Goal: Task Accomplishment & Management: Use online tool/utility

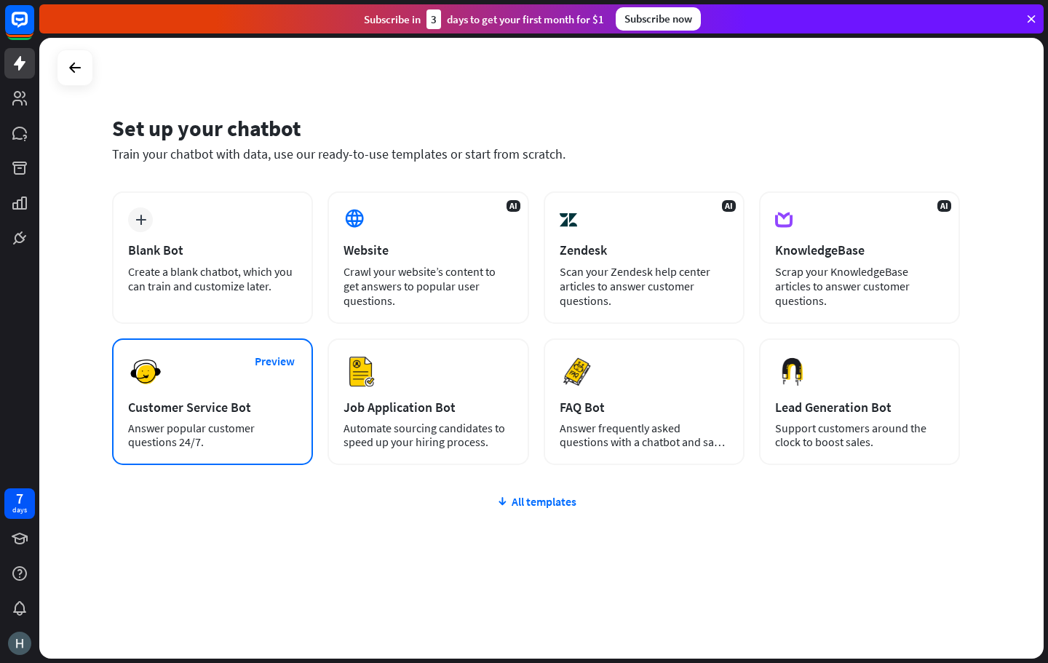
click at [203, 387] on div "Preview Customer Service Bot Answer popular customer questions 24/7." at bounding box center [212, 401] width 201 height 127
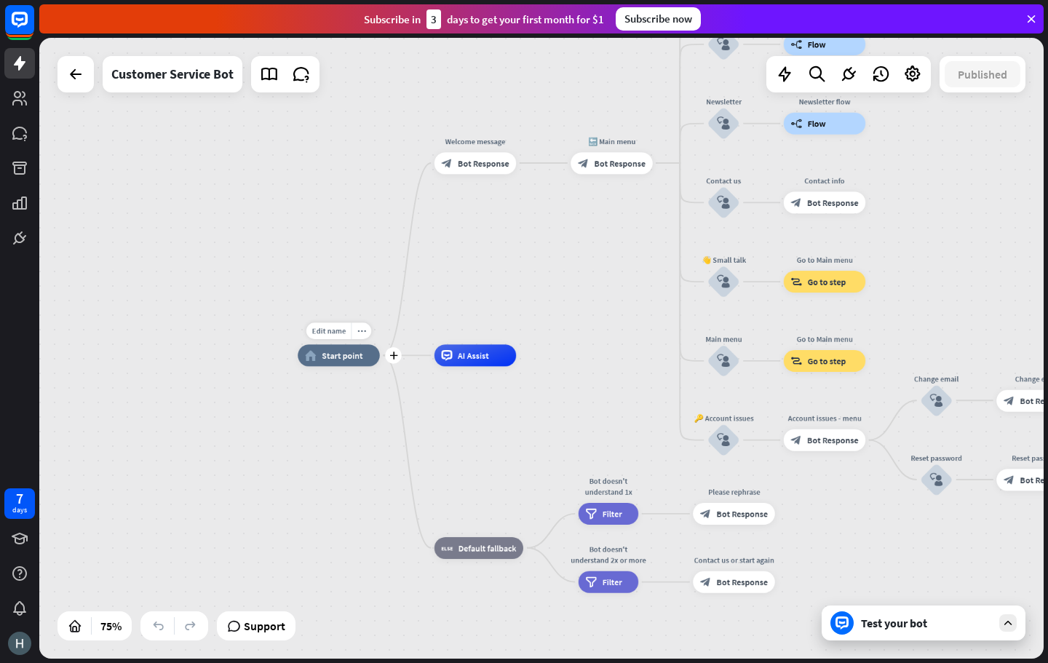
click at [344, 362] on div "home_2 Start point" at bounding box center [338, 355] width 81 height 22
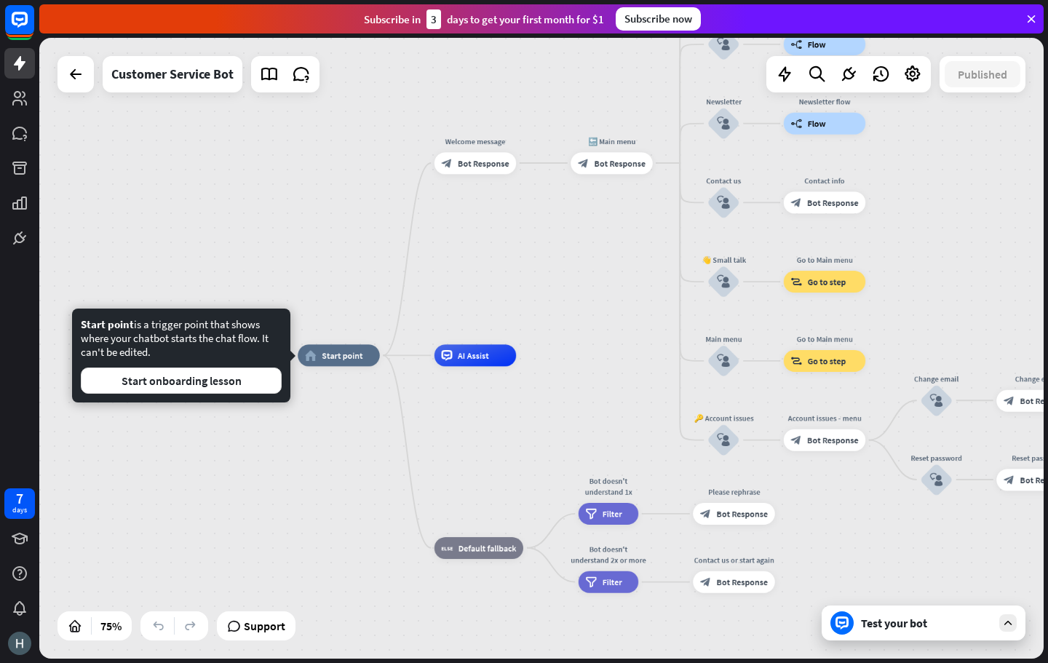
click at [348, 419] on div "Edit name more_horiz home_2 Start point Welcome message block_bot_response Bot …" at bounding box center [674, 588] width 753 height 466
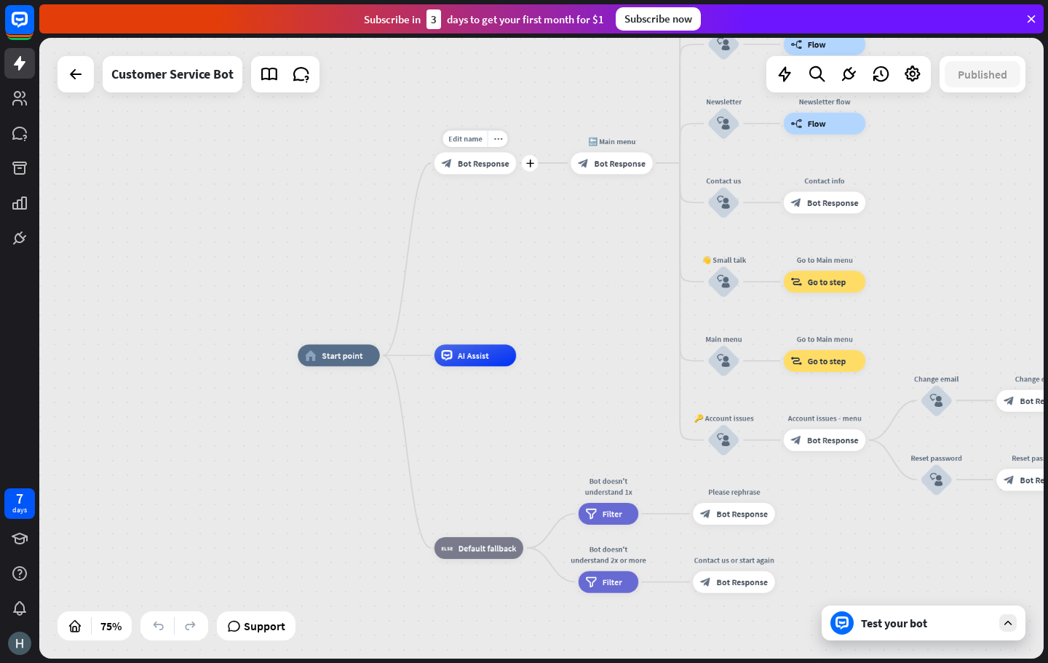
click at [474, 172] on div "block_bot_response Bot Response" at bounding box center [475, 163] width 82 height 22
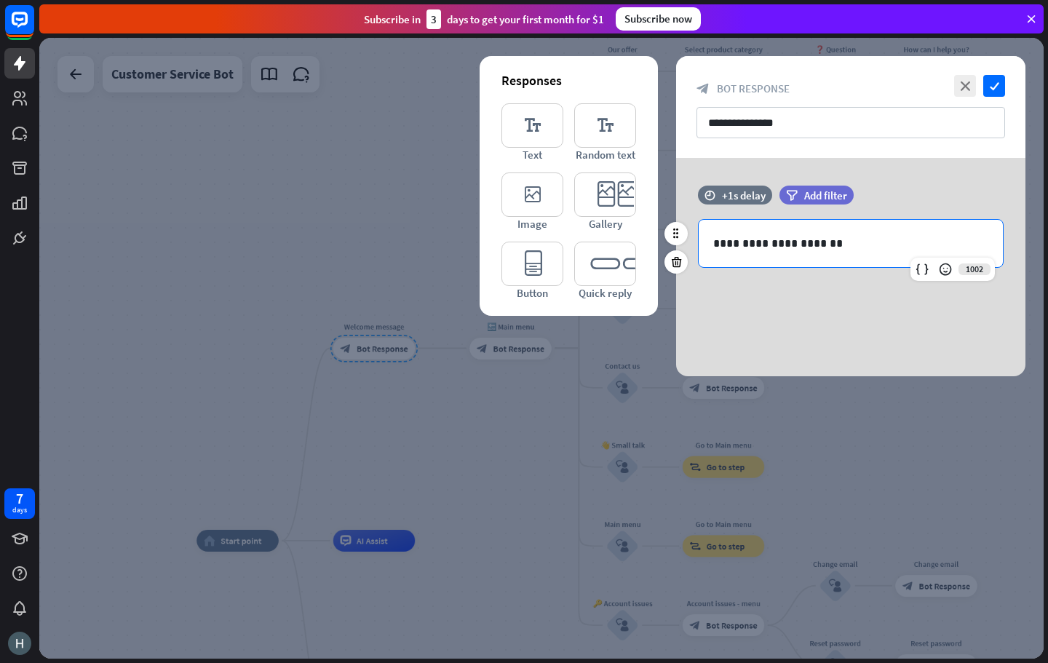
click at [790, 235] on p "**********" at bounding box center [850, 243] width 275 height 18
click at [423, 433] on div at bounding box center [541, 348] width 1004 height 621
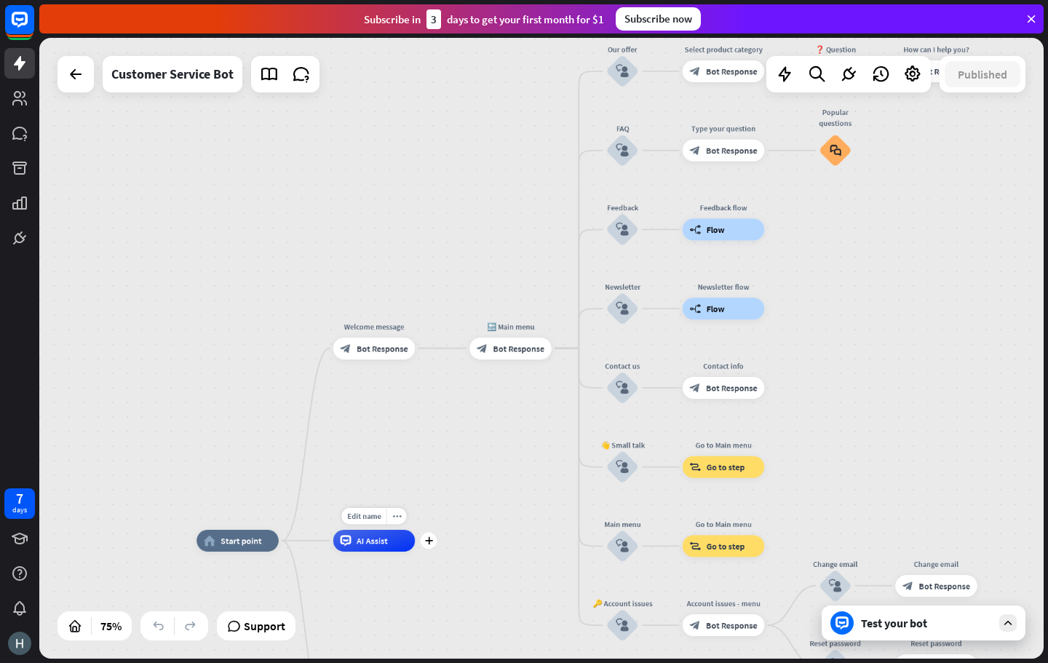
click at [384, 536] on span "AI Assist" at bounding box center [371, 540] width 31 height 11
click at [354, 551] on div "Edit name more_horiz plus AI Assist" at bounding box center [374, 541] width 82 height 22
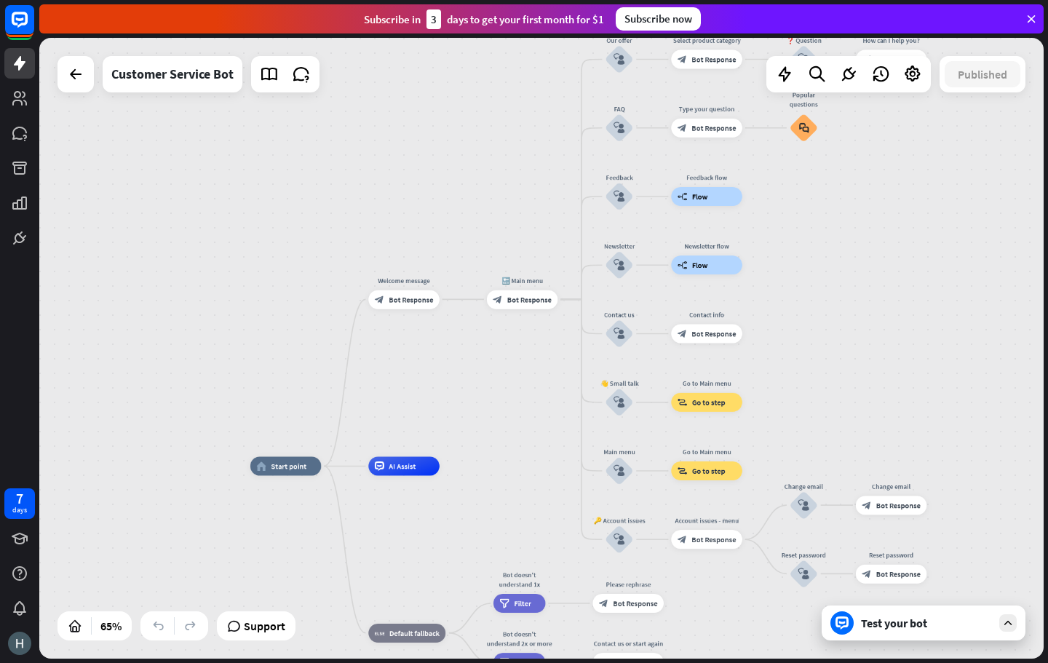
drag, startPoint x: 330, startPoint y: 493, endPoint x: 361, endPoint y: 432, distance: 67.7
click at [357, 466] on div "home_2 Start point Welcome message block_bot_response Bot Response 🔙 Main menu …" at bounding box center [576, 667] width 653 height 403
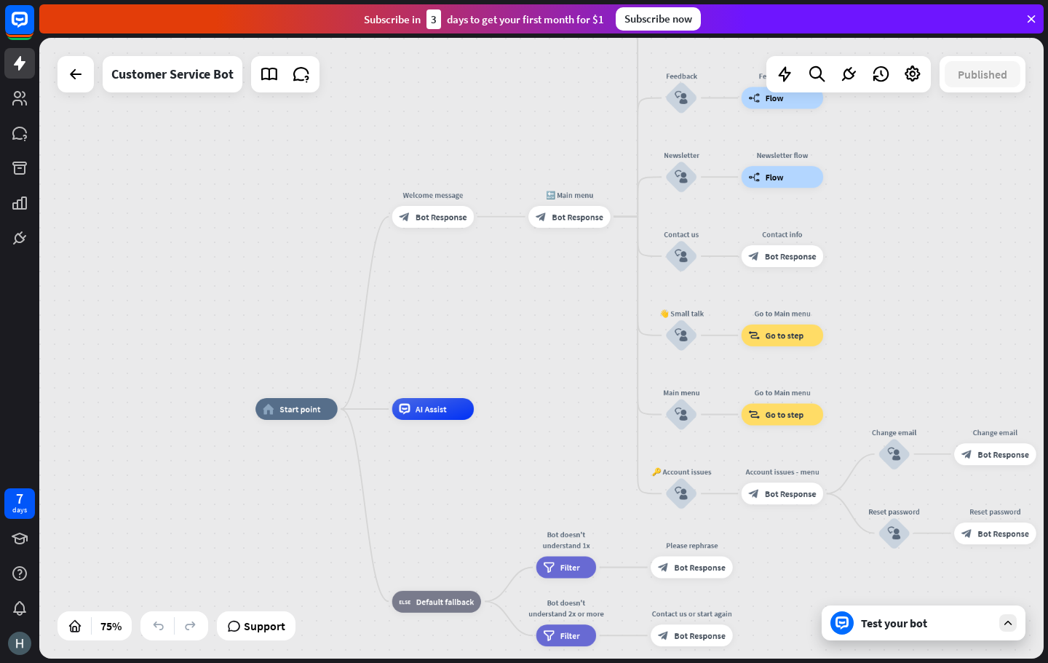
click at [399, 458] on div "home_2 Start point Welcome message block_bot_response Bot Response 🔙 Main menu …" at bounding box center [631, 642] width 753 height 466
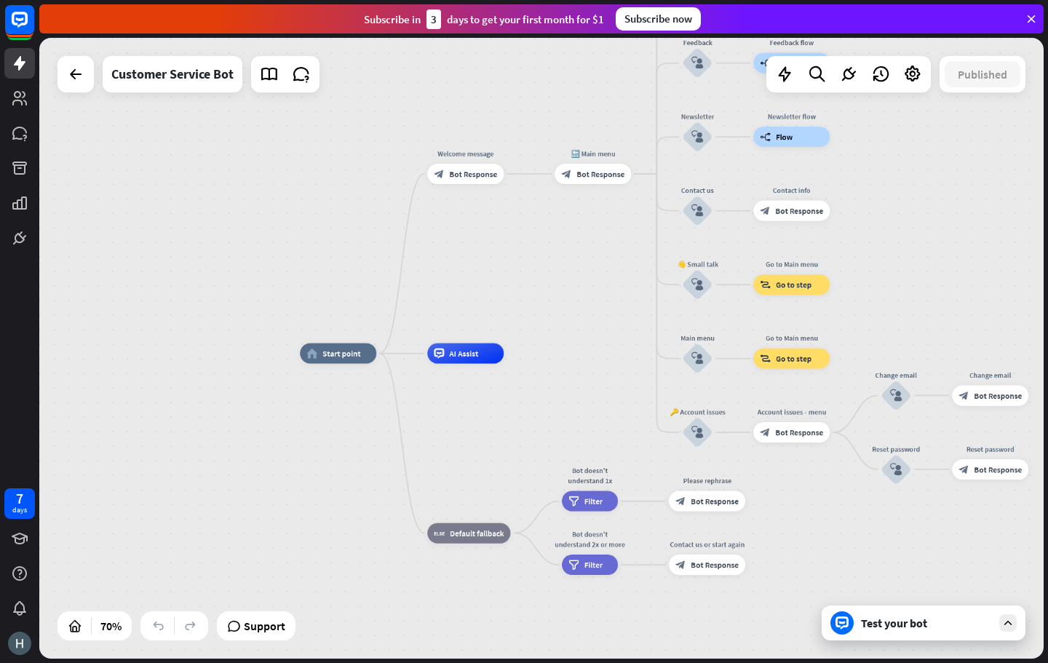
drag, startPoint x: 478, startPoint y: 527, endPoint x: 509, endPoint y: 469, distance: 65.7
click at [508, 470] on div "home_2 Start point Welcome message block_bot_response Bot Response 🔙 Main menu …" at bounding box center [651, 571] width 703 height 434
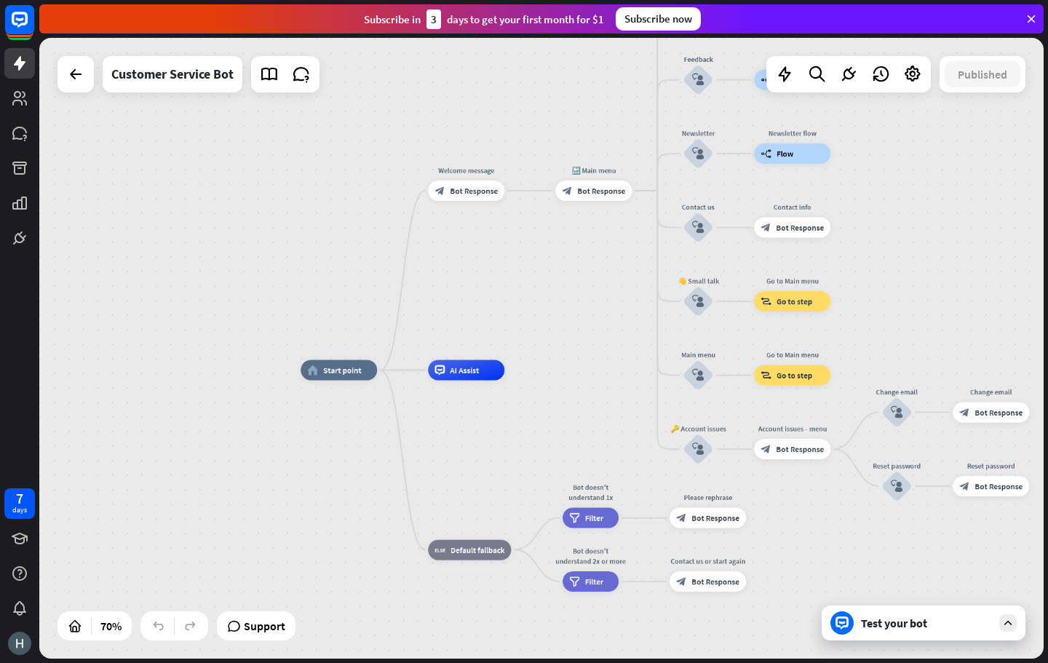
drag, startPoint x: 532, startPoint y: 378, endPoint x: 531, endPoint y: 412, distance: 34.2
click at [531, 412] on div "home_2 Start point Welcome message block_bot_response Bot Response 🔙 Main menu …" at bounding box center [651, 587] width 703 height 434
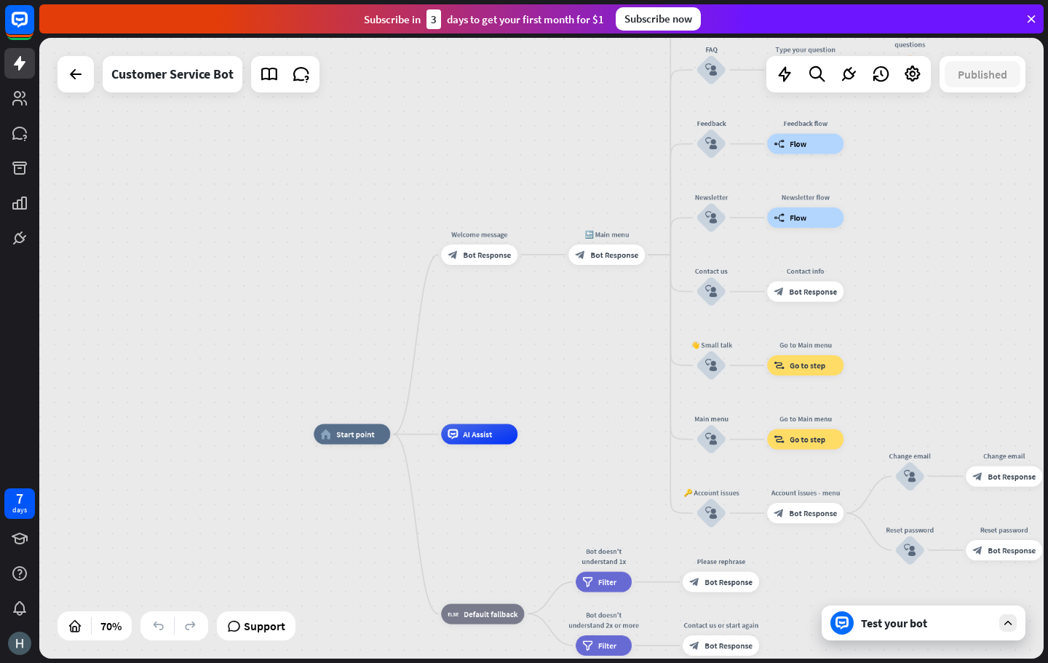
drag, startPoint x: 546, startPoint y: 374, endPoint x: 562, endPoint y: 433, distance: 61.1
click at [562, 433] on div "home_2 Start point Welcome message block_bot_response Bot Response 🔙 Main menu …" at bounding box center [541, 348] width 1004 height 621
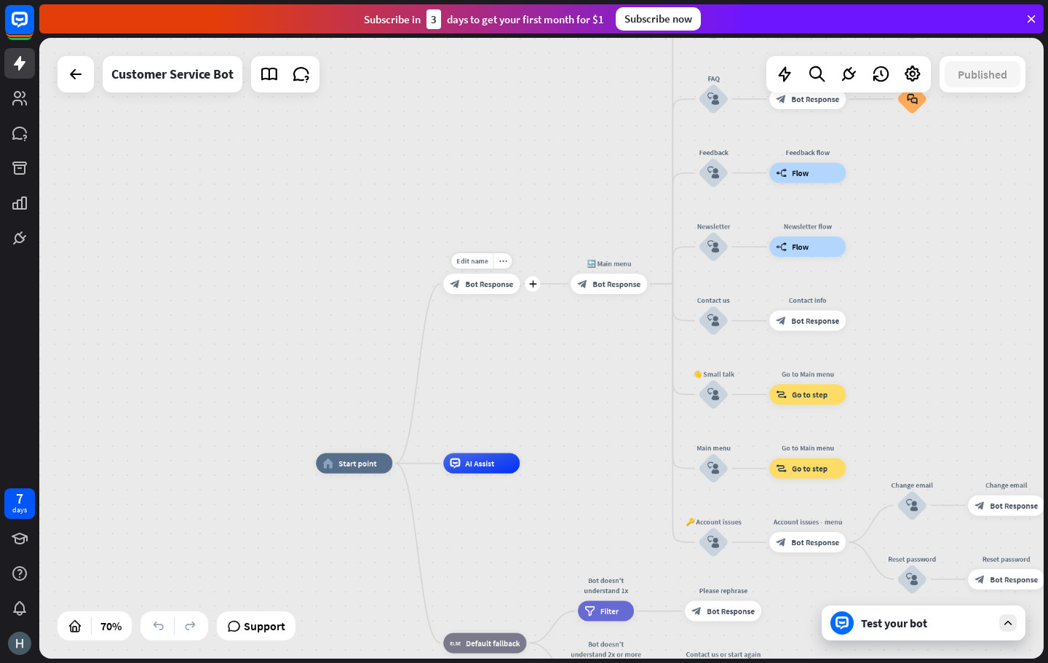
click at [475, 290] on div "block_bot_response Bot Response" at bounding box center [481, 284] width 76 height 20
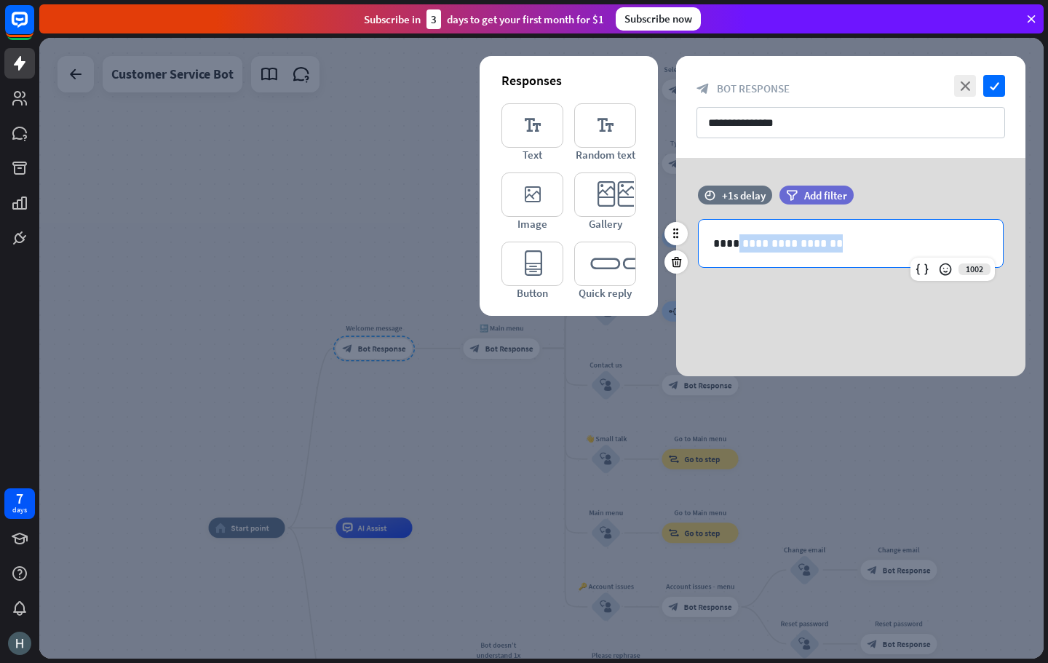
drag, startPoint x: 828, startPoint y: 247, endPoint x: 728, endPoint y: 244, distance: 99.7
click at [728, 244] on p "**********" at bounding box center [850, 243] width 275 height 18
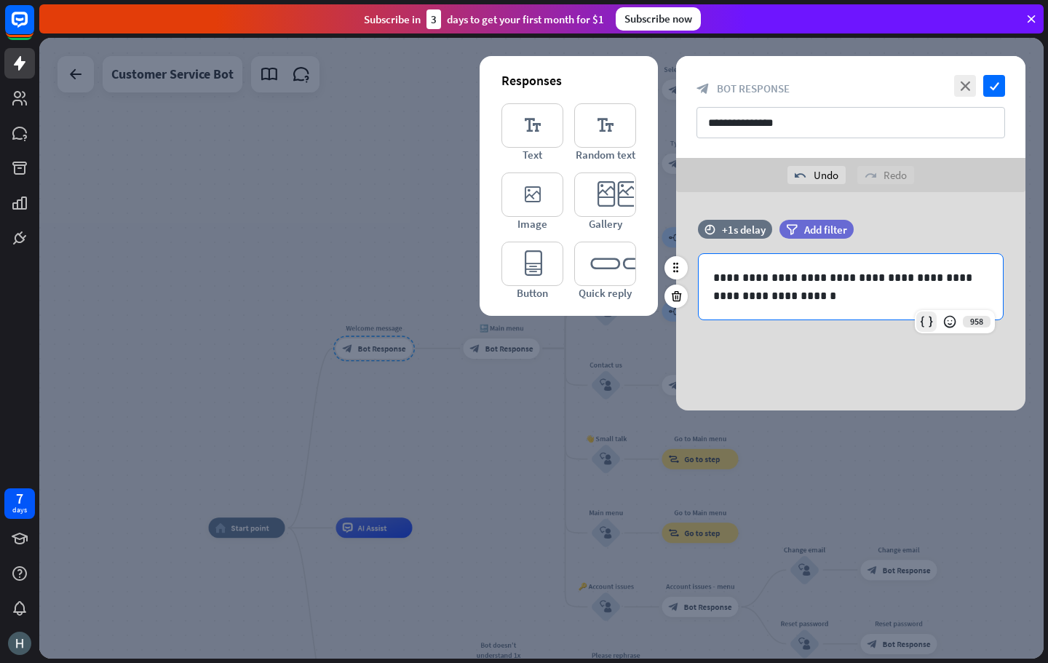
click at [920, 321] on icon at bounding box center [926, 321] width 15 height 15
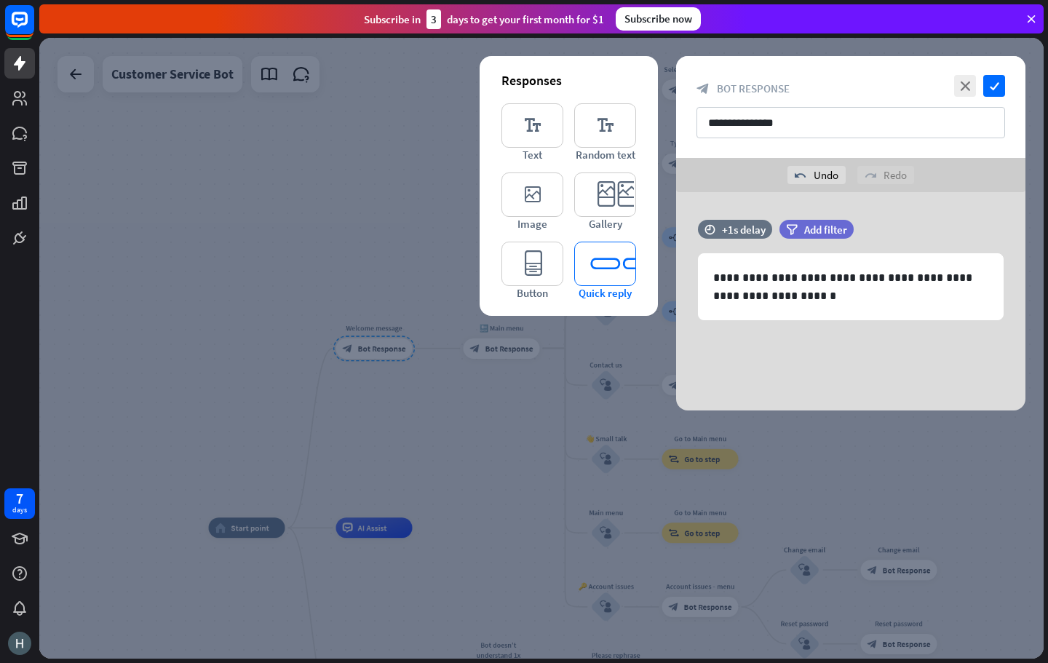
click at [618, 271] on icon "editor_quick_replies" at bounding box center [605, 264] width 62 height 44
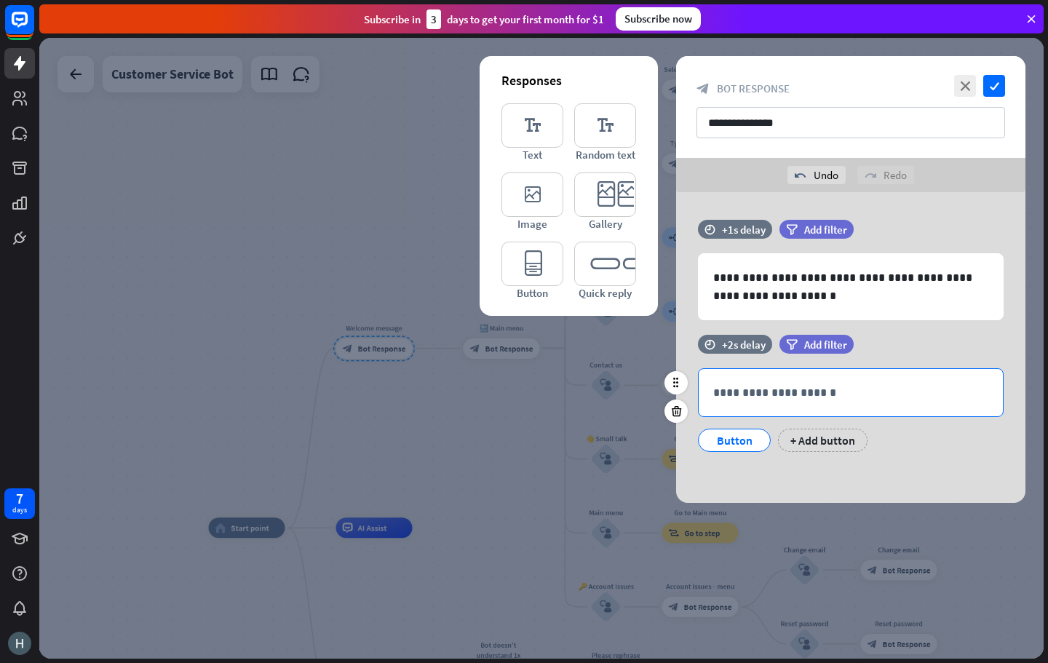
click at [750, 394] on p "**********" at bounding box center [850, 392] width 275 height 18
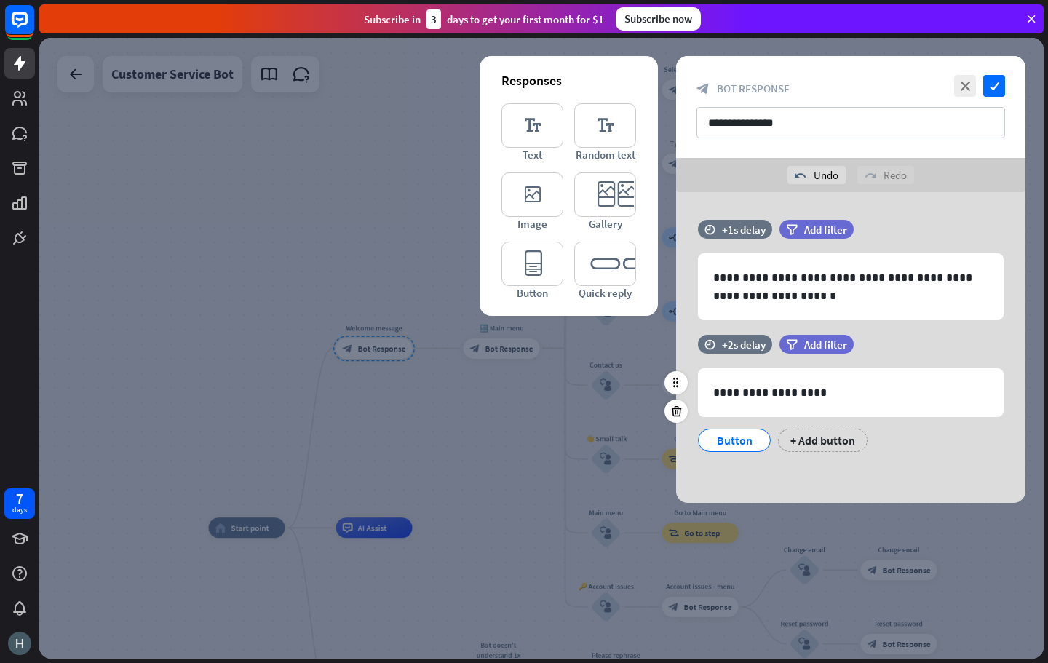
drag, startPoint x: 804, startPoint y: 455, endPoint x: 755, endPoint y: 457, distance: 48.8
click at [757, 469] on div "**********" at bounding box center [850, 347] width 349 height 311
click at [746, 439] on div "Button" at bounding box center [734, 440] width 48 height 22
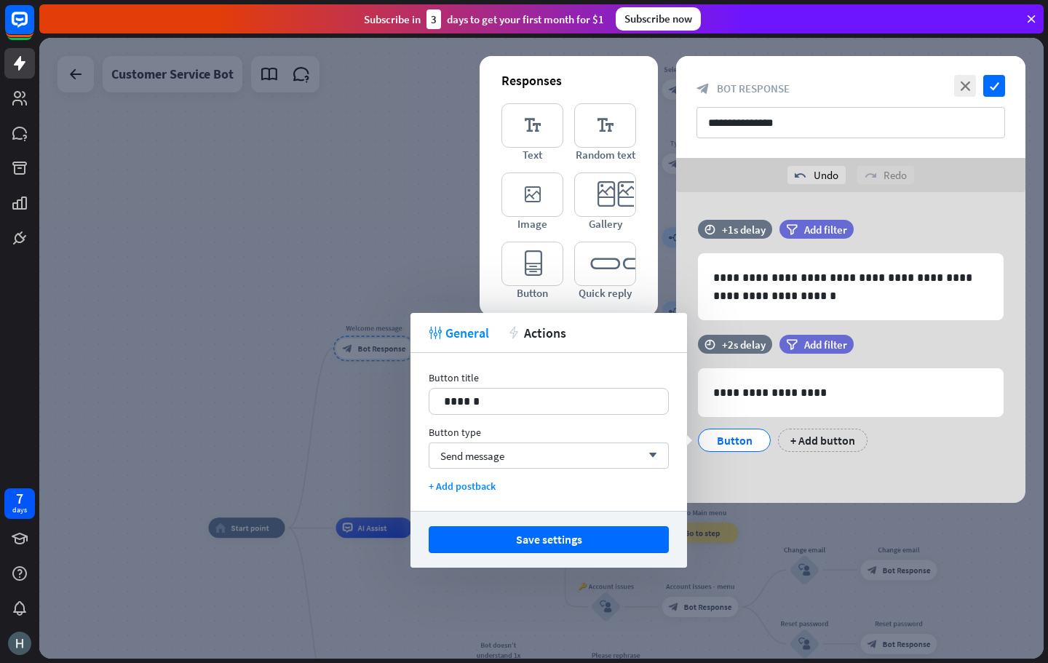
click at [789, 470] on div "**********" at bounding box center [850, 347] width 349 height 311
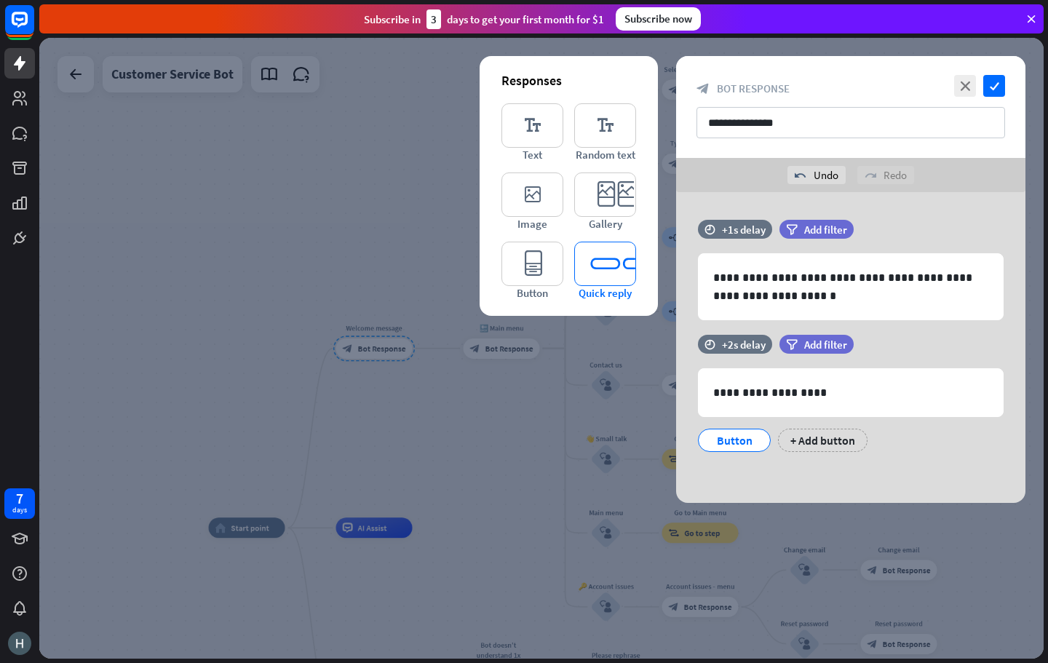
click at [617, 276] on icon "editor_quick_replies" at bounding box center [605, 264] width 62 height 44
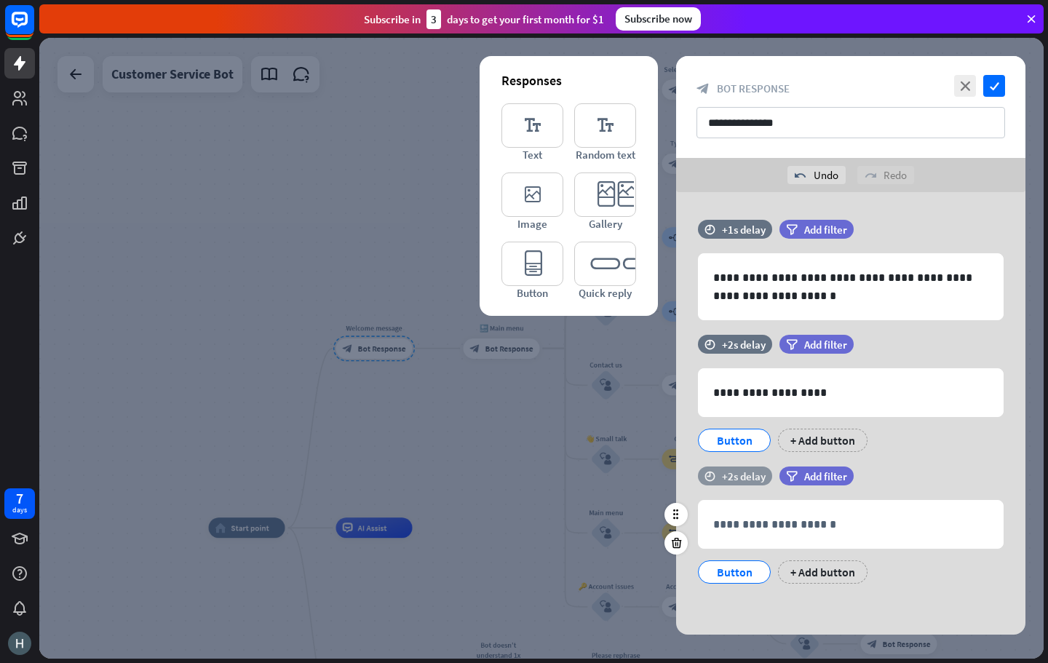
click at [739, 481] on div "+2s delay" at bounding box center [744, 476] width 44 height 14
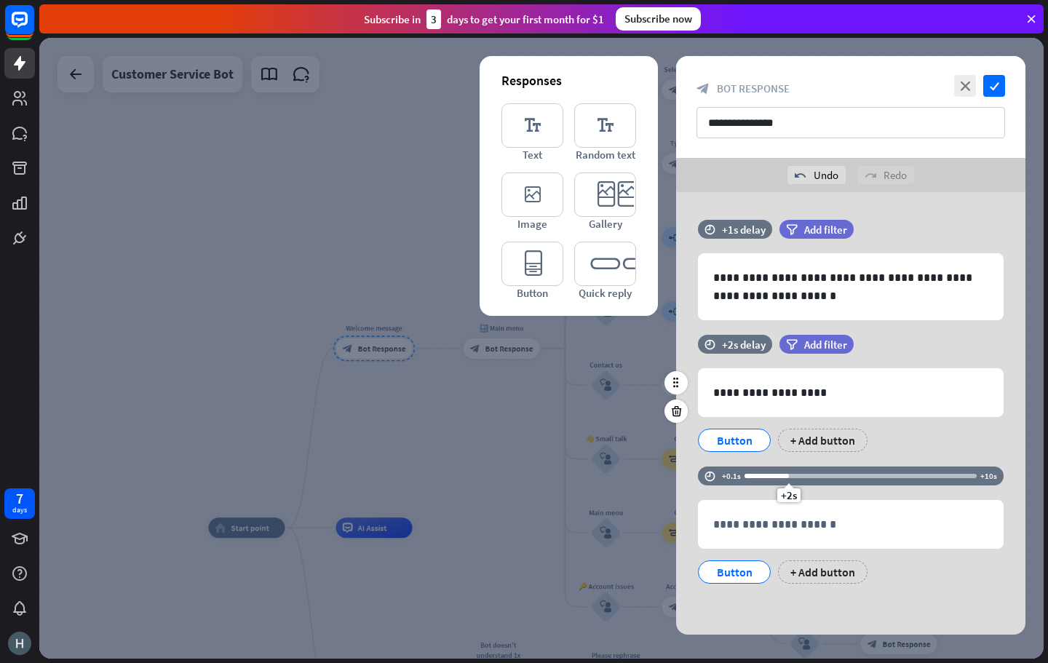
click at [734, 443] on div "Button" at bounding box center [734, 440] width 48 height 22
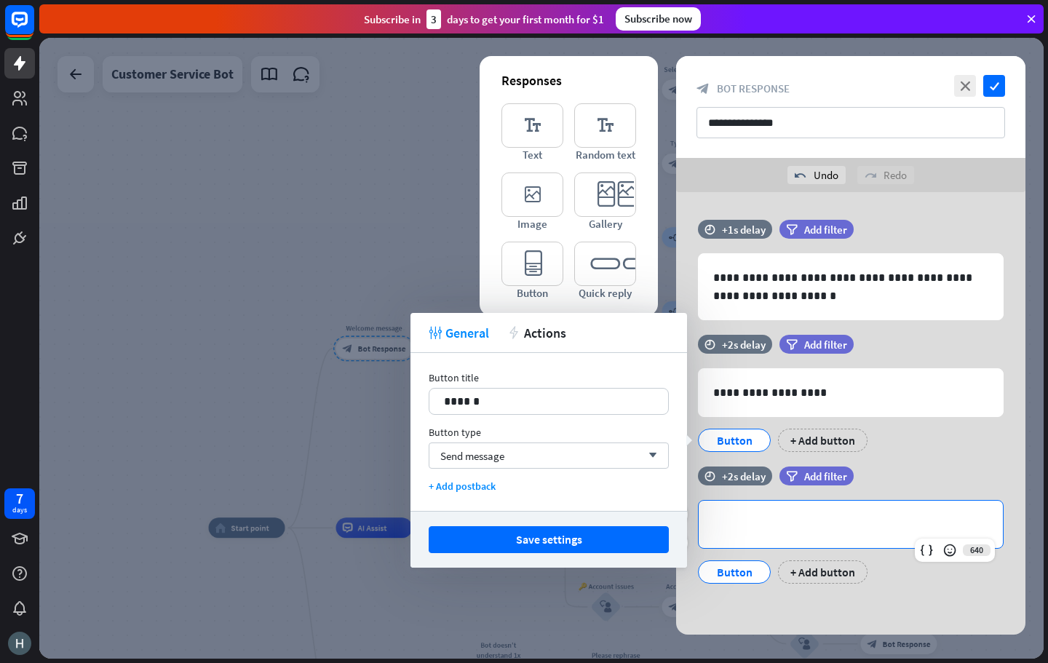
click at [749, 503] on div "**********" at bounding box center [850, 524] width 304 height 47
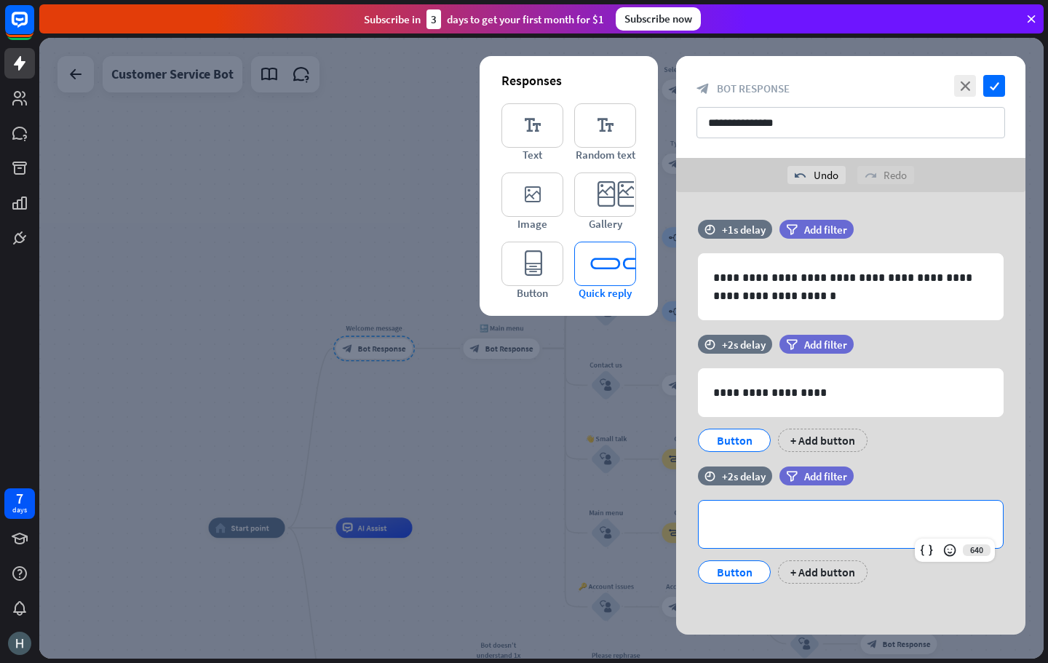
click at [626, 279] on icon "editor_quick_replies" at bounding box center [605, 264] width 62 height 44
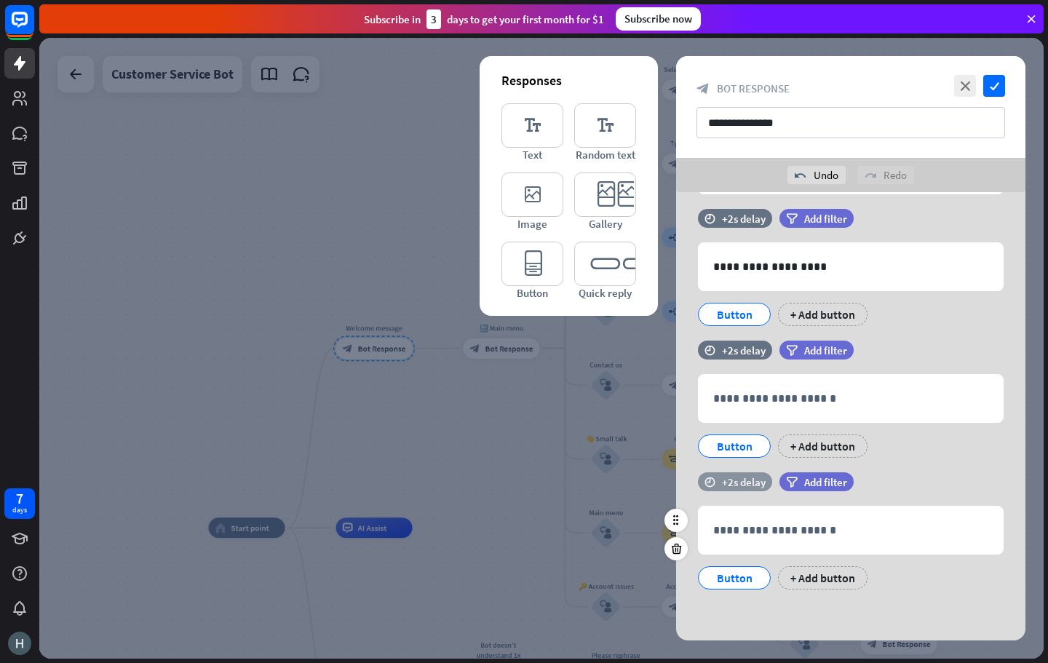
scroll to position [126, 0]
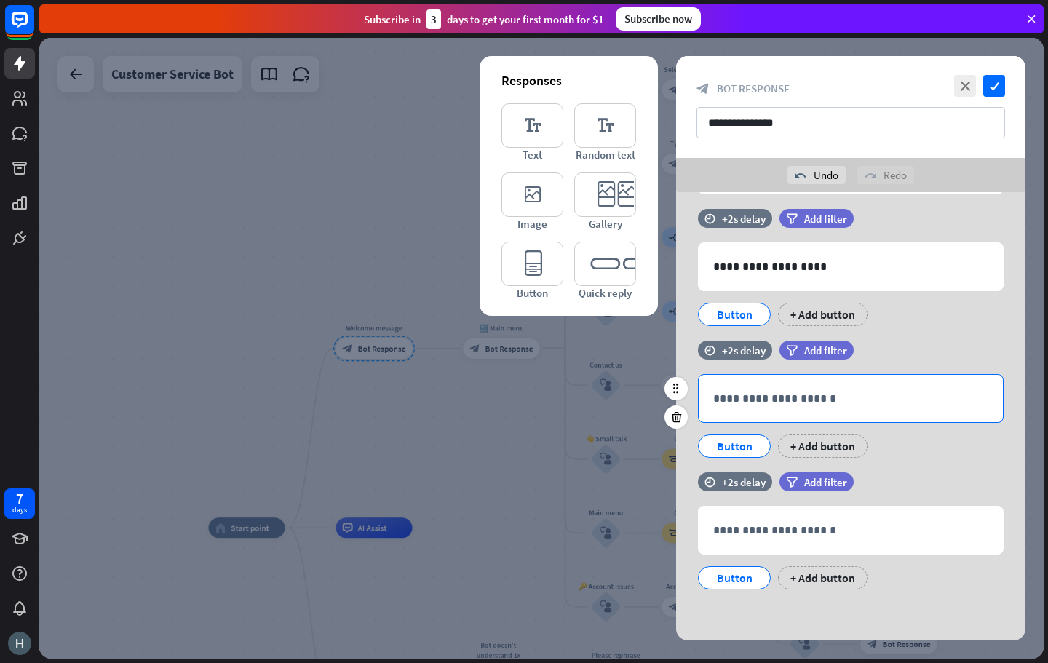
click at [749, 400] on p "**********" at bounding box center [850, 398] width 275 height 18
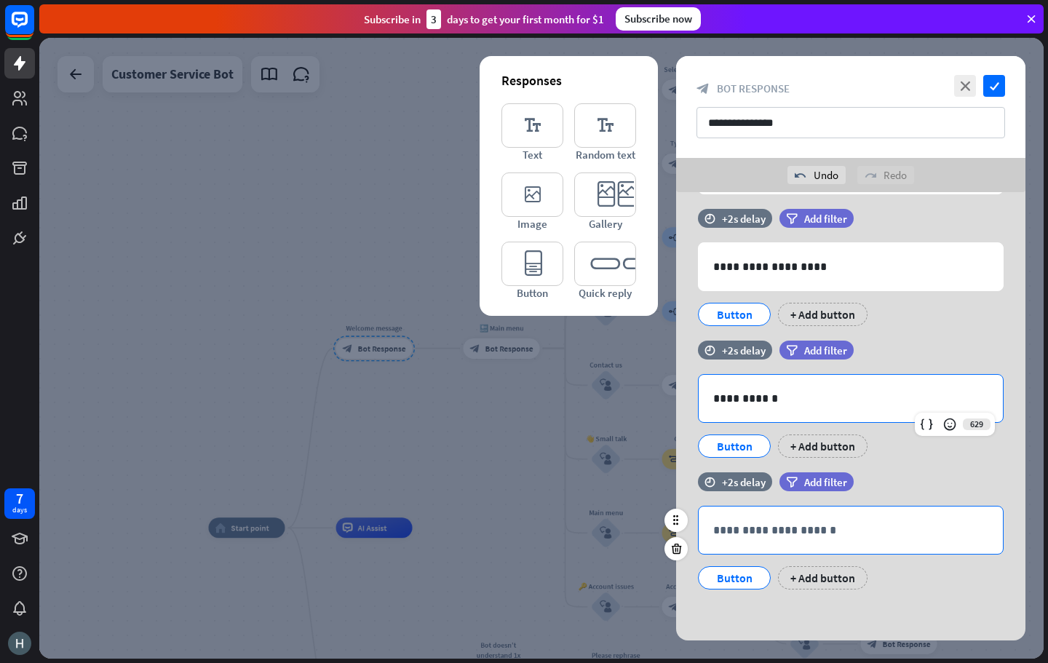
click at [761, 532] on p "**********" at bounding box center [850, 530] width 275 height 18
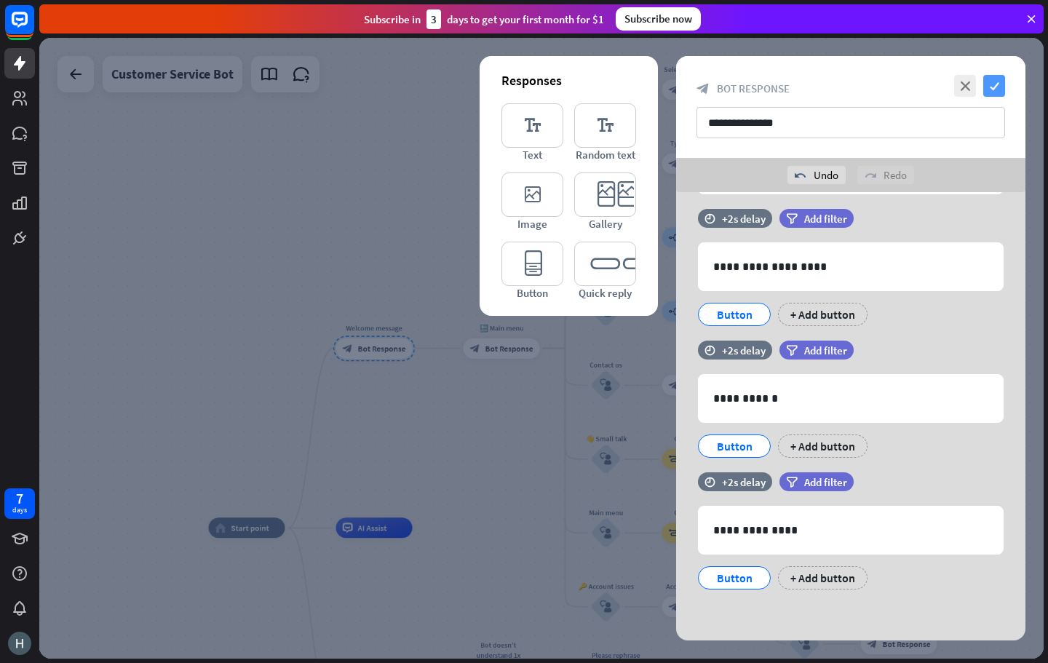
click at [990, 89] on icon "check" at bounding box center [994, 86] width 22 height 22
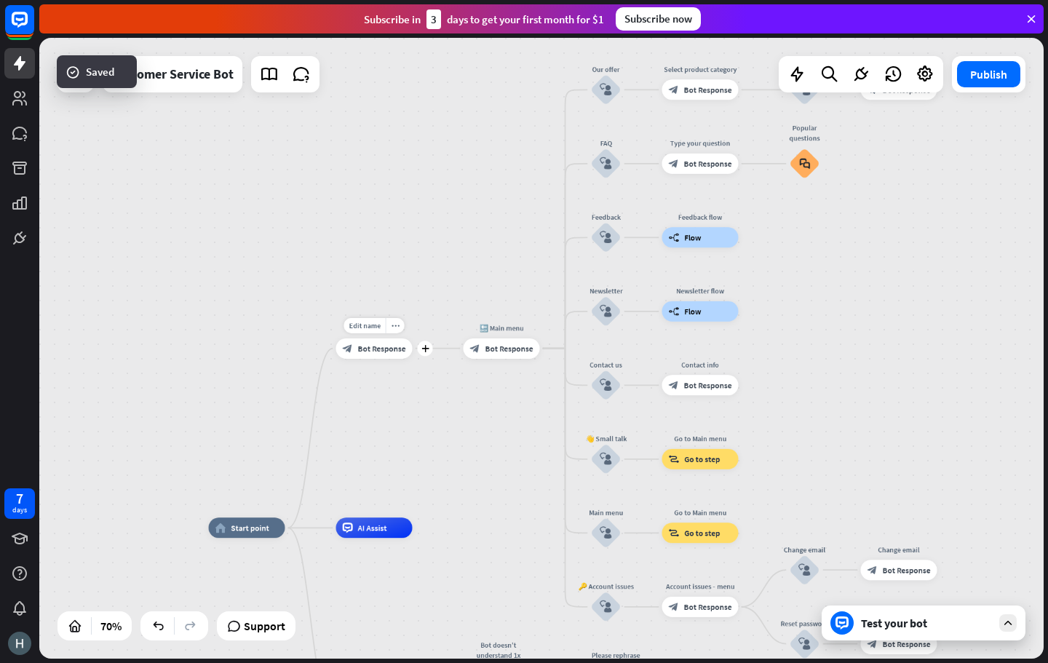
click at [389, 346] on span "Bot Response" at bounding box center [382, 348] width 48 height 10
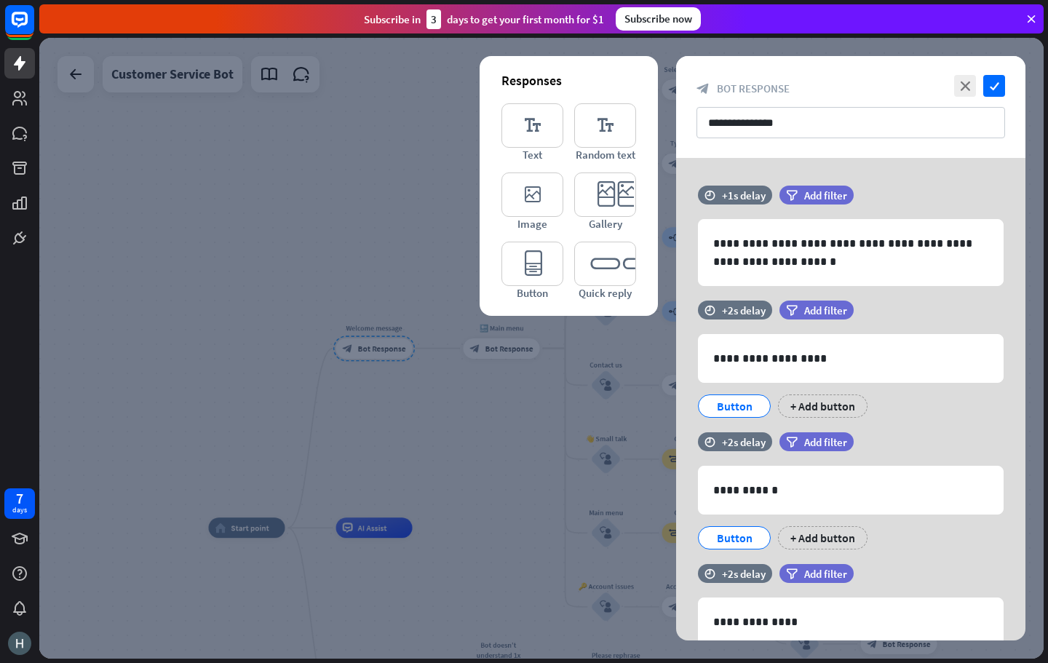
click at [290, 325] on div at bounding box center [541, 348] width 1004 height 621
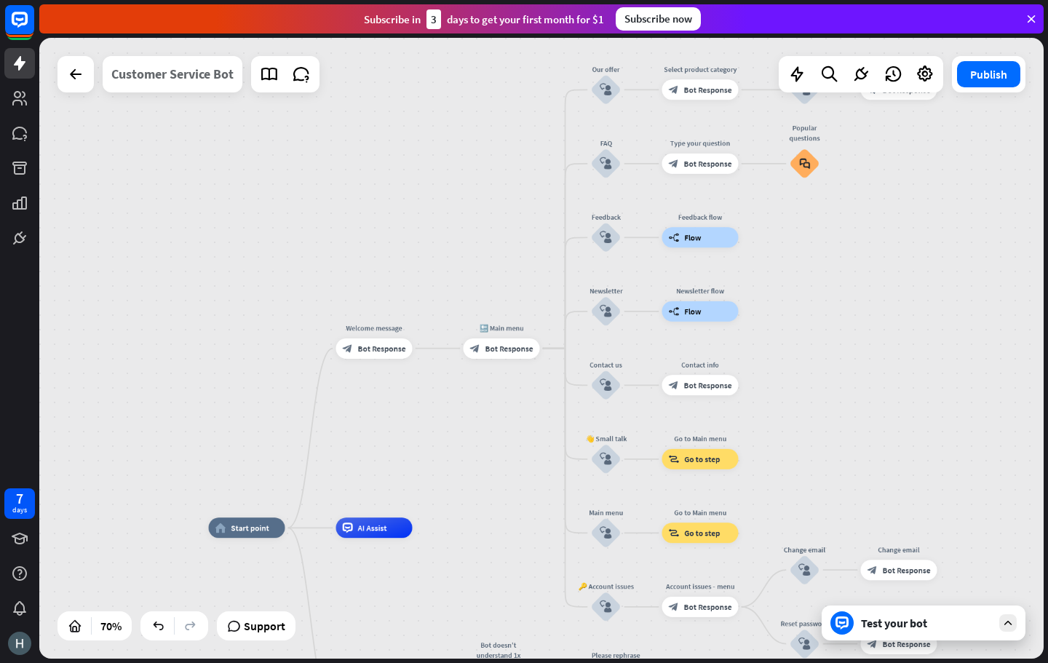
click at [187, 82] on div "Customer Service Bot" at bounding box center [172, 74] width 122 height 36
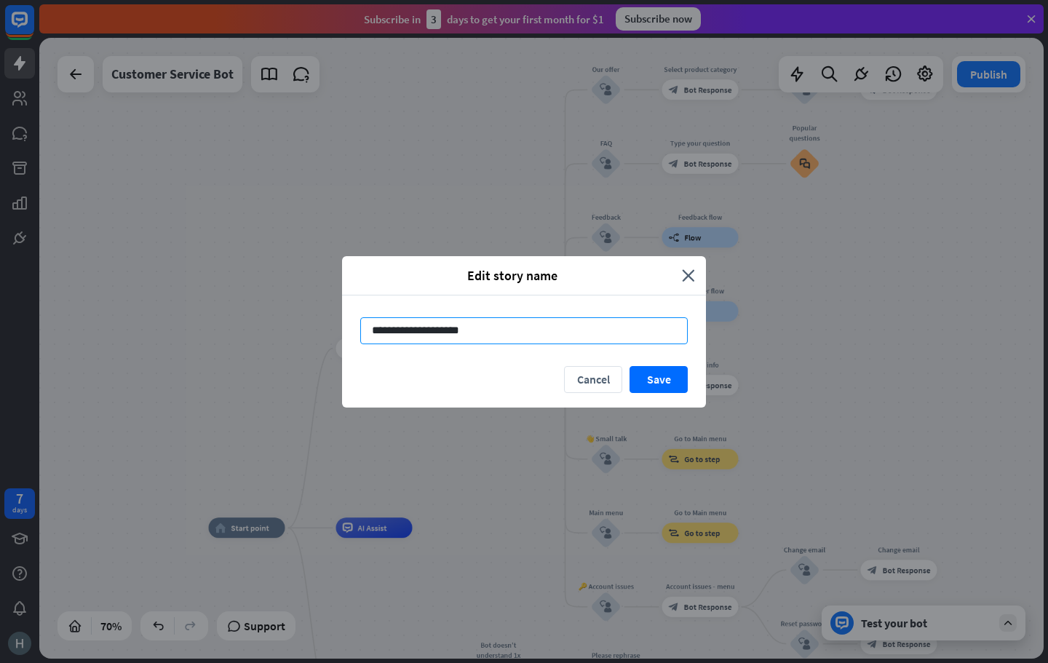
drag, startPoint x: 495, startPoint y: 347, endPoint x: 390, endPoint y: 340, distance: 105.0
click at [347, 343] on div "**********" at bounding box center [524, 330] width 364 height 71
drag, startPoint x: 505, startPoint y: 337, endPoint x: 332, endPoint y: 321, distance: 173.2
click at [335, 321] on div "**********" at bounding box center [524, 331] width 1048 height 663
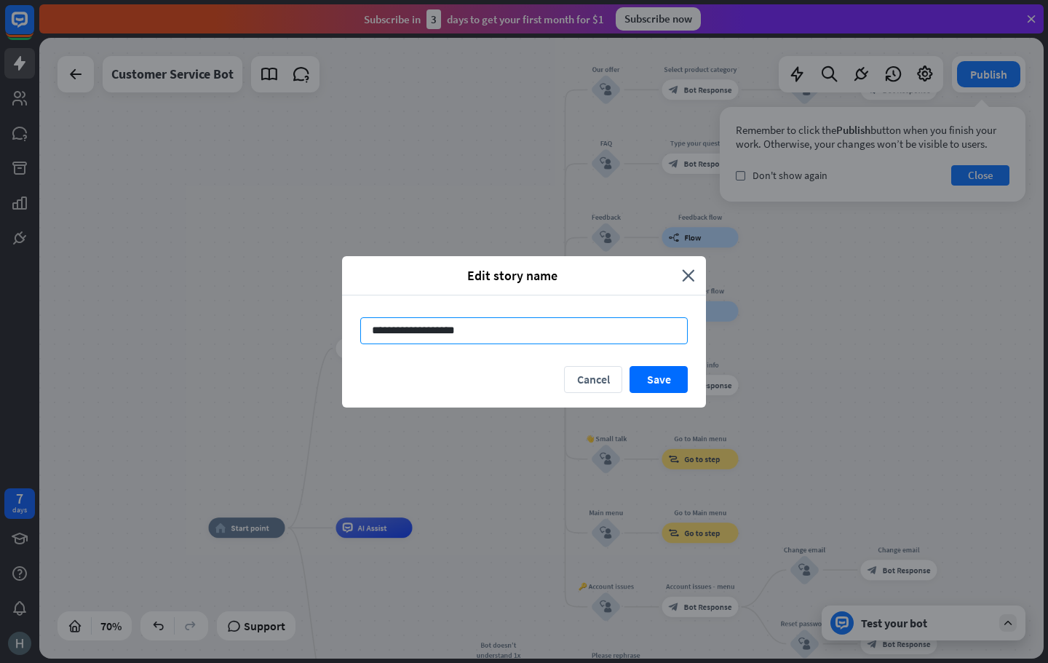
click at [406, 334] on input "**********" at bounding box center [523, 330] width 327 height 27
click at [431, 322] on input "**********" at bounding box center [523, 330] width 327 height 27
click at [480, 323] on input "**********" at bounding box center [523, 330] width 327 height 27
type input "**********"
click at [645, 386] on button "Save" at bounding box center [658, 379] width 58 height 27
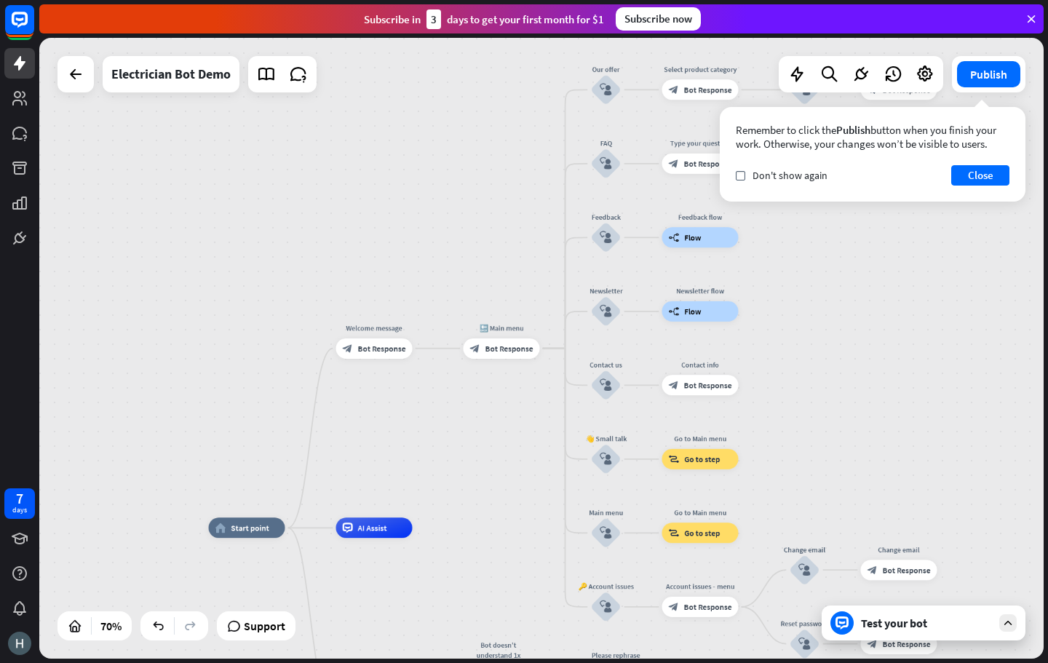
click at [383, 383] on div "home_2 Start point Welcome message block_bot_response Bot Response 🔙 Main menu …" at bounding box center [541, 348] width 1004 height 621
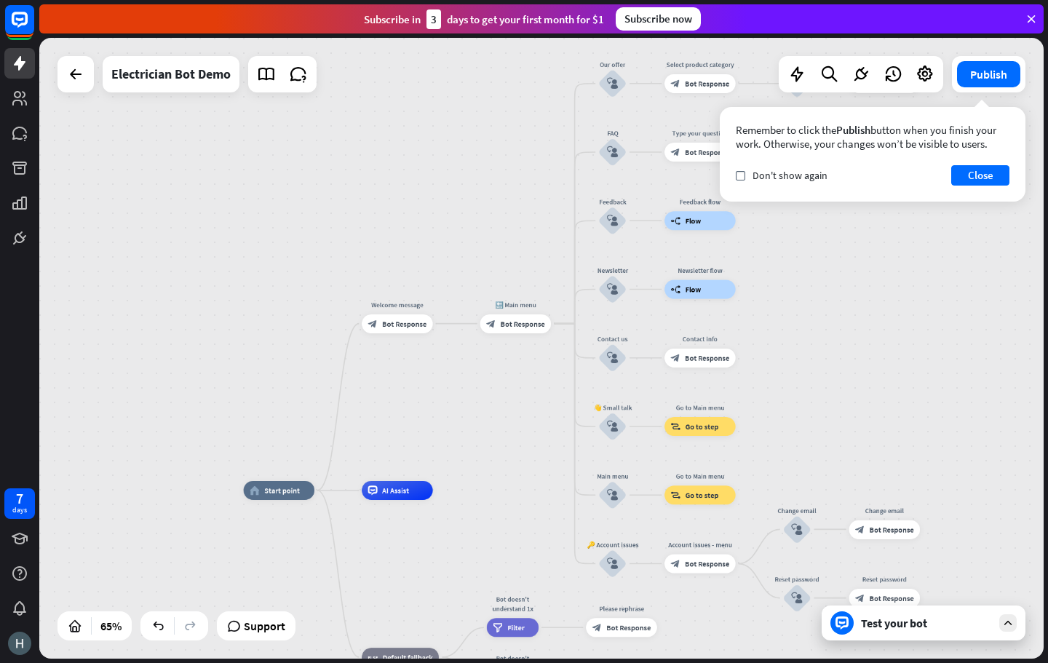
drag, startPoint x: 408, startPoint y: 441, endPoint x: 461, endPoint y: 373, distance: 86.0
click at [447, 397] on div "home_2 Start point Welcome message block_bot_response Bot Response 🔙 Main menu …" at bounding box center [541, 348] width 1004 height 621
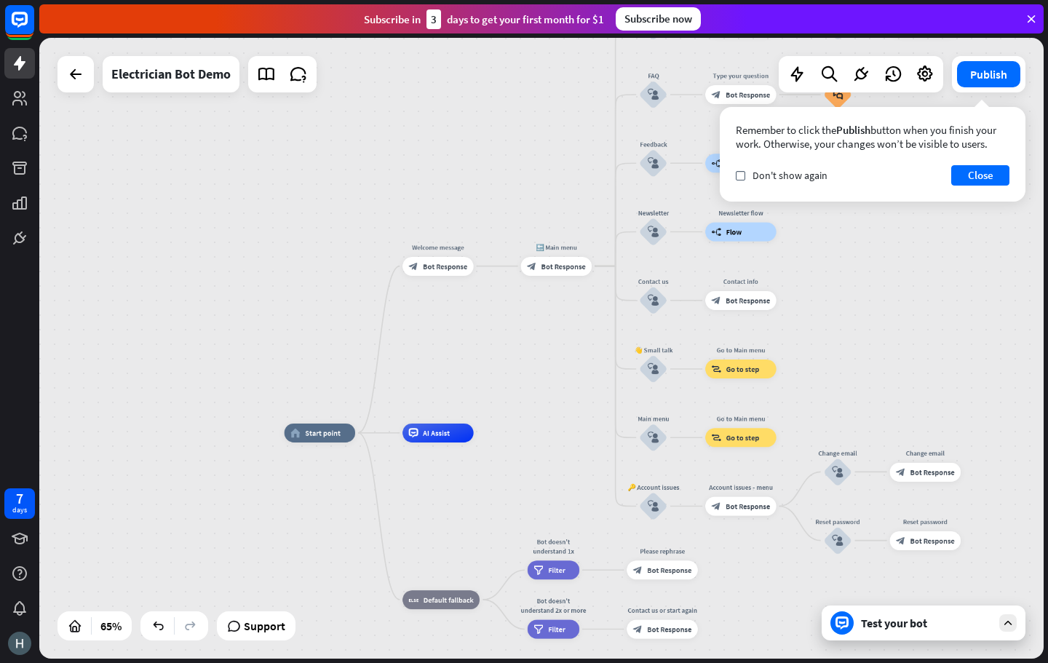
drag, startPoint x: 455, startPoint y: 398, endPoint x: 470, endPoint y: 370, distance: 31.6
click at [470, 370] on div "home_2 Start point Welcome message block_bot_response Bot Response 🔙 Main menu …" at bounding box center [541, 348] width 1004 height 621
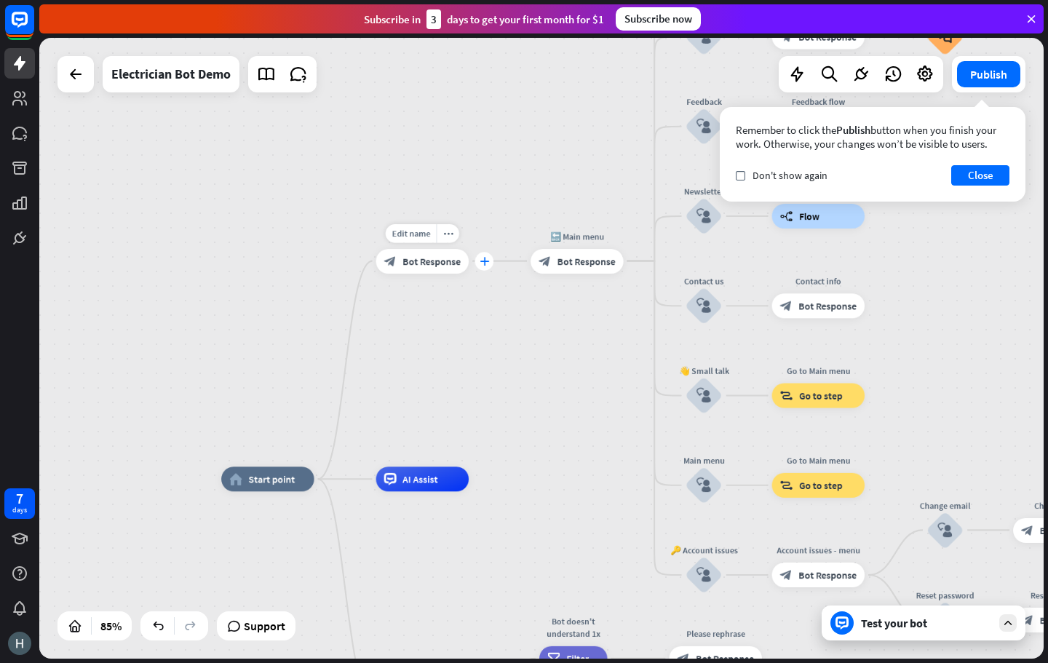
click at [485, 266] on icon "plus" at bounding box center [483, 261] width 9 height 9
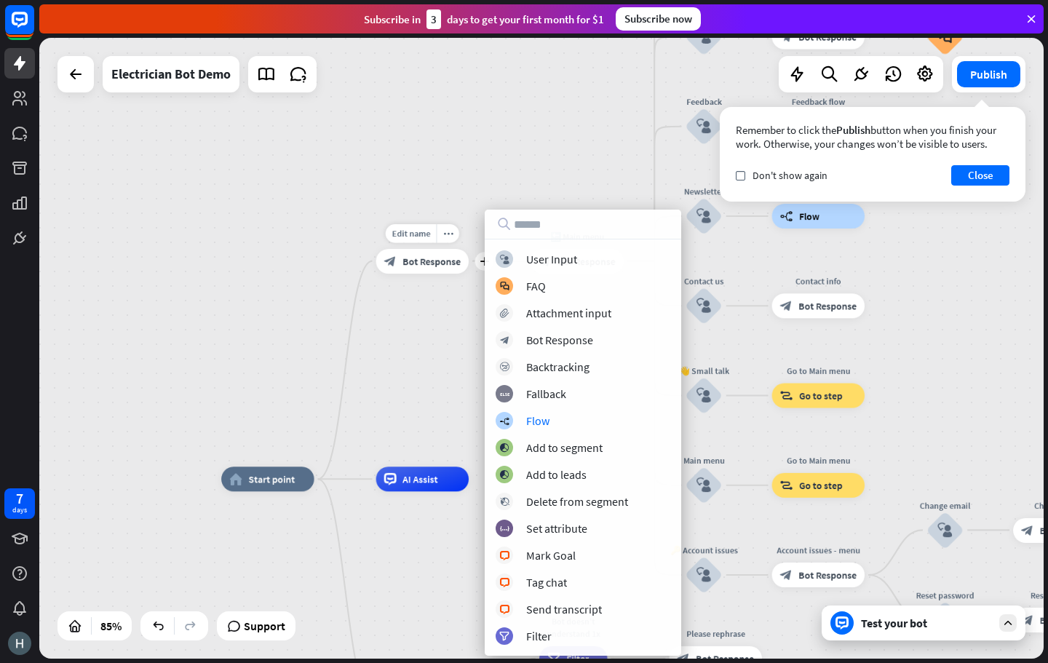
click at [434, 269] on div "block_bot_response Bot Response" at bounding box center [422, 261] width 93 height 25
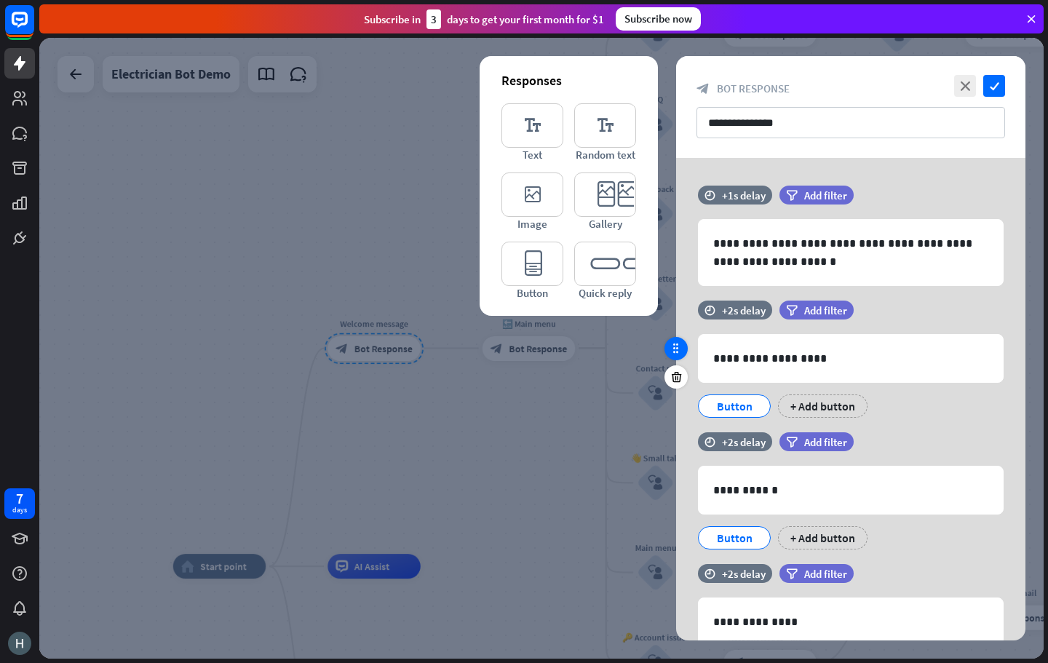
click at [673, 351] on icon at bounding box center [675, 348] width 13 height 13
click at [920, 413] on div "Button + Add button" at bounding box center [847, 402] width 306 height 31
click at [325, 408] on div at bounding box center [541, 348] width 1004 height 621
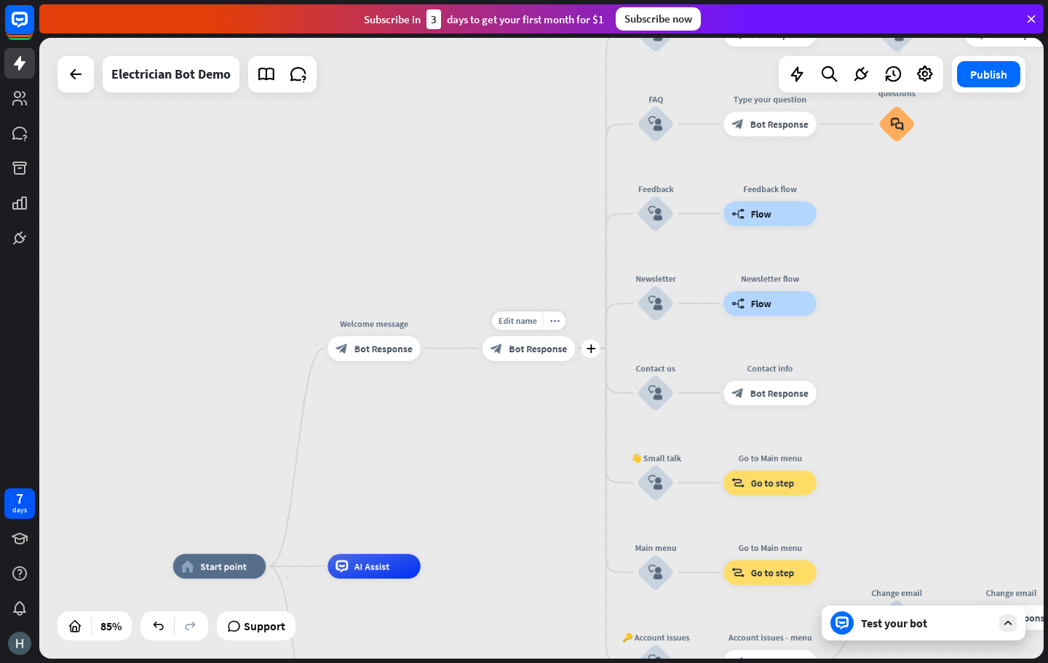
click at [511, 354] on span "Bot Response" at bounding box center [538, 348] width 58 height 12
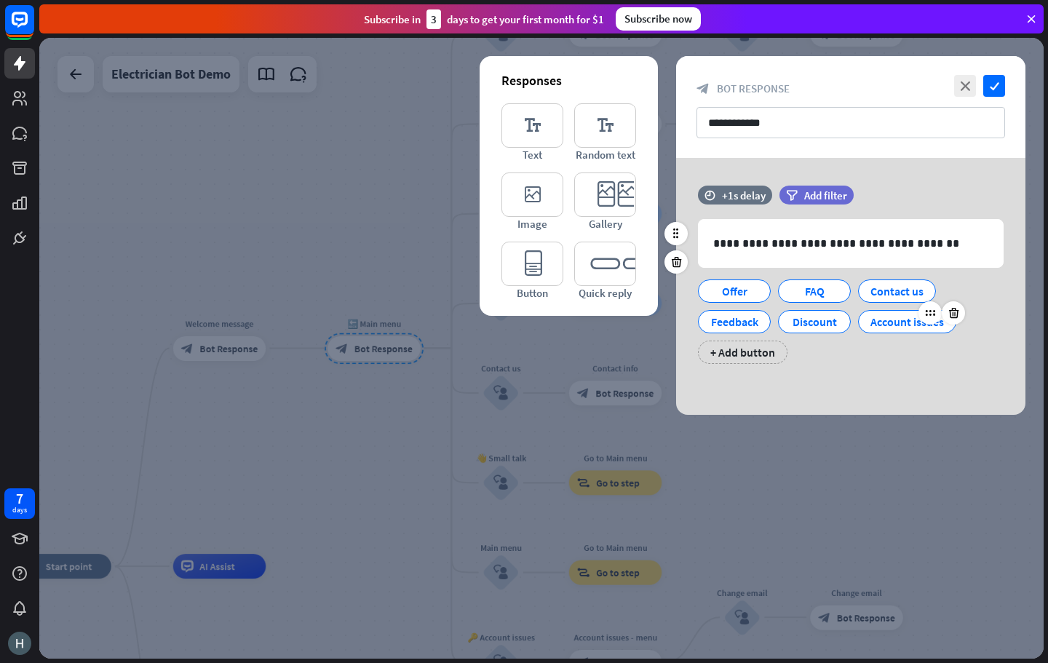
click at [899, 317] on div "Account issues" at bounding box center [906, 322] width 73 height 22
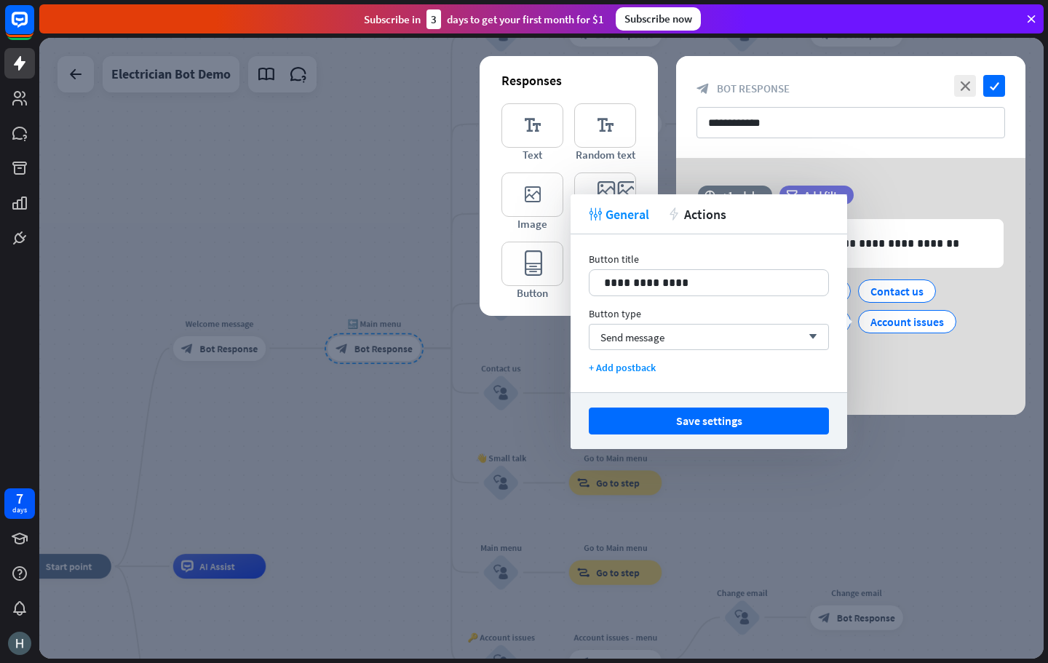
click at [895, 355] on div "Offer FAQ Contact us Feedback Discount Account issues + Add button" at bounding box center [847, 318] width 306 height 92
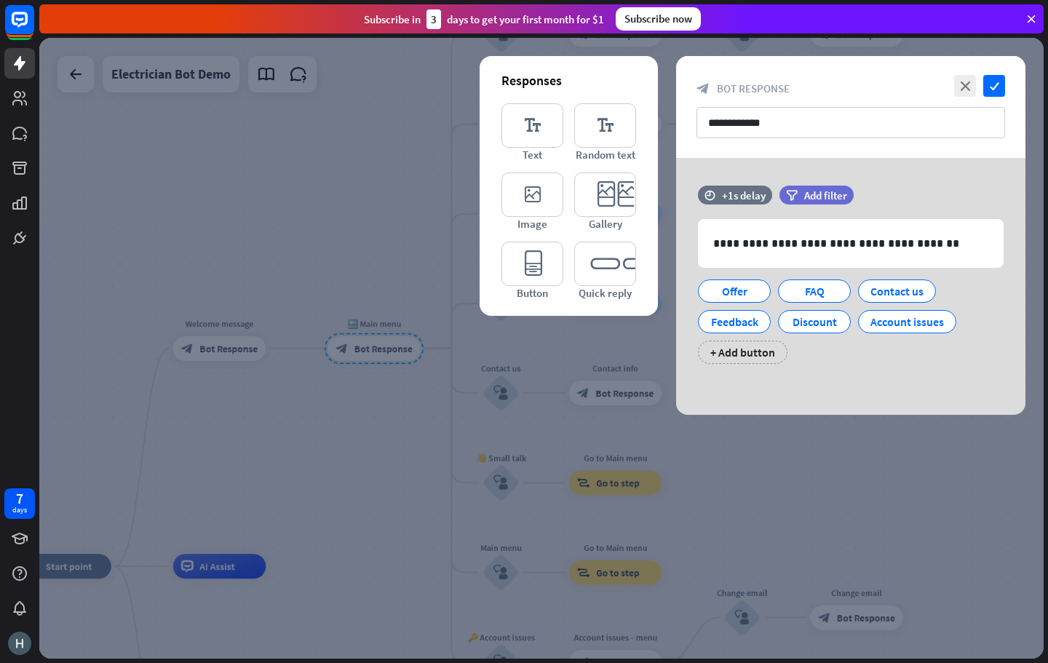
click at [218, 373] on div at bounding box center [541, 348] width 1004 height 621
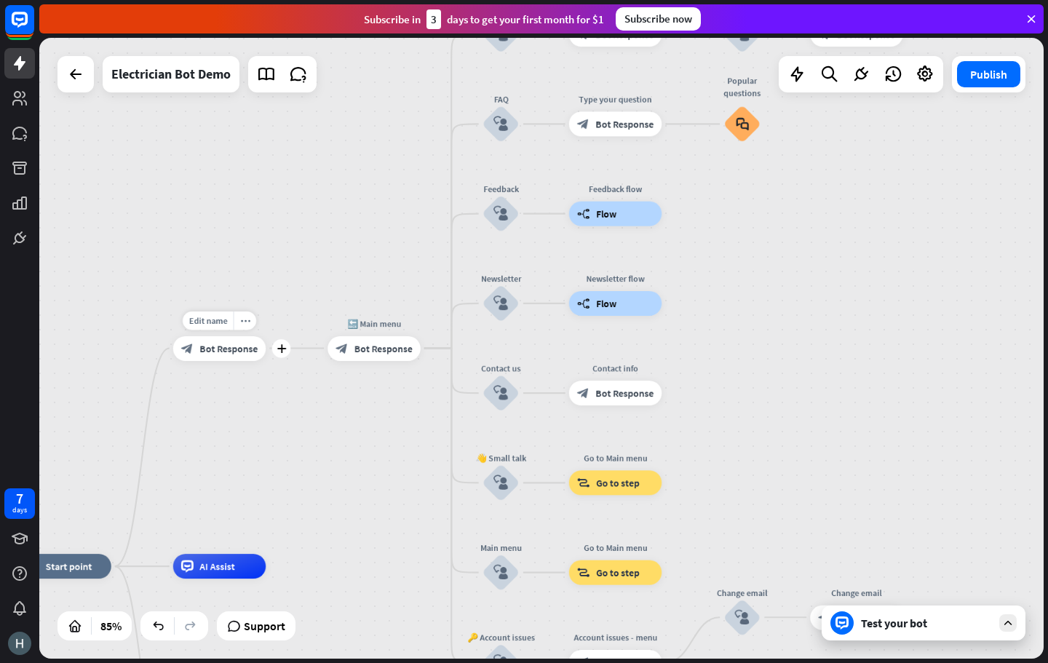
click at [223, 356] on div "block_bot_response Bot Response" at bounding box center [219, 348] width 93 height 25
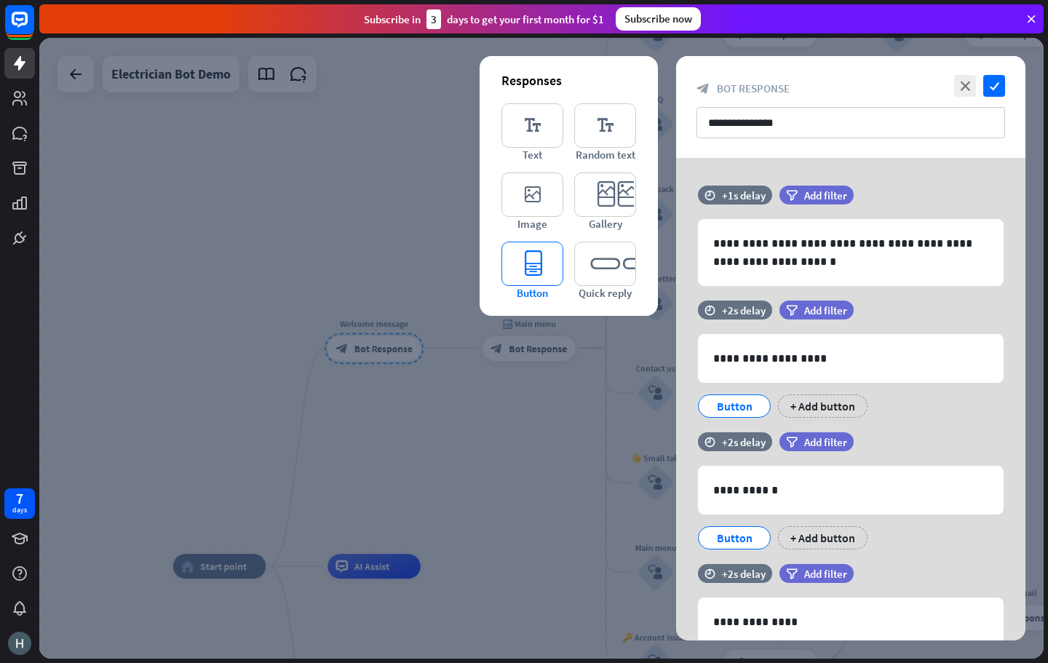
click at [549, 263] on icon "editor_button" at bounding box center [532, 264] width 62 height 44
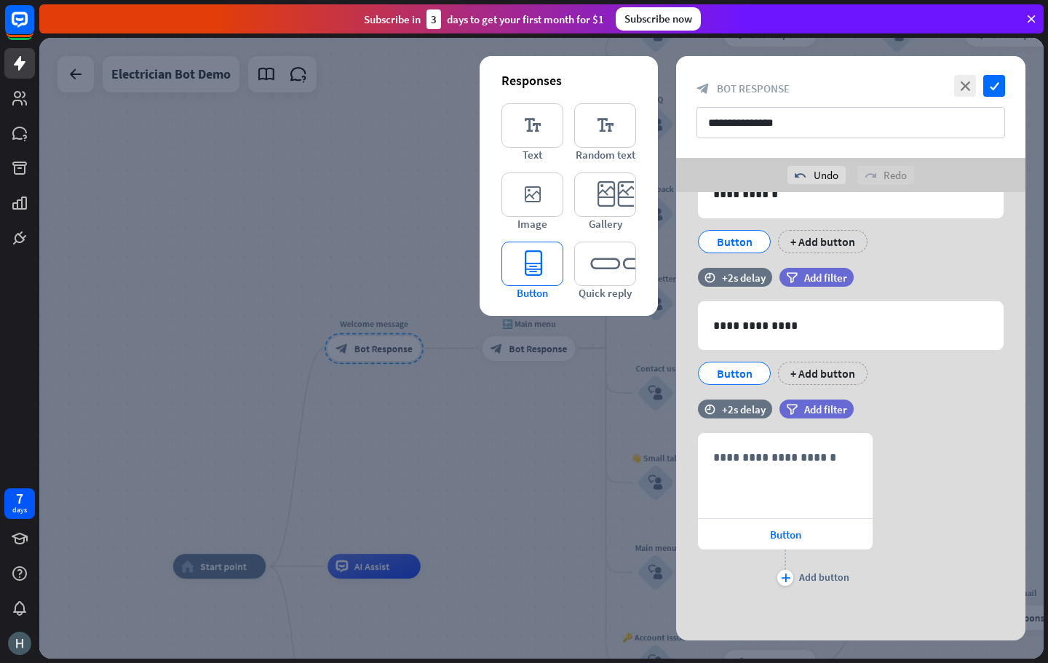
click at [549, 263] on icon "editor_button" at bounding box center [532, 264] width 62 height 44
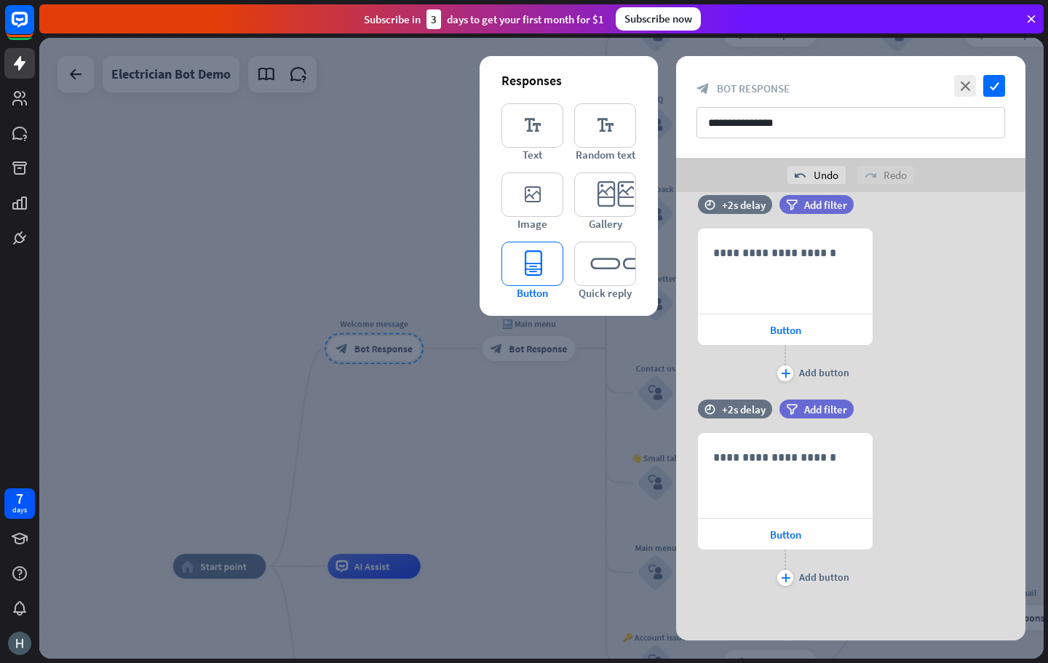
scroll to position [535, 0]
click at [683, 477] on div at bounding box center [675, 475] width 23 height 23
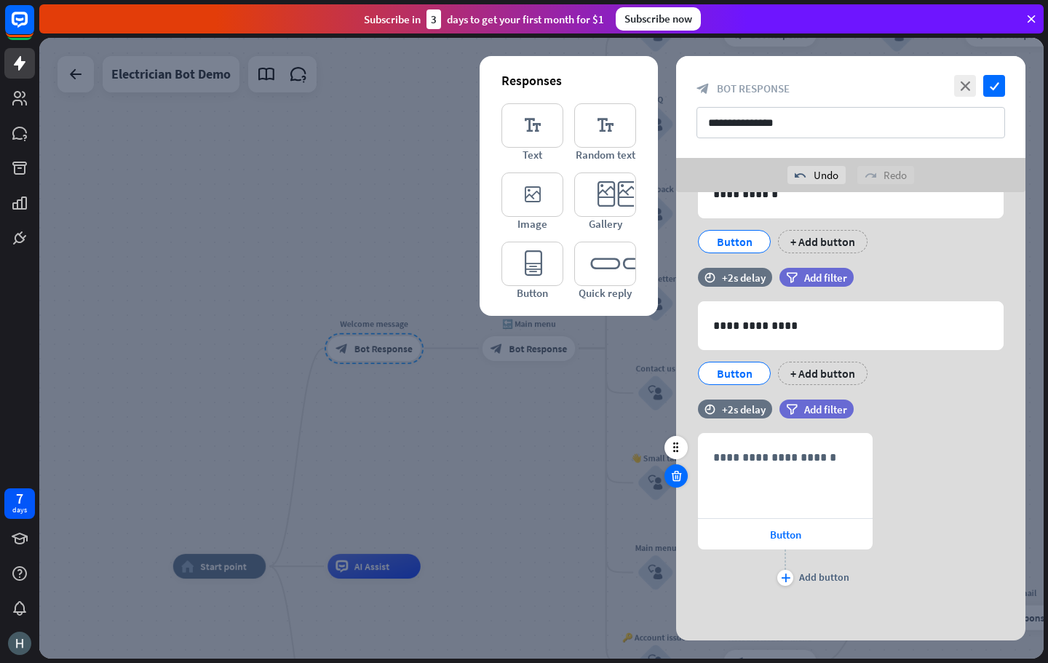
click at [676, 477] on icon at bounding box center [676, 475] width 14 height 13
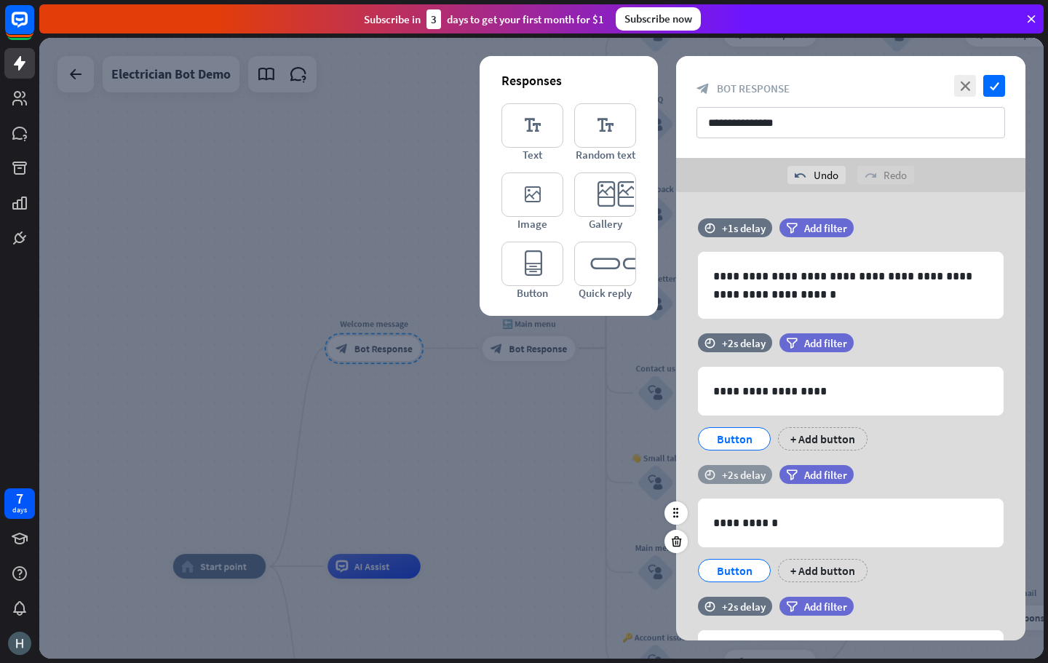
scroll to position [0, 0]
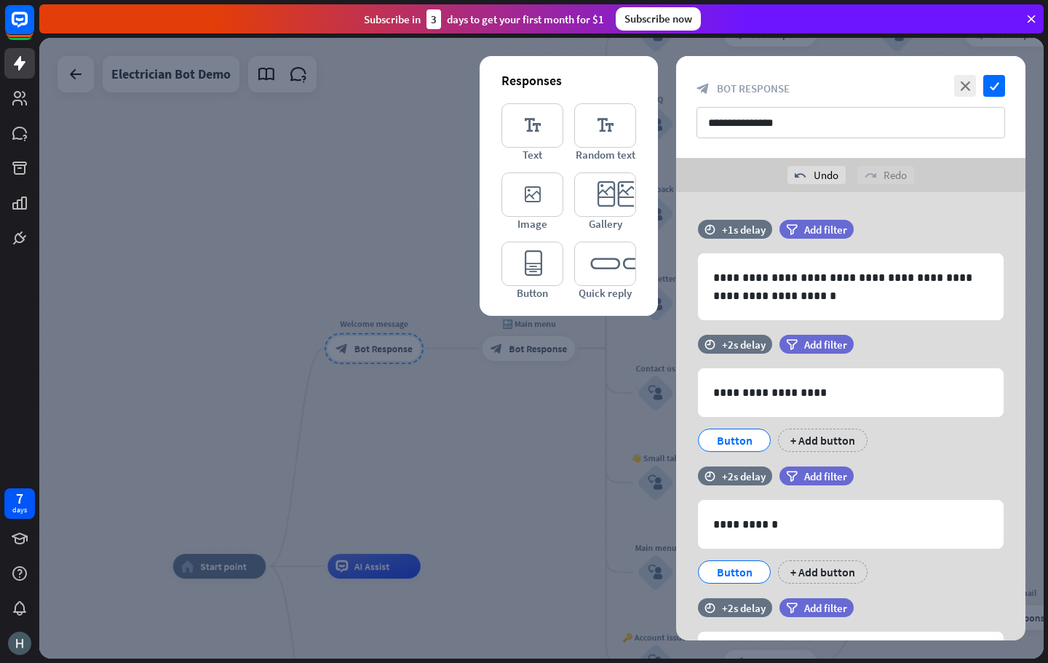
click at [603, 456] on div at bounding box center [541, 348] width 1004 height 621
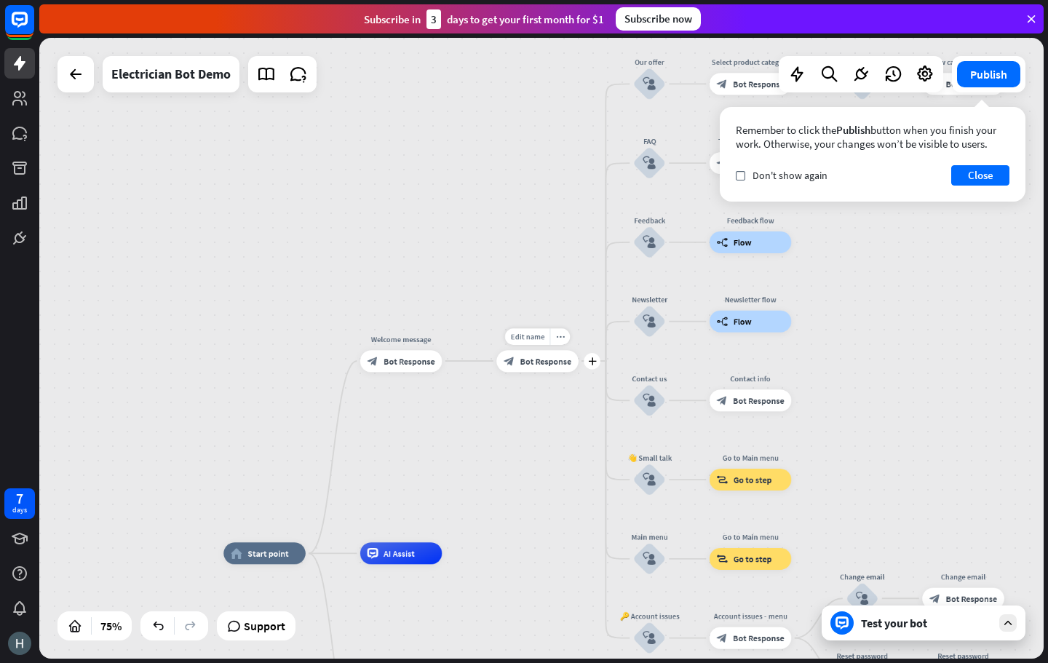
drag, startPoint x: 575, startPoint y: 366, endPoint x: 575, endPoint y: 453, distance: 87.3
click at [575, 453] on div "home_2 Start point Welcome message block_bot_response Bot Response Edit name mo…" at bounding box center [541, 348] width 1004 height 621
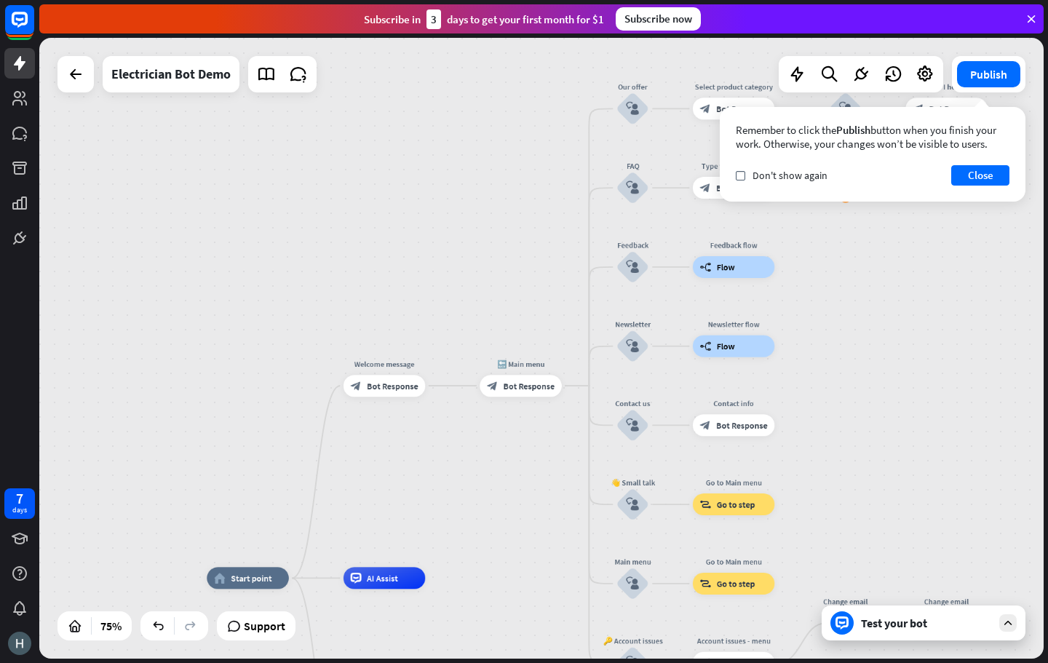
drag, startPoint x: 555, startPoint y: 479, endPoint x: 498, endPoint y: 543, distance: 86.0
click at [498, 543] on div "home_2 Start point Welcome message block_bot_response Bot Response 🔙 Main menu …" at bounding box center [541, 348] width 1004 height 621
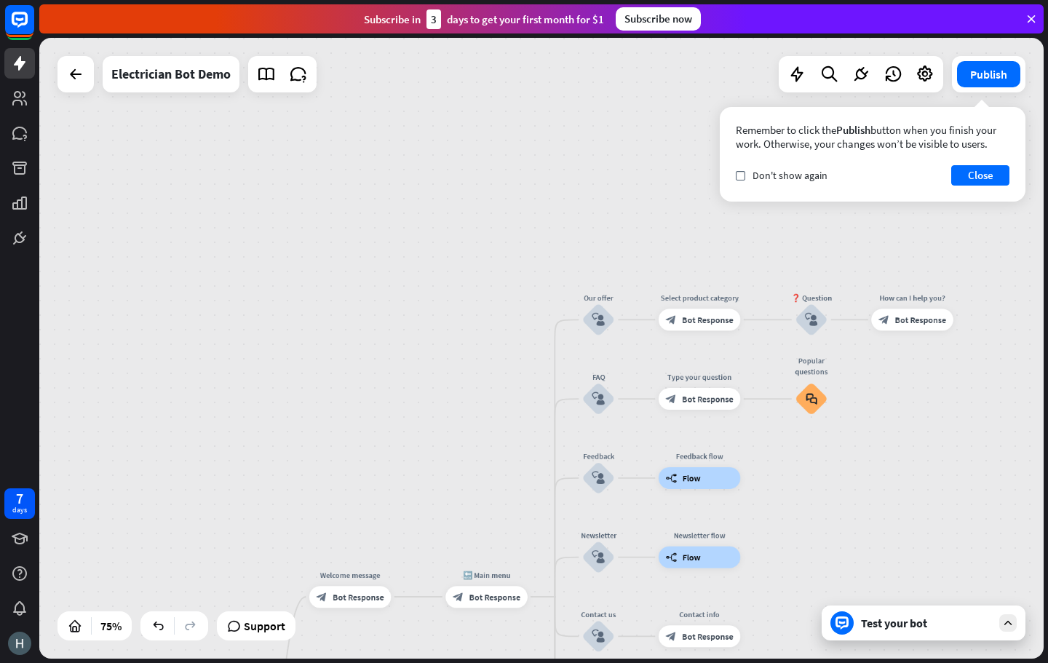
drag, startPoint x: 504, startPoint y: 342, endPoint x: 527, endPoint y: 489, distance: 148.8
click at [527, 489] on div "home_2 Start point Welcome message block_bot_response Bot Response 🔙 Main menu …" at bounding box center [541, 348] width 1004 height 621
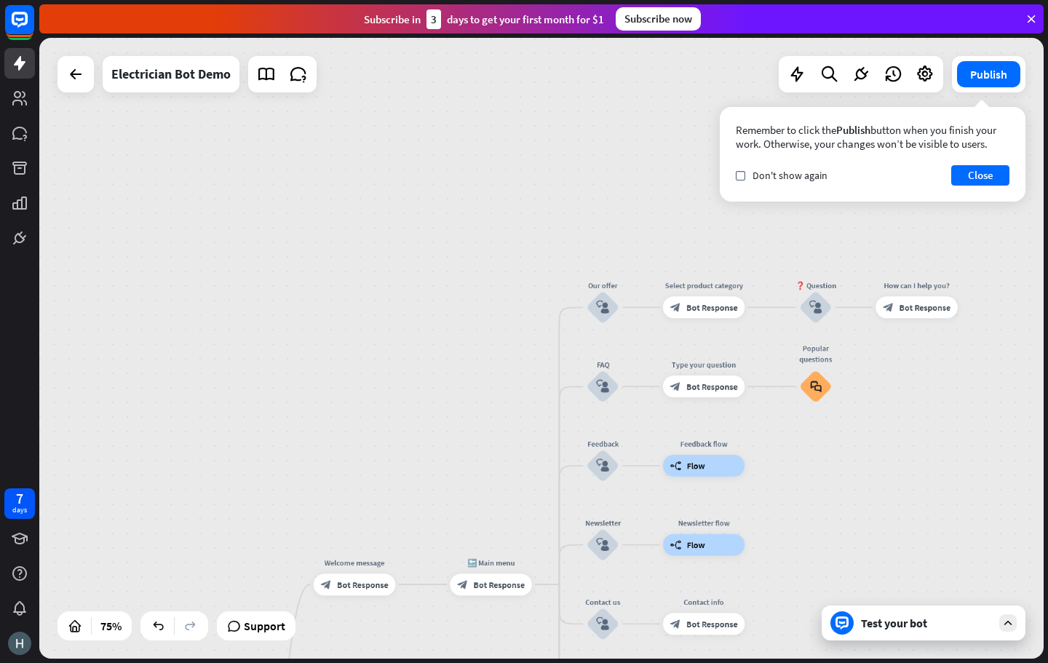
drag, startPoint x: 532, startPoint y: 469, endPoint x: 533, endPoint y: 461, distance: 8.9
click at [533, 461] on div "home_2 Start point Welcome message block_bot_response Bot Response 🔙 Main menu …" at bounding box center [541, 348] width 1004 height 621
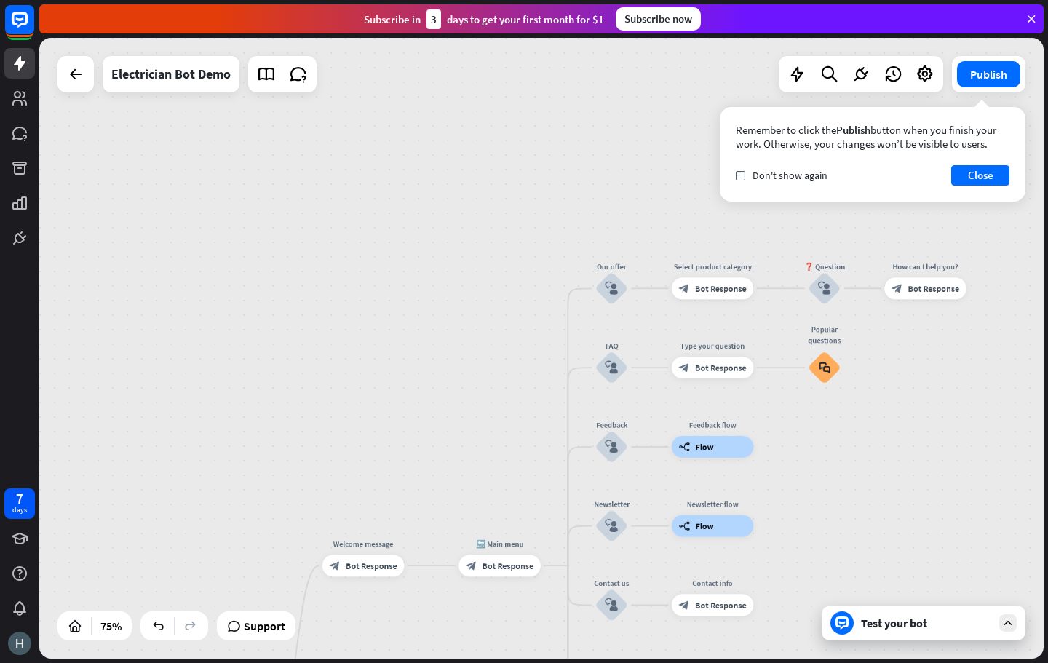
drag, startPoint x: 536, startPoint y: 453, endPoint x: 572, endPoint y: 392, distance: 70.8
click at [571, 392] on div "home_2 Start point Welcome message block_bot_response Bot Response 🔙 Main menu …" at bounding box center [541, 348] width 1004 height 621
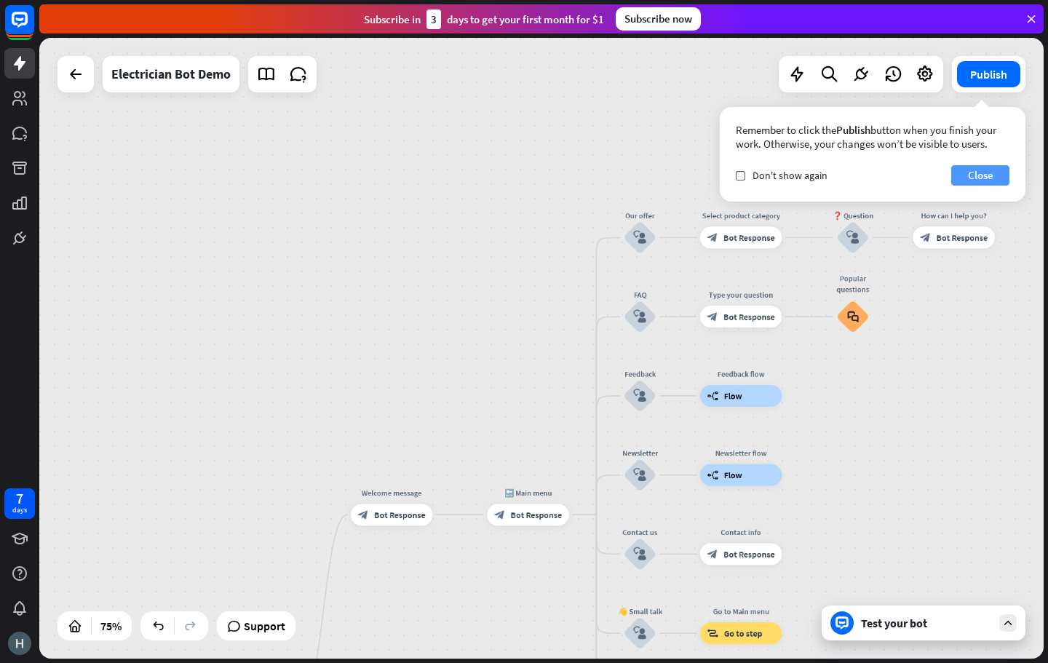
click at [963, 180] on button "Close" at bounding box center [980, 175] width 58 height 20
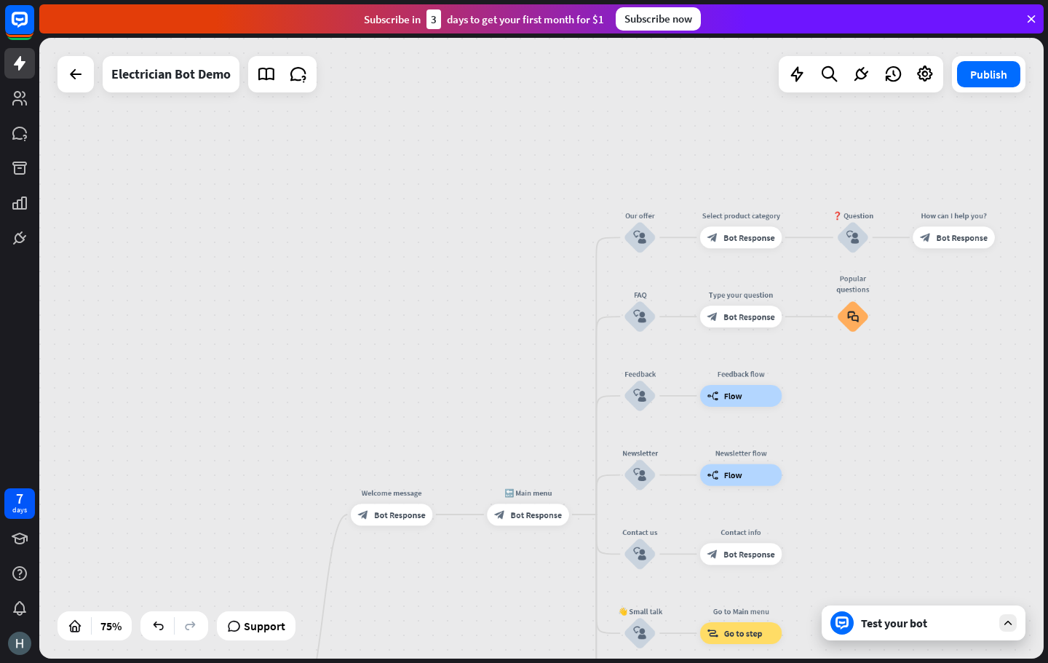
click at [985, 621] on div "Test your bot" at bounding box center [926, 623] width 131 height 15
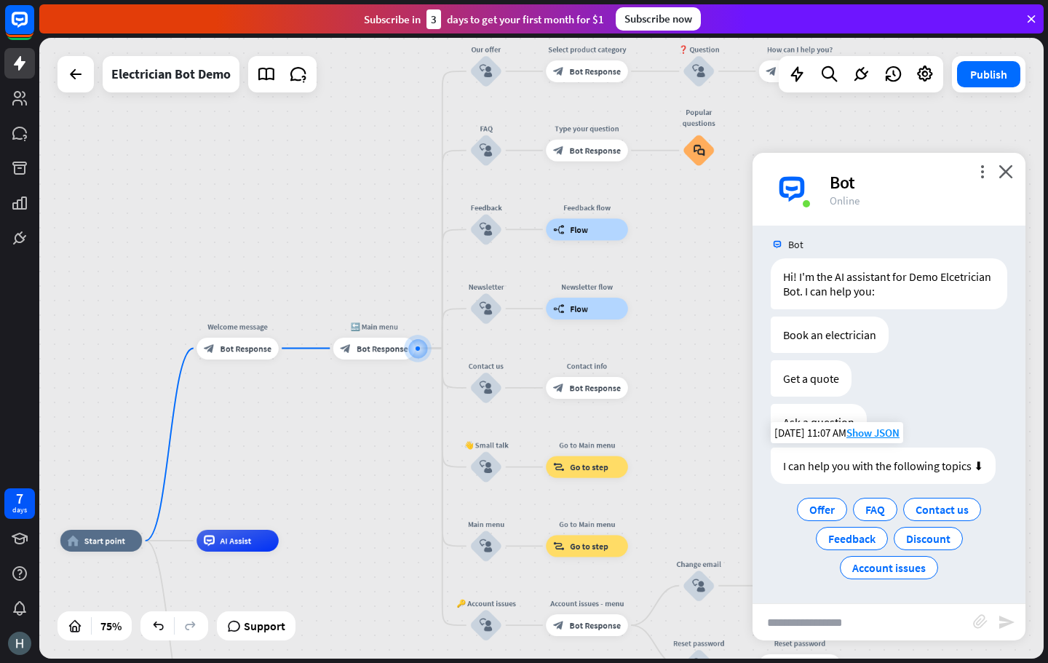
scroll to position [10, 0]
click at [814, 426] on div "Ask a question" at bounding box center [818, 421] width 96 height 36
click at [253, 356] on div "block_bot_response Bot Response" at bounding box center [237, 349] width 82 height 22
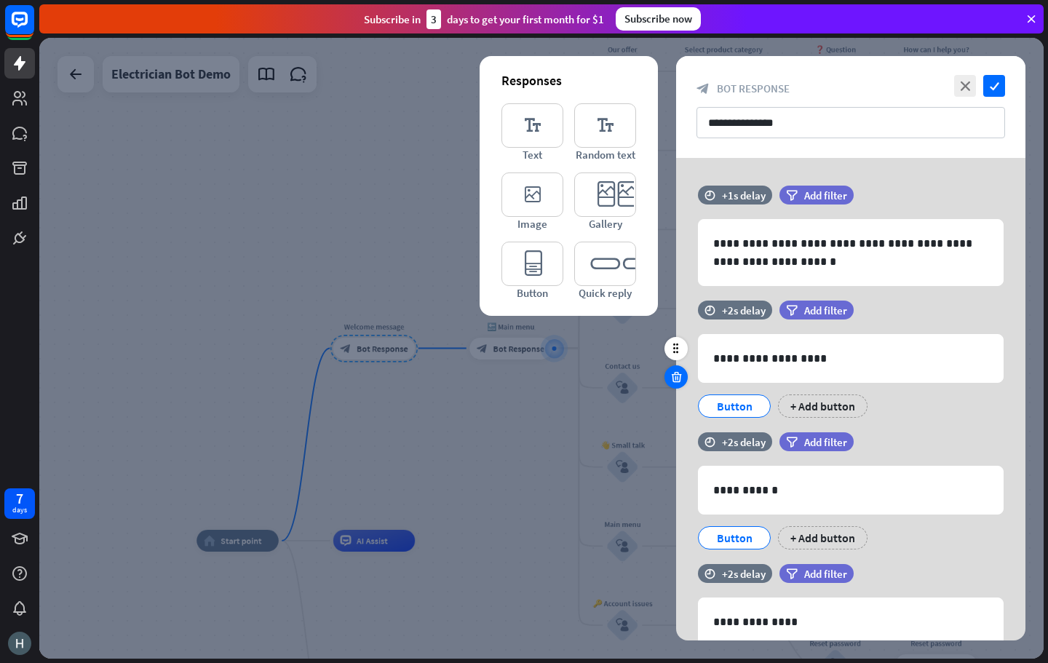
click at [678, 380] on icon at bounding box center [676, 376] width 14 height 13
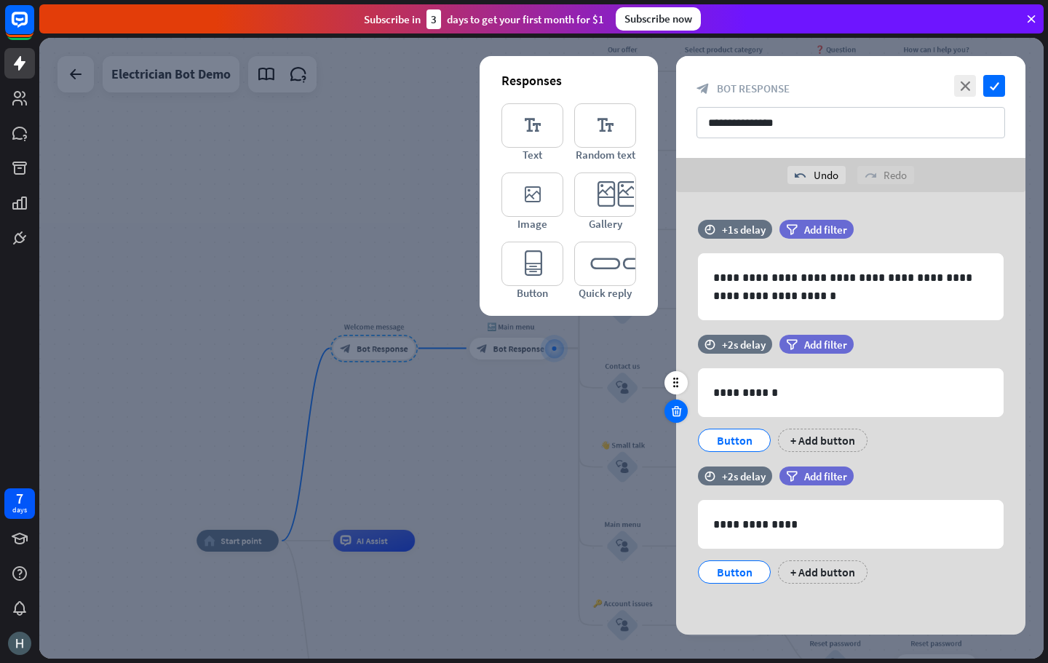
click at [674, 409] on icon at bounding box center [676, 411] width 14 height 13
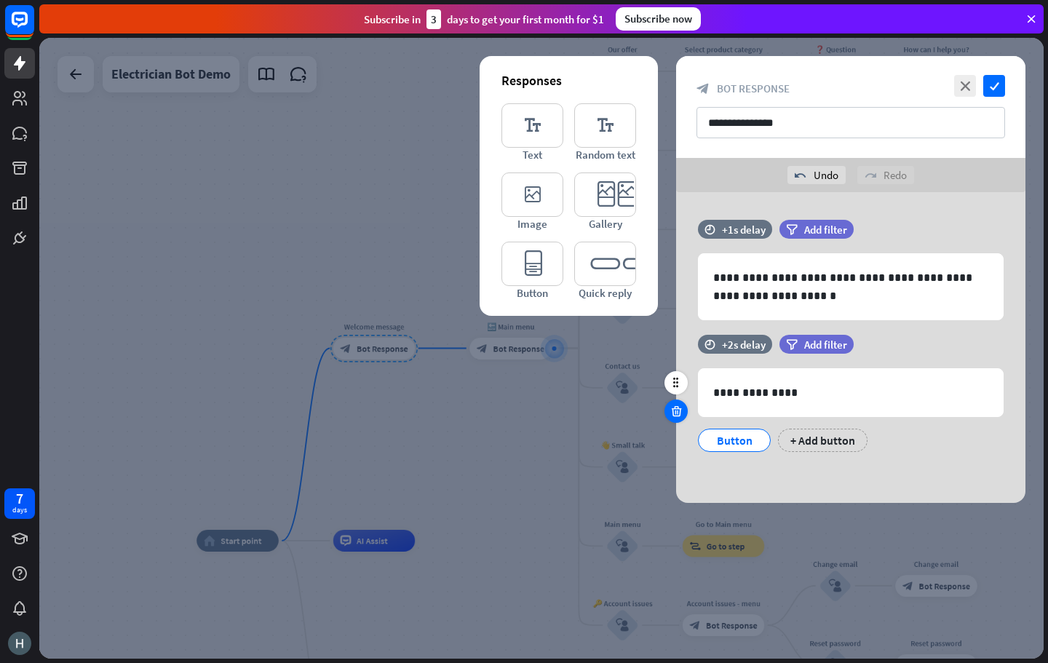
click at [672, 416] on icon at bounding box center [676, 411] width 14 height 13
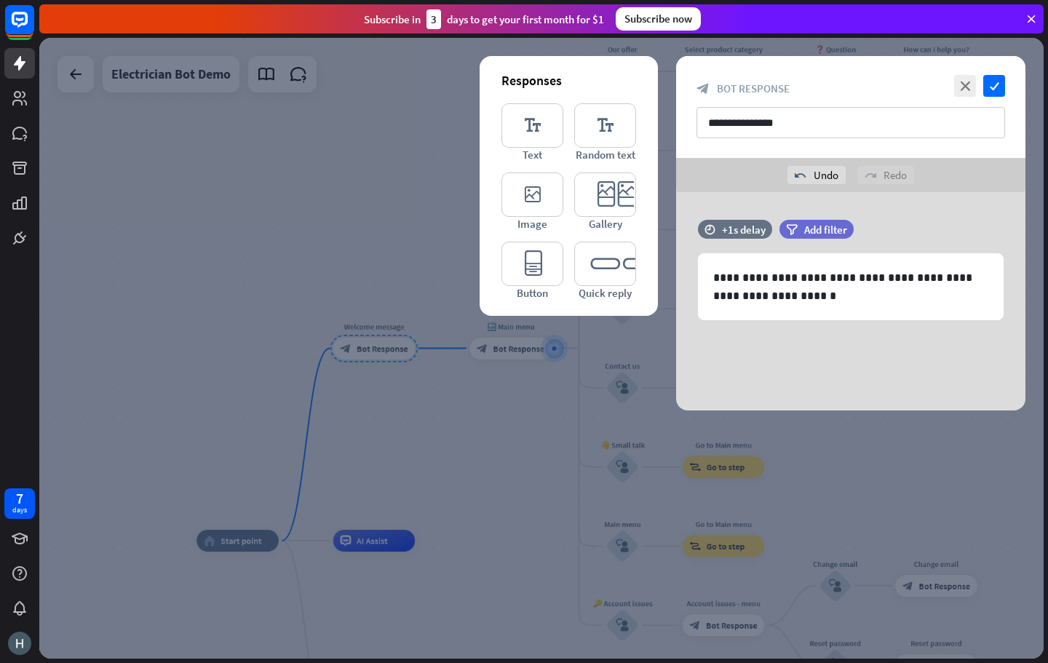
click at [523, 420] on div at bounding box center [541, 348] width 1004 height 621
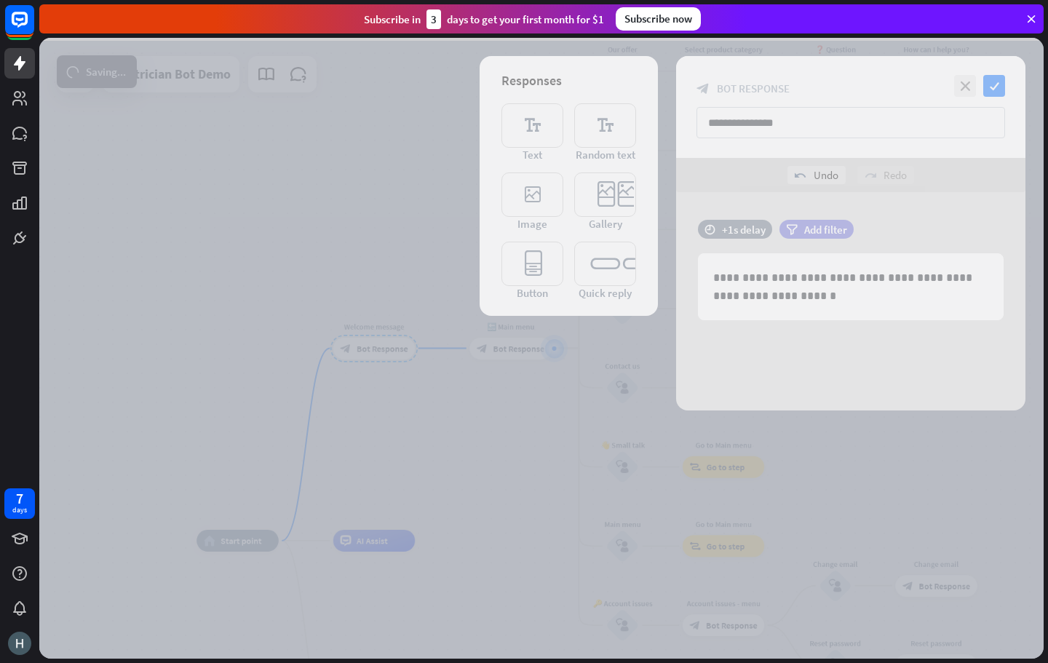
click at [494, 346] on div at bounding box center [541, 348] width 1004 height 621
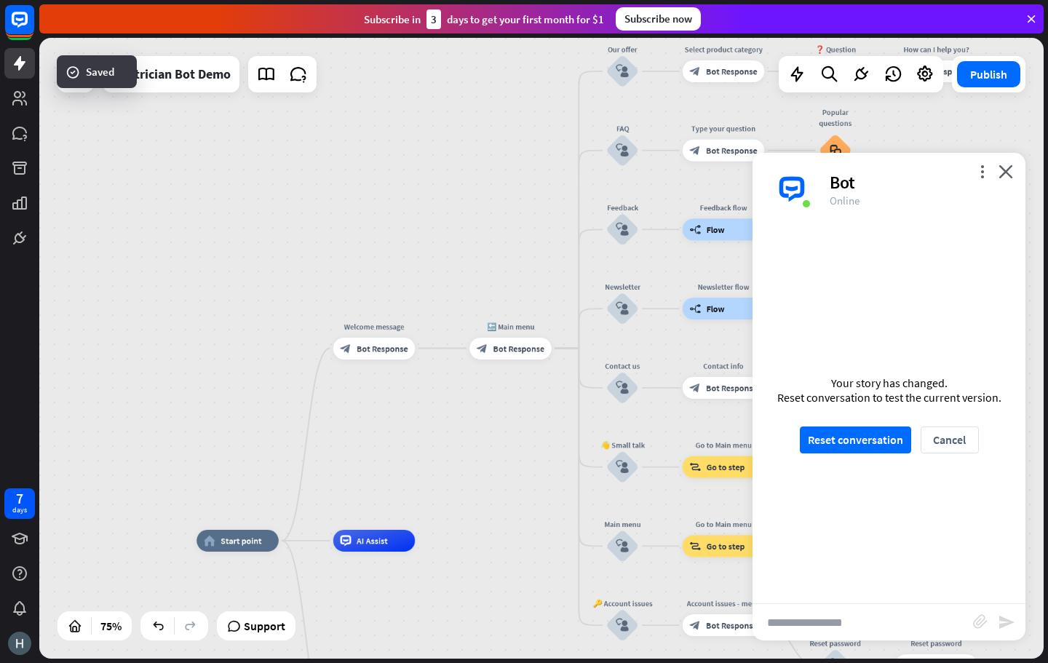
click at [494, 346] on span "Bot Response" at bounding box center [519, 348] width 52 height 11
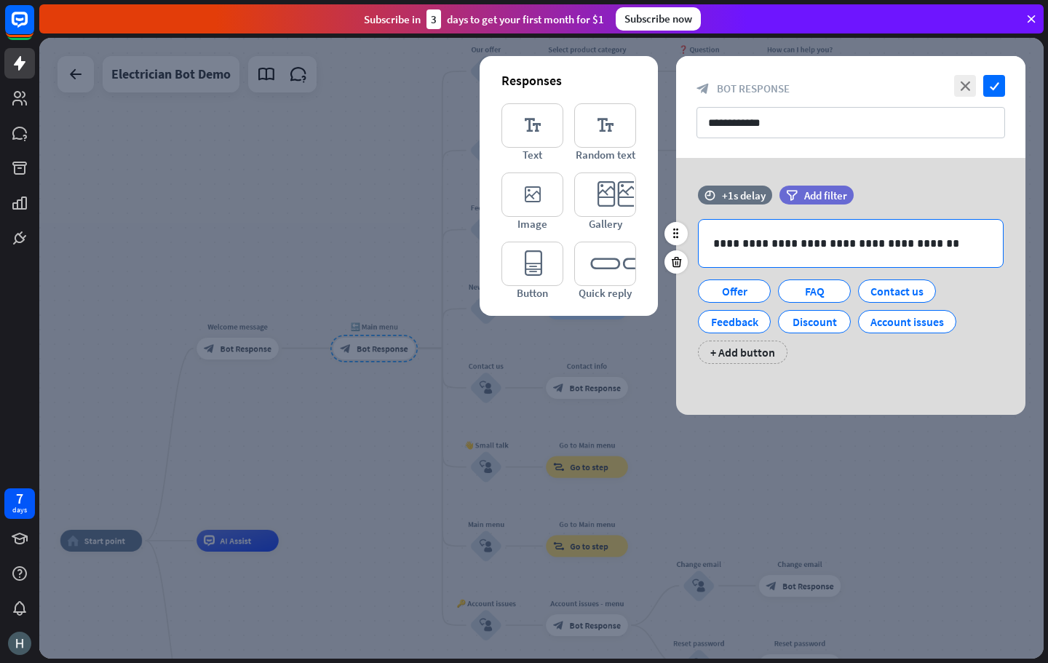
click at [904, 255] on div "**********" at bounding box center [850, 243] width 304 height 47
drag, startPoint x: 923, startPoint y: 242, endPoint x: 698, endPoint y: 250, distance: 225.0
click at [698, 250] on div "**********" at bounding box center [851, 243] width 306 height 49
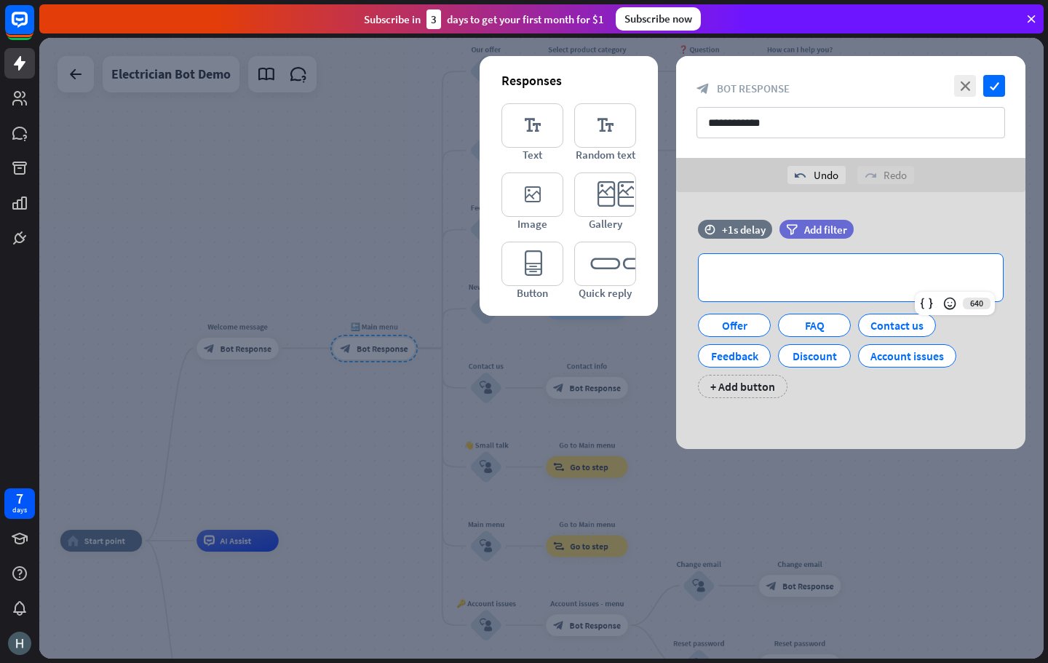
click at [854, 413] on div "**********" at bounding box center [850, 320] width 349 height 257
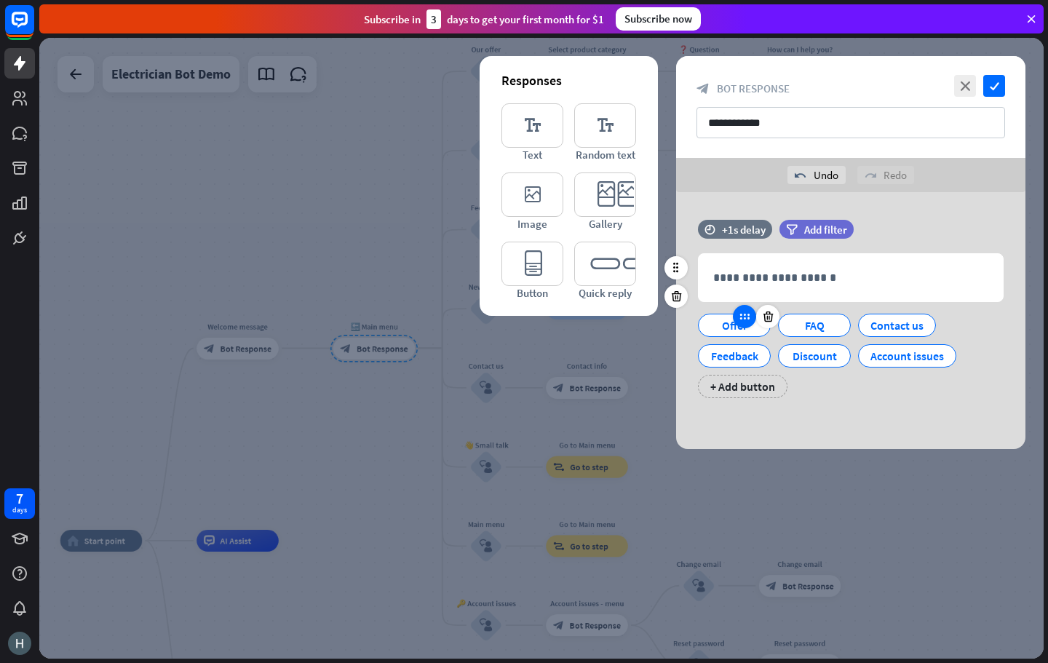
click at [745, 322] on icon at bounding box center [744, 316] width 13 height 13
click at [730, 337] on div "Feedback" at bounding box center [734, 352] width 80 height 31
click at [714, 329] on div "Offer" at bounding box center [734, 325] width 48 height 22
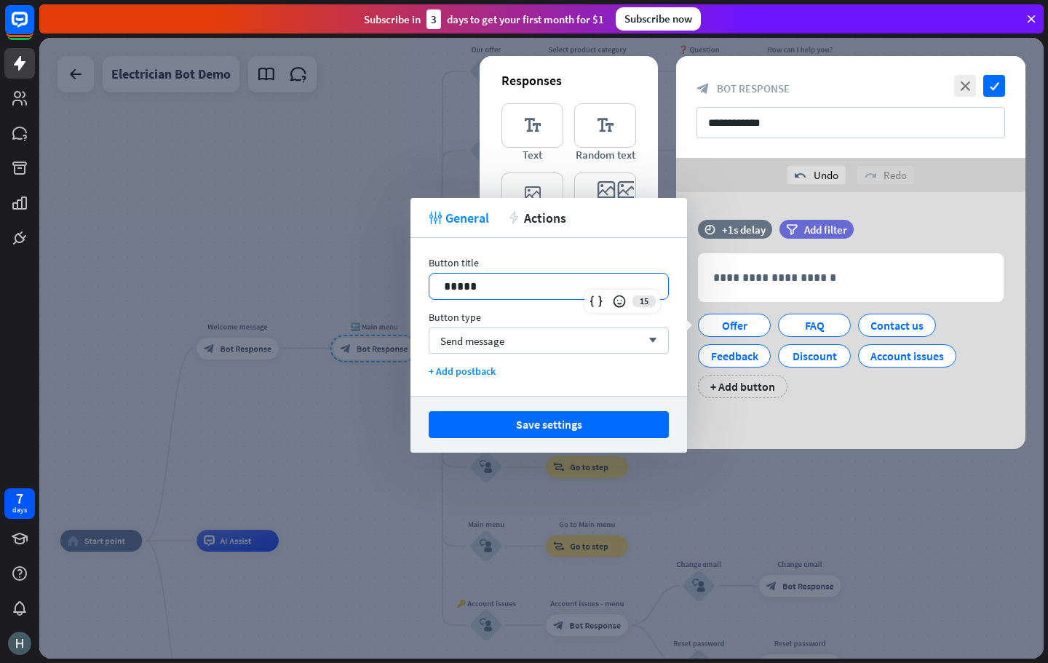
drag, startPoint x: 507, startPoint y: 290, endPoint x: 378, endPoint y: 292, distance: 128.8
click at [378, 293] on body "7 days close Product Help First steps Get started with ChatBot Help Center Foll…" at bounding box center [524, 331] width 1048 height 663
drag, startPoint x: 484, startPoint y: 295, endPoint x: 419, endPoint y: 297, distance: 64.8
click at [415, 299] on div "Button title 15 ***** Button type Send message arrow_down + Add postback" at bounding box center [548, 317] width 276 height 158
drag, startPoint x: 454, startPoint y: 291, endPoint x: 418, endPoint y: 284, distance: 36.2
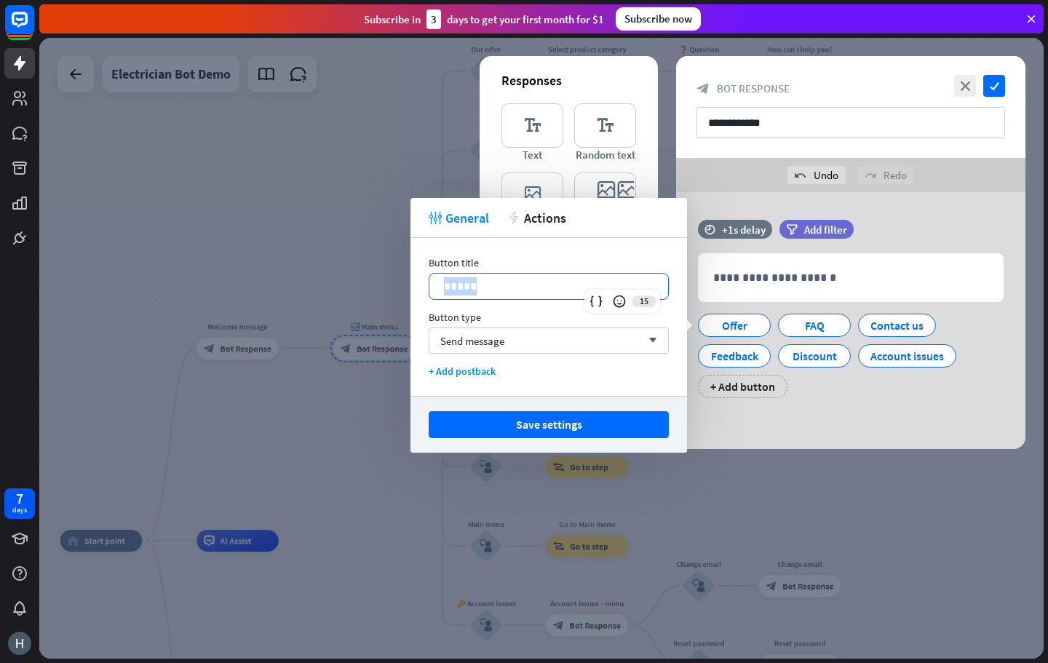
click at [424, 288] on div "Button title 15 ***** Button type Send message arrow_down + Add postback" at bounding box center [548, 317] width 276 height 158
click at [862, 328] on div "FAQ" at bounding box center [861, 325] width 48 height 22
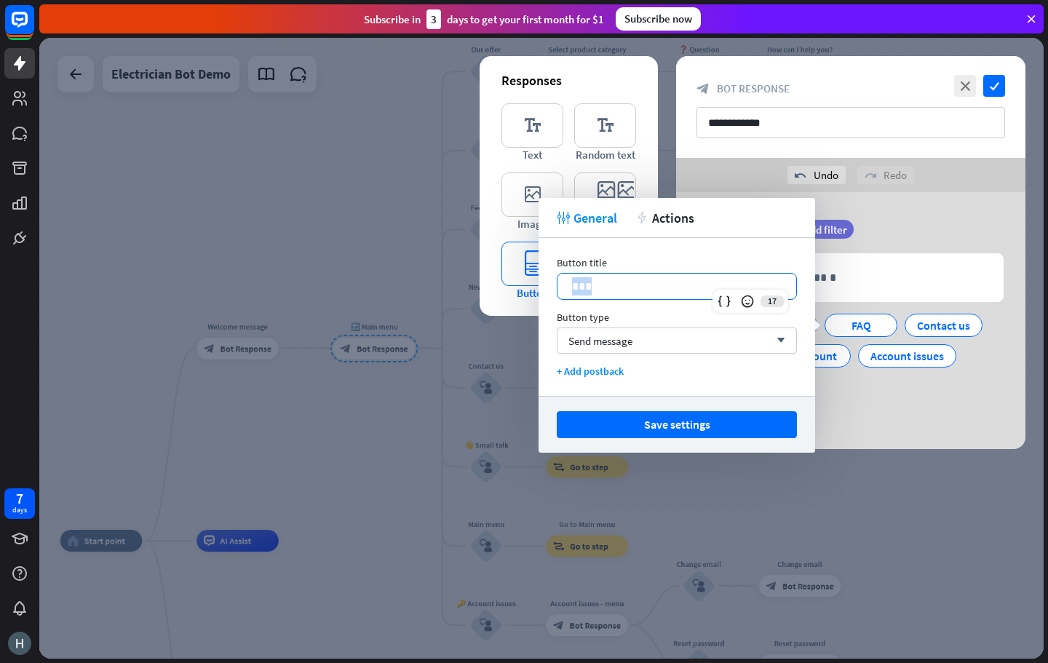
drag, startPoint x: 642, startPoint y: 285, endPoint x: 523, endPoint y: 289, distance: 119.4
click at [535, 289] on body "7 days close Product Help First steps Get started with ChatBot Help Center Foll…" at bounding box center [524, 331] width 1048 height 663
click at [873, 367] on div "Book an electrician Get a quick quote Contact us Feedback Discount Account issu…" at bounding box center [847, 352] width 306 height 92
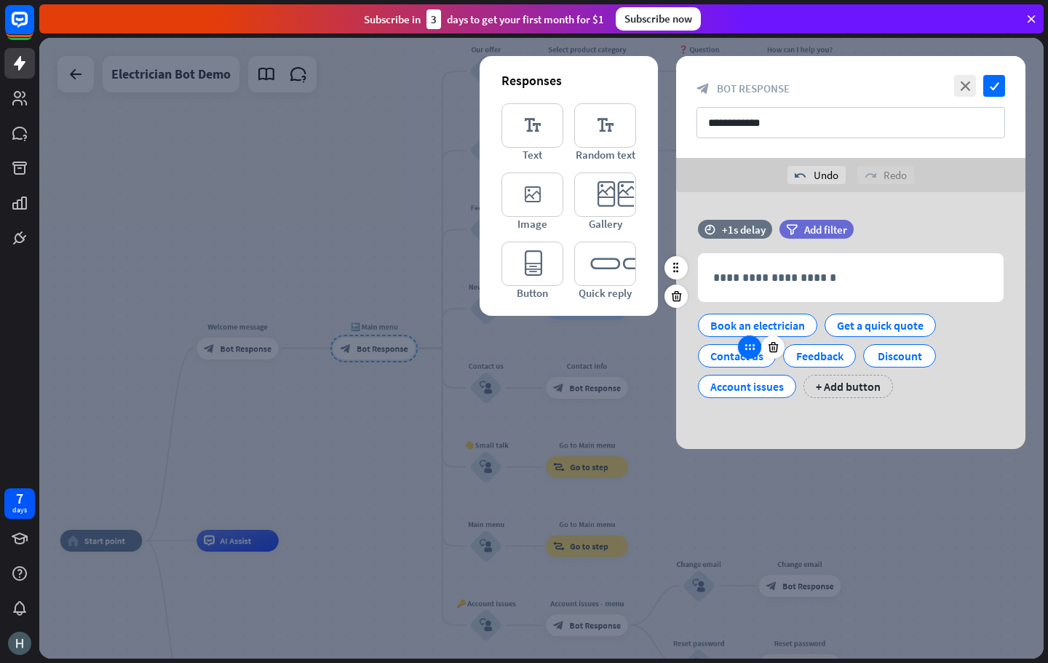
click at [746, 352] on icon at bounding box center [749, 346] width 13 height 13
click at [733, 366] on div "Contact us" at bounding box center [736, 356] width 53 height 22
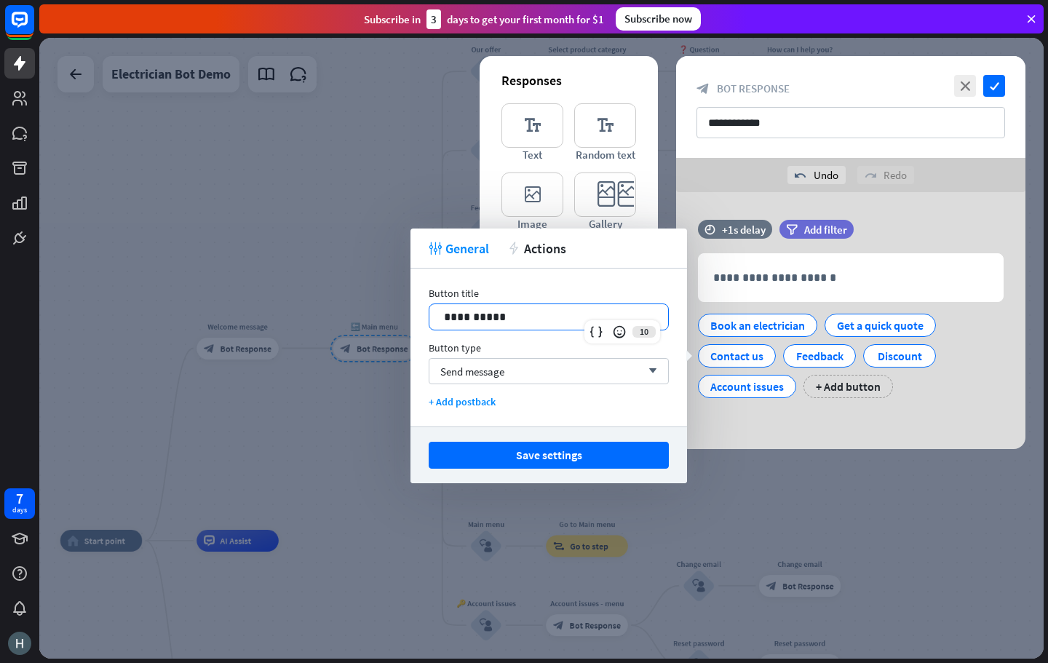
drag, startPoint x: 530, startPoint y: 316, endPoint x: 404, endPoint y: 323, distance: 126.1
click at [404, 323] on body "7 days close Product Help First steps Get started with ChatBot Help Center Foll…" at bounding box center [524, 331] width 1048 height 663
click at [763, 421] on div "**********" at bounding box center [850, 320] width 349 height 257
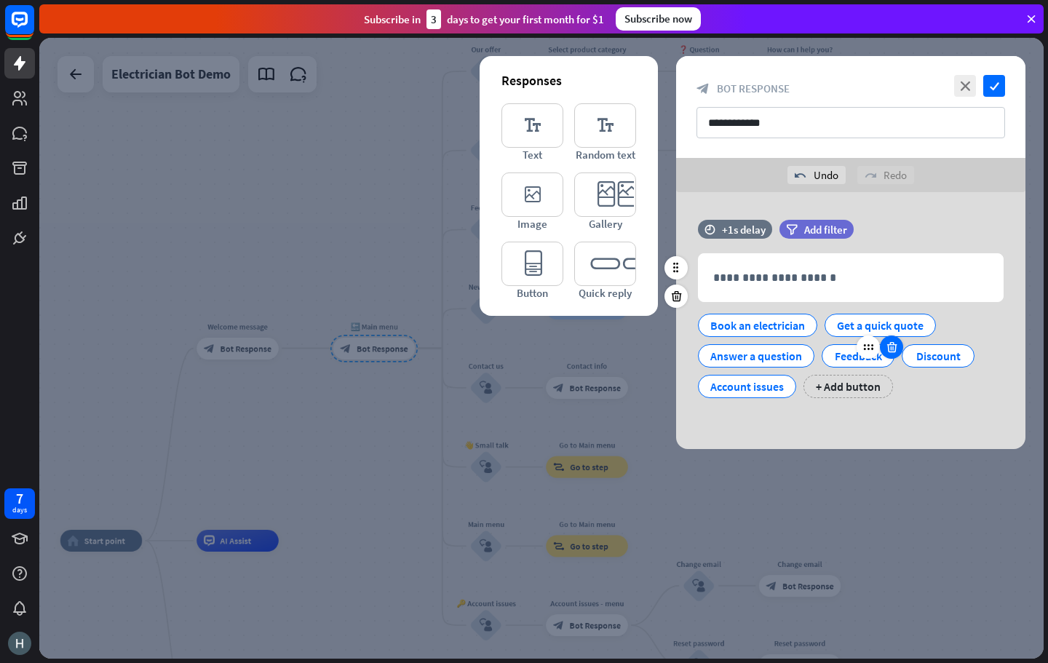
click at [886, 348] on icon at bounding box center [892, 346] width 14 height 13
click at [917, 346] on icon at bounding box center [917, 346] width 14 height 13
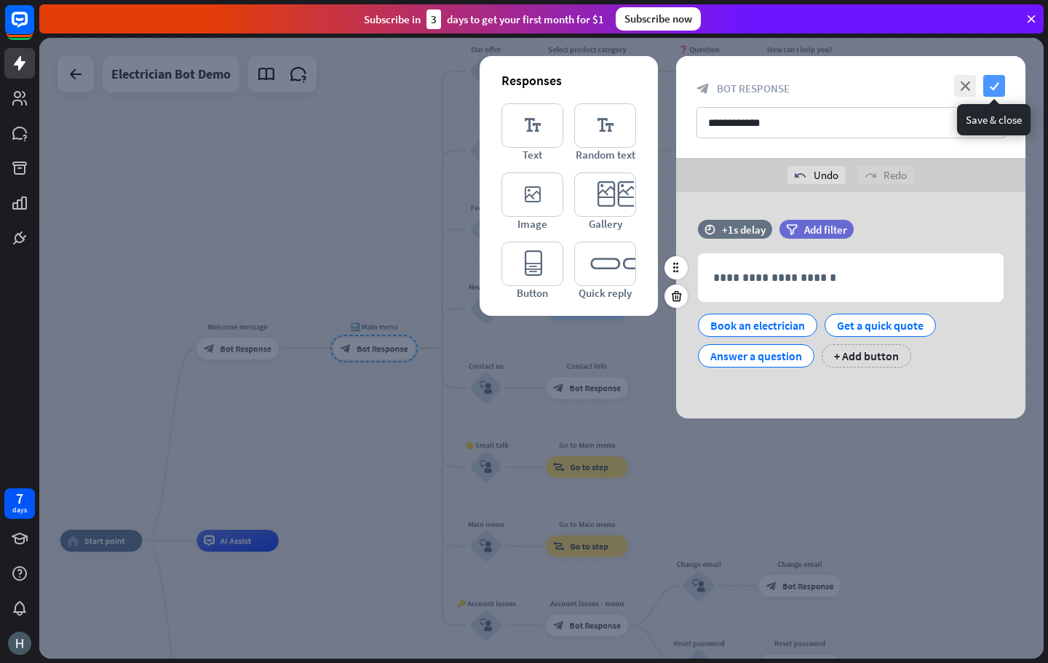
click at [993, 90] on icon "check" at bounding box center [994, 86] width 22 height 22
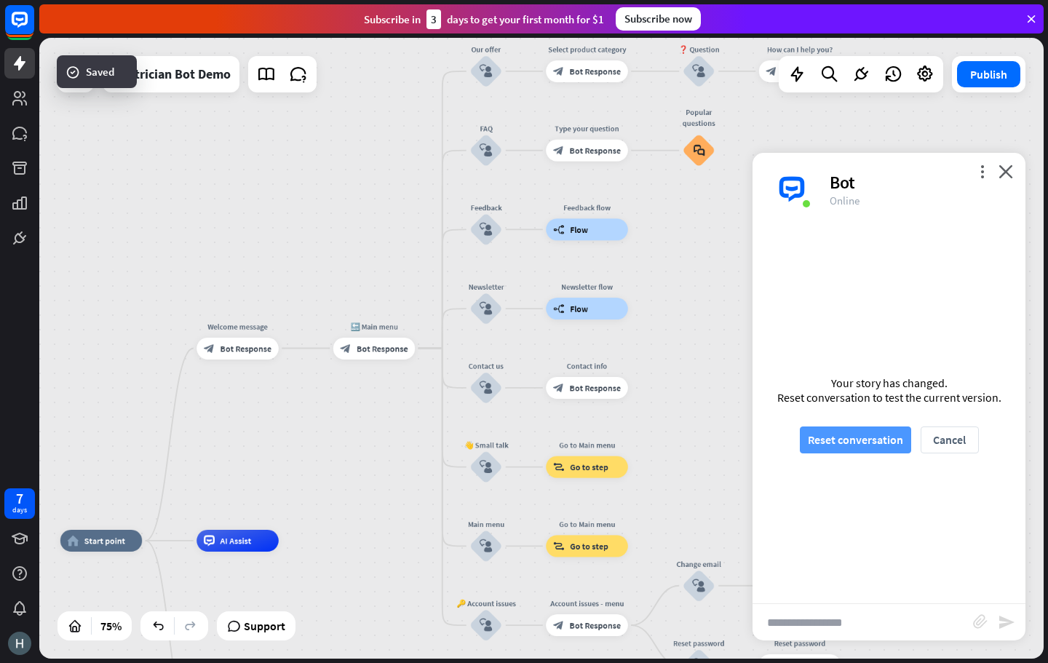
click at [853, 443] on button "Reset conversation" at bounding box center [855, 439] width 111 height 27
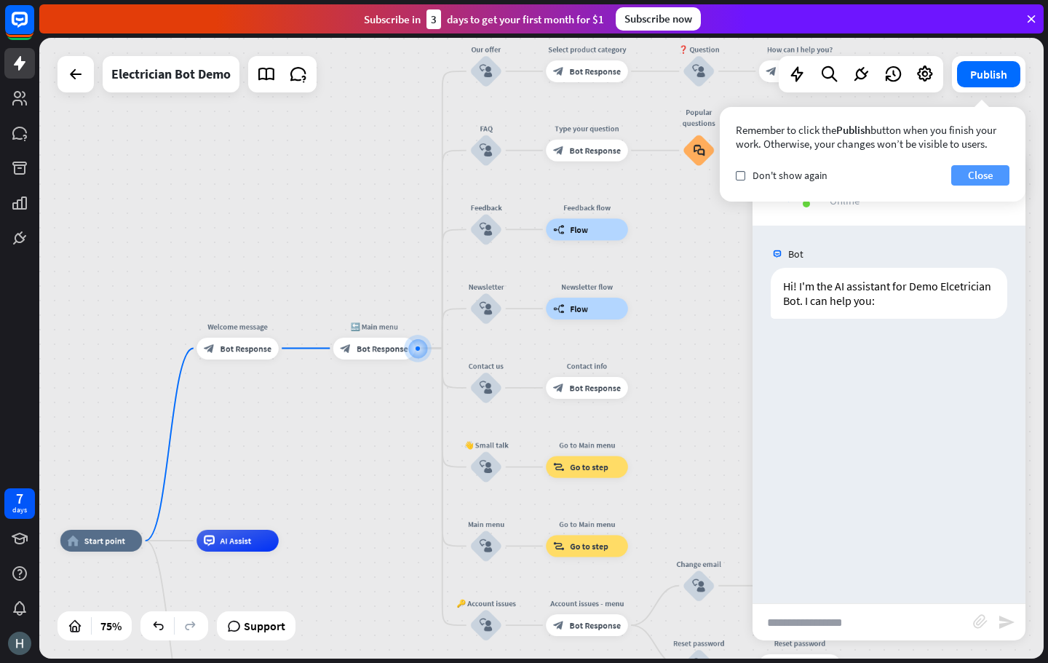
click at [978, 180] on button "Close" at bounding box center [980, 175] width 58 height 20
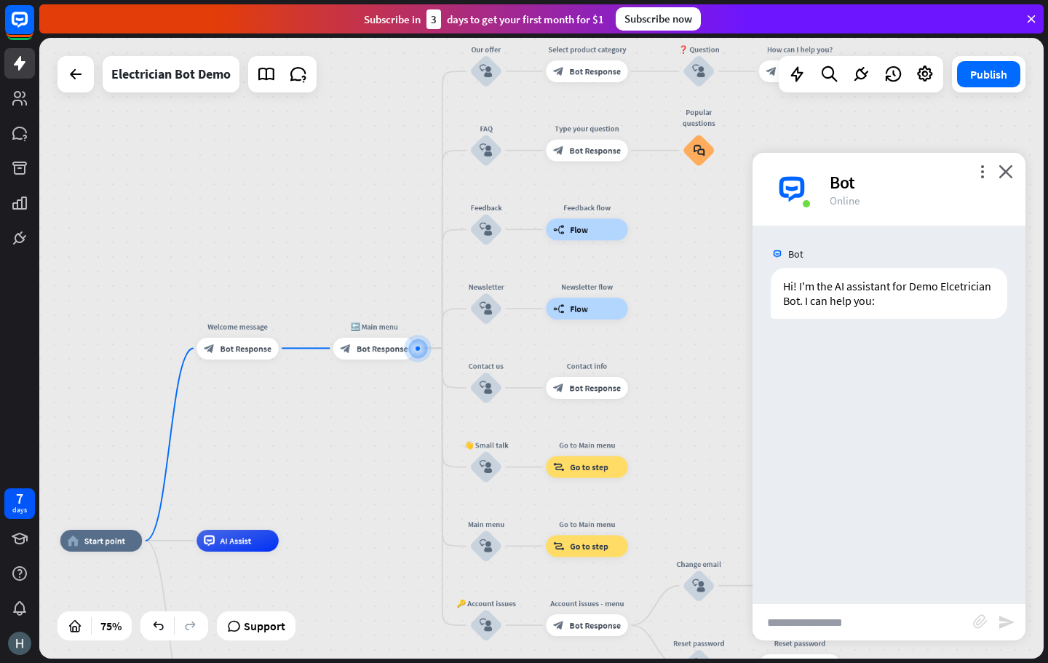
click at [824, 616] on input "text" at bounding box center [862, 622] width 220 height 36
type input "*"
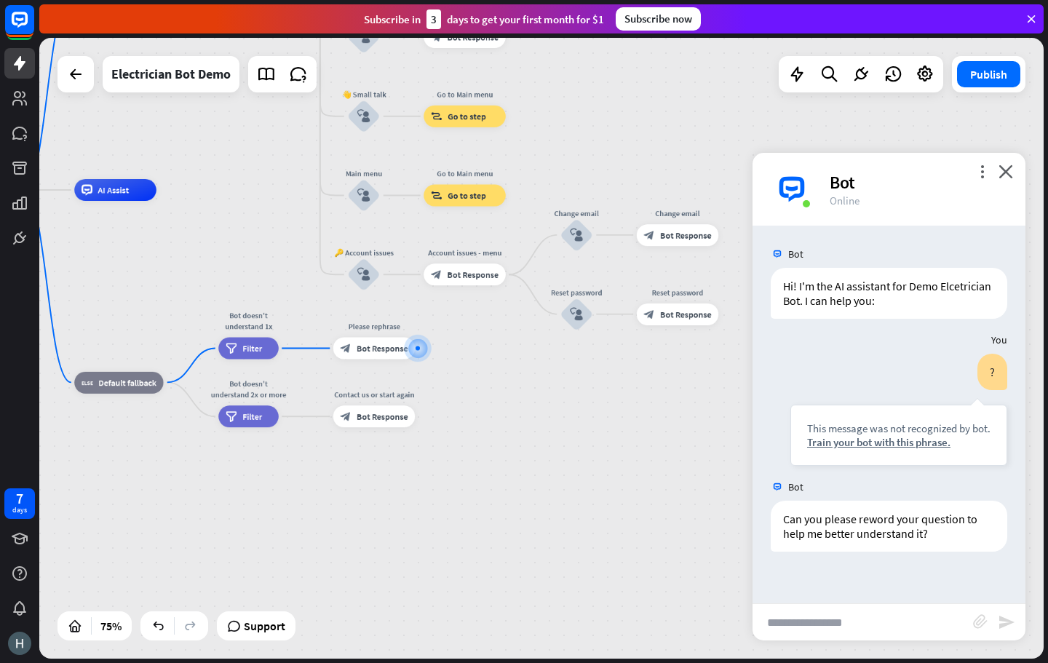
click at [829, 622] on input "text" at bounding box center [862, 622] width 220 height 36
type input "****"
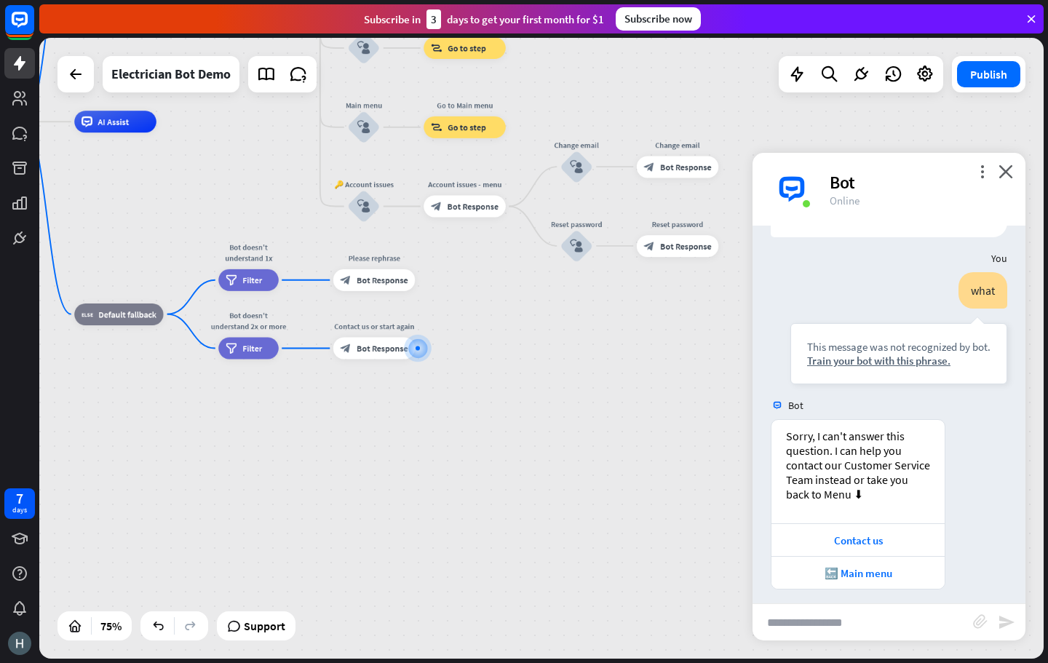
scroll to position [322, 0]
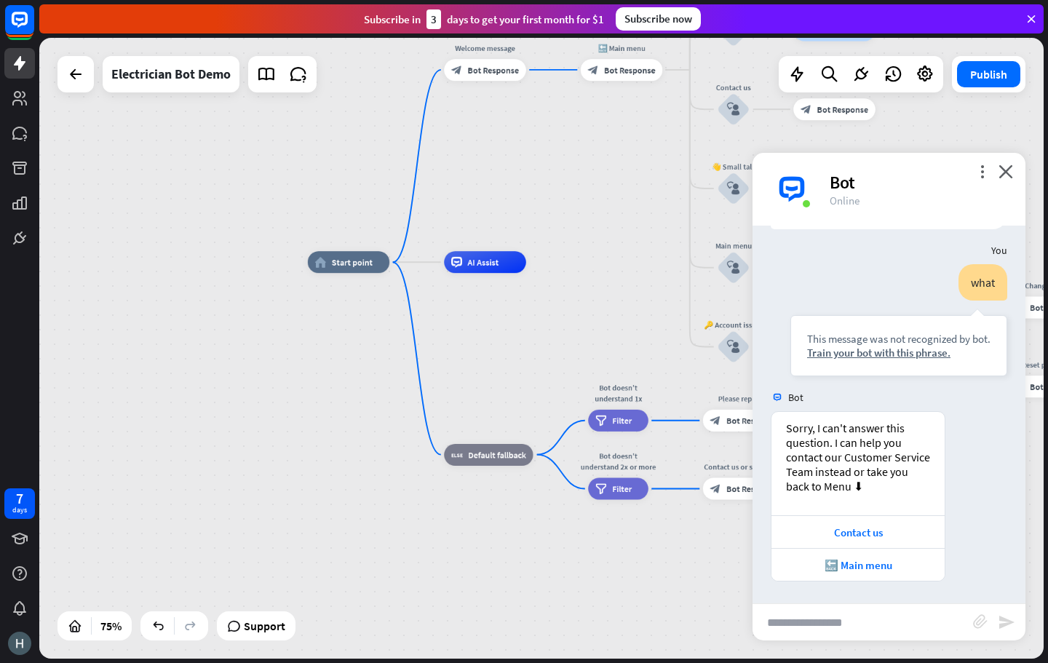
drag, startPoint x: 379, startPoint y: 433, endPoint x: 722, endPoint y: 572, distance: 370.5
click at [722, 572] on div "home_2 Start point Welcome message block_bot_response Bot Response 🔙 Main menu …" at bounding box center [684, 495] width 753 height 466
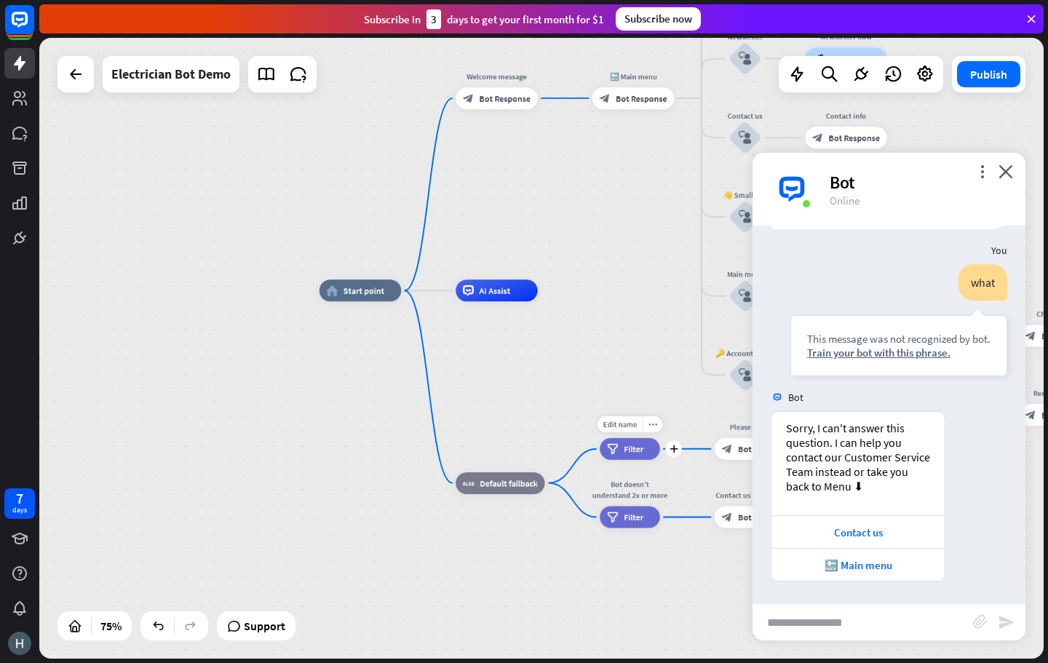
drag, startPoint x: 590, startPoint y: 423, endPoint x: 563, endPoint y: 454, distance: 40.7
click at [599, 454] on div "Edit name more_horiz plus Bot doesn't understand 1x filter Filter" at bounding box center [629, 449] width 60 height 22
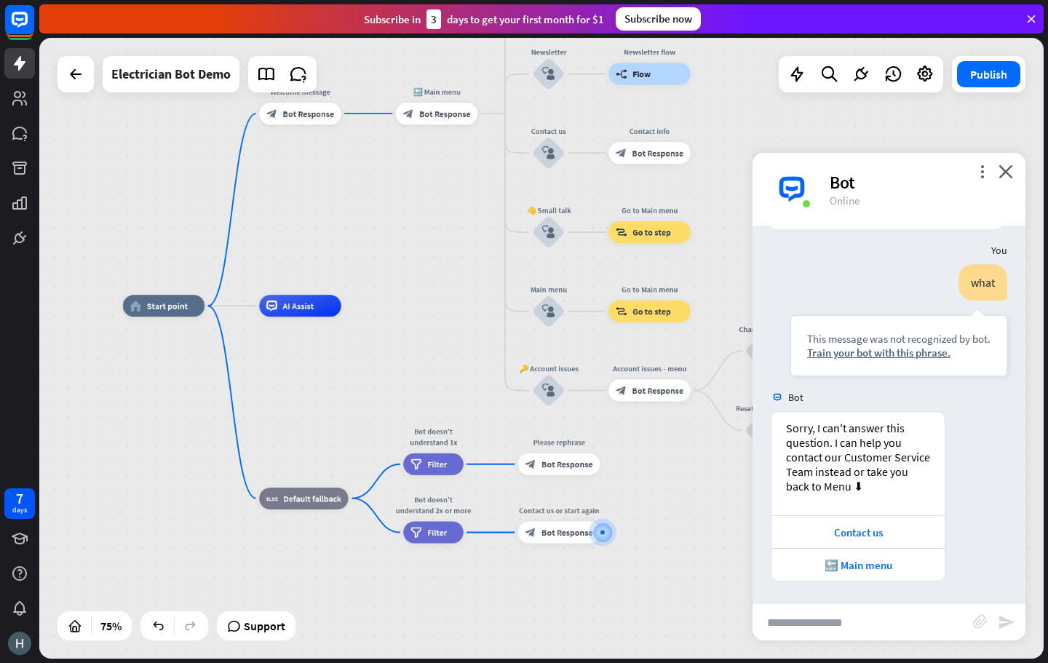
drag, startPoint x: 662, startPoint y: 419, endPoint x: 510, endPoint y: 440, distance: 153.5
click at [510, 440] on div "home_2 Start point Welcome message block_bot_response Bot Response 🔙 Main menu …" at bounding box center [499, 539] width 753 height 466
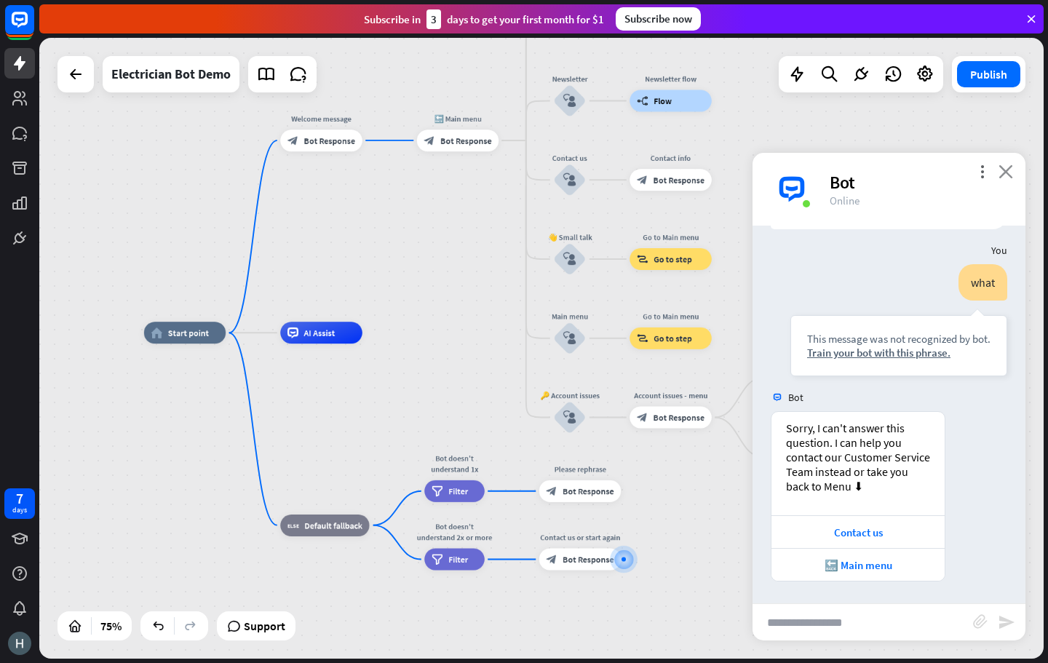
click at [1005, 172] on icon "close" at bounding box center [1005, 171] width 15 height 14
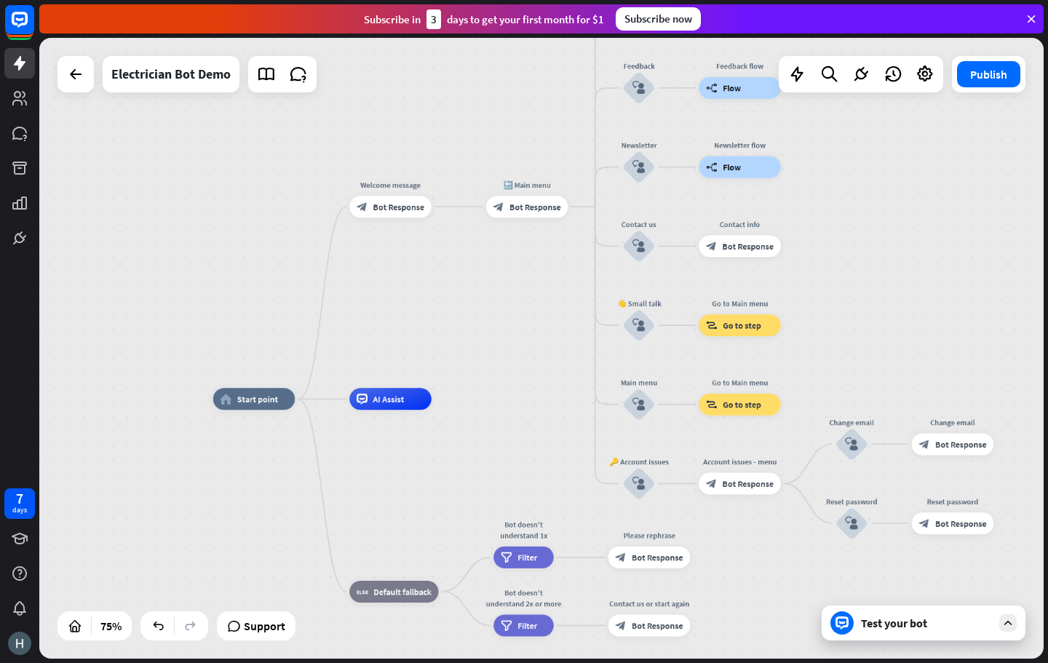
drag, startPoint x: 426, startPoint y: 286, endPoint x: 549, endPoint y: 373, distance: 151.0
click at [525, 370] on div "home_2 Start point Welcome message block_bot_response Bot Response 🔙 Main menu …" at bounding box center [541, 348] width 1004 height 621
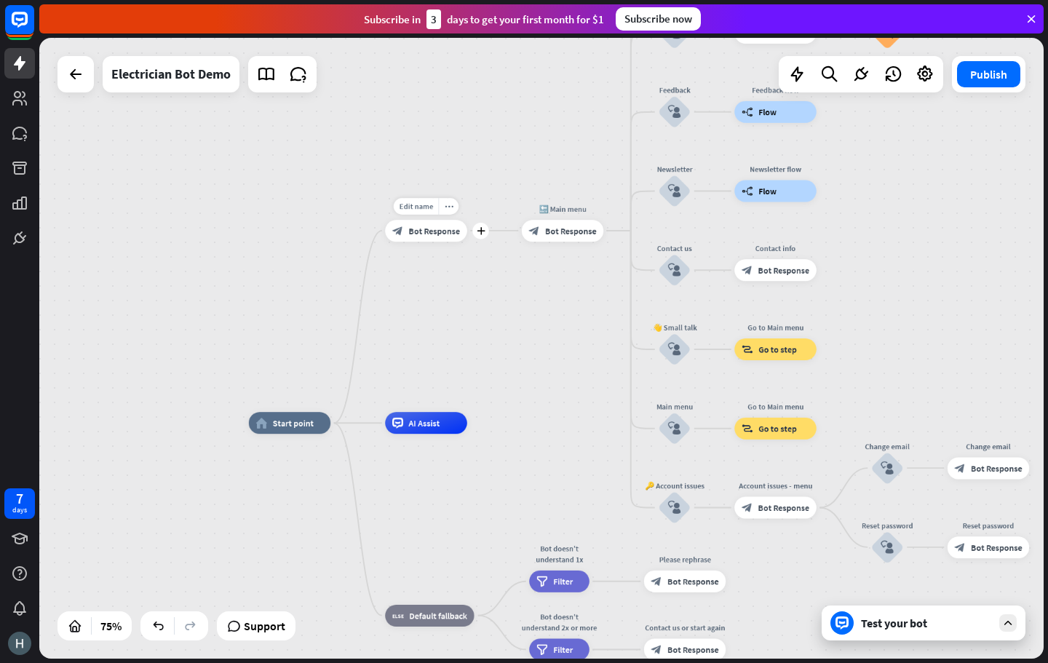
click at [434, 242] on div "Edit name more_horiz plus Welcome message block_bot_response Bot Response" at bounding box center [426, 231] width 82 height 22
click at [422, 236] on span "Bot Response" at bounding box center [435, 230] width 52 height 11
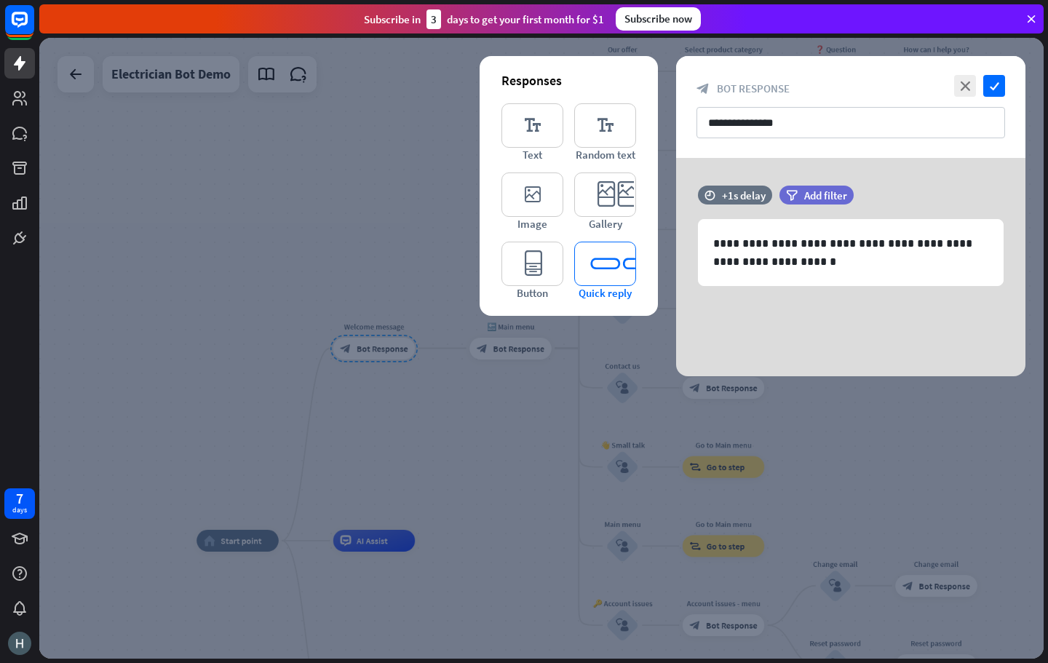
click at [604, 256] on icon "editor_quick_replies" at bounding box center [605, 264] width 62 height 44
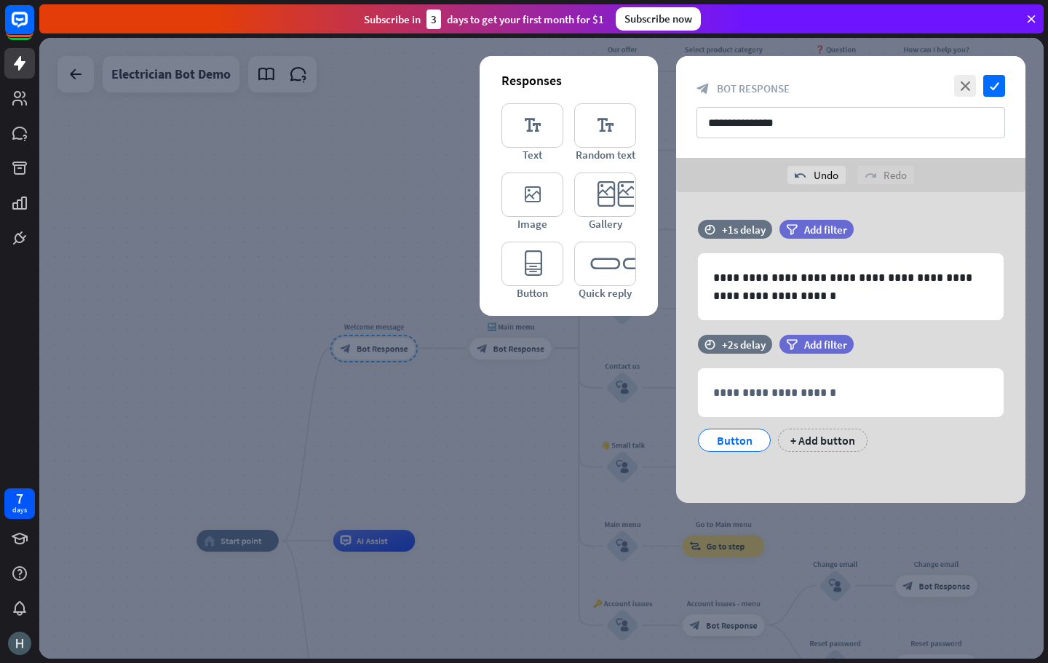
click at [623, 438] on div at bounding box center [541, 348] width 1004 height 621
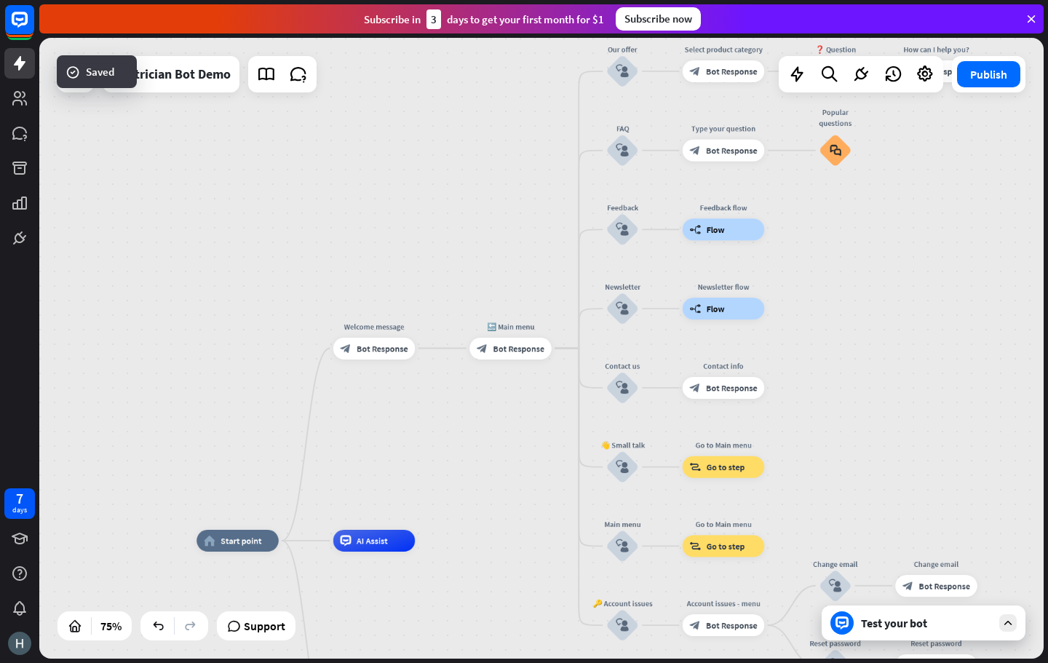
click at [499, 343] on span "Bot Response" at bounding box center [519, 348] width 52 height 11
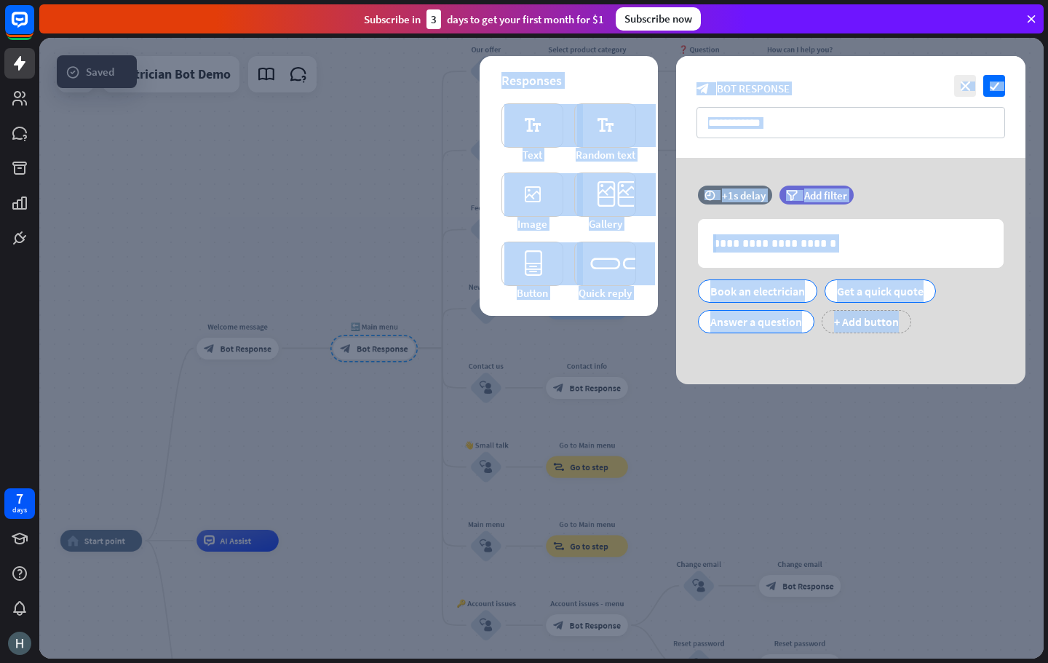
click at [474, 395] on div at bounding box center [541, 348] width 1004 height 621
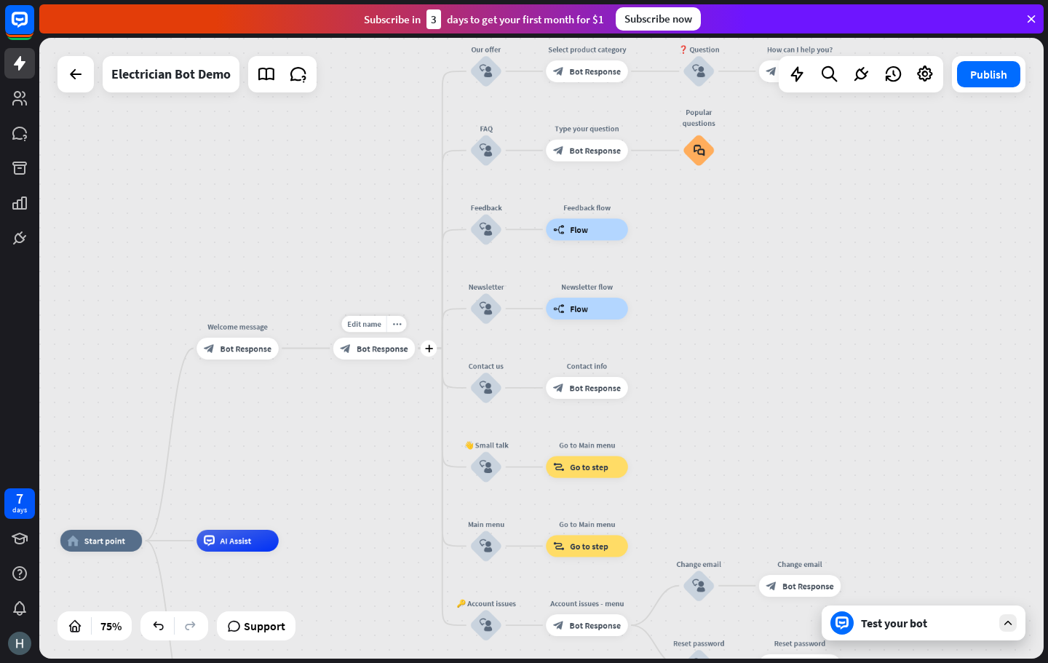
click at [366, 356] on div "block_bot_response Bot Response" at bounding box center [374, 349] width 82 height 22
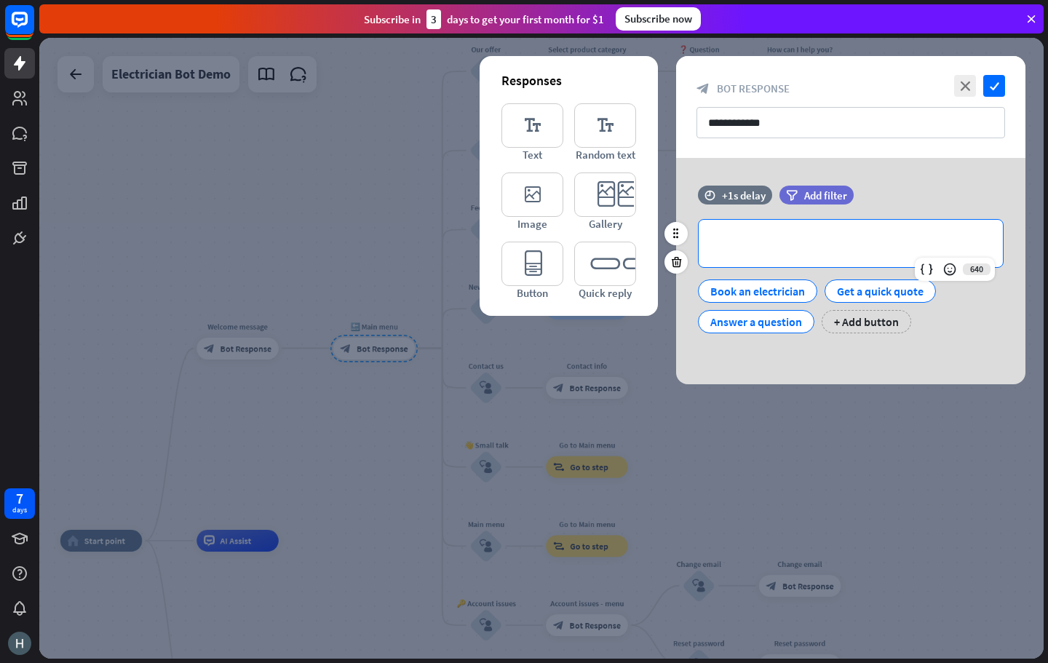
click at [778, 244] on p "**********" at bounding box center [850, 243] width 275 height 18
click at [270, 388] on div at bounding box center [541, 348] width 1004 height 621
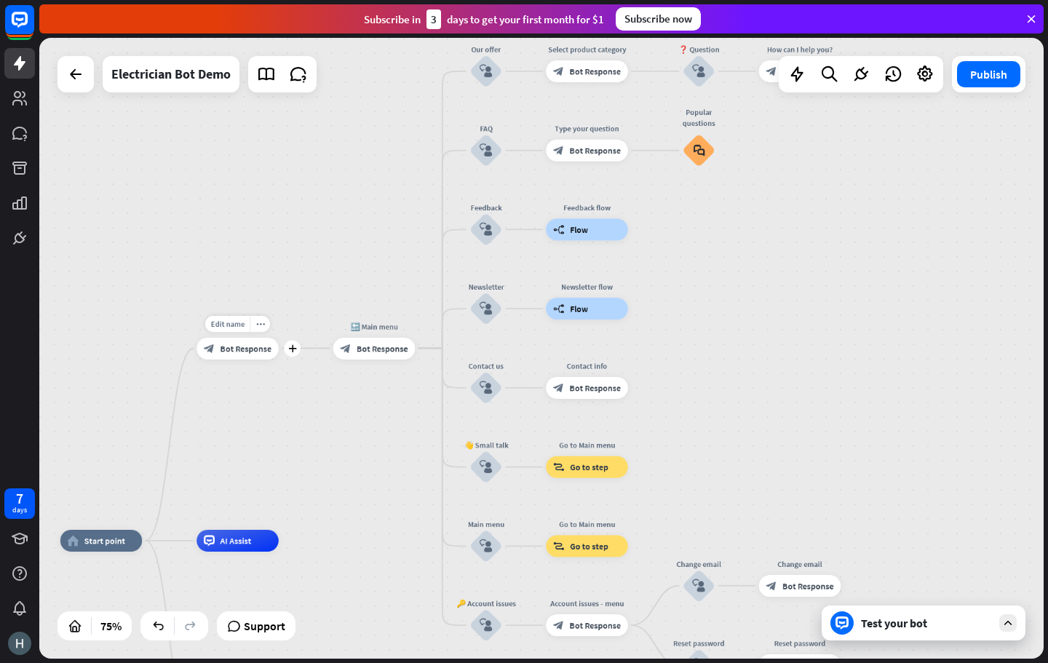
click at [229, 351] on span "Bot Response" at bounding box center [246, 348] width 52 height 11
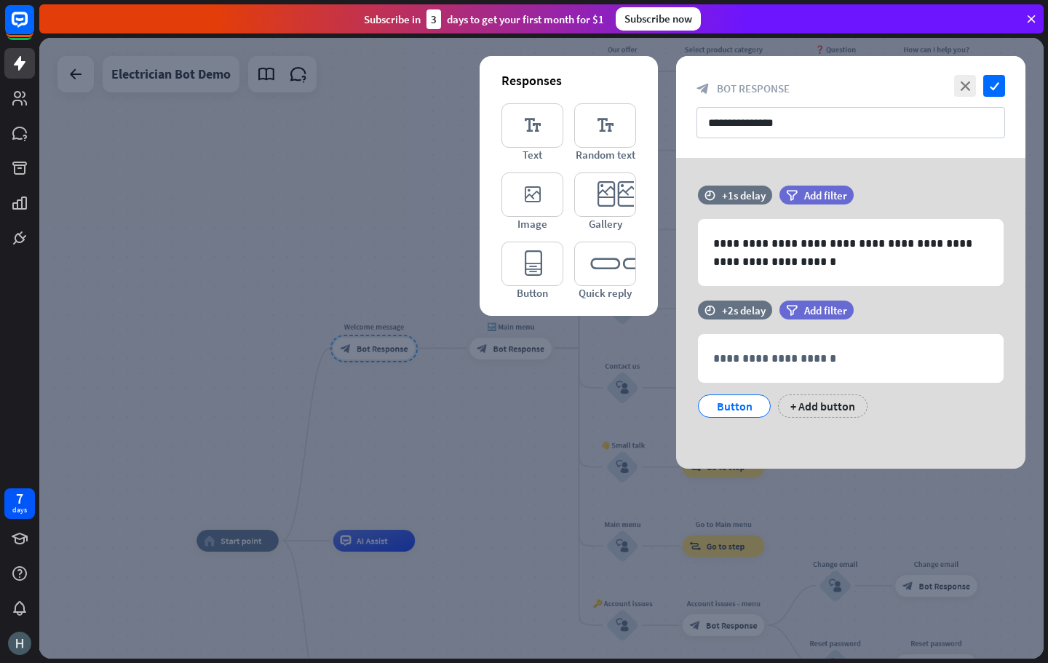
click at [341, 319] on div at bounding box center [541, 348] width 1004 height 621
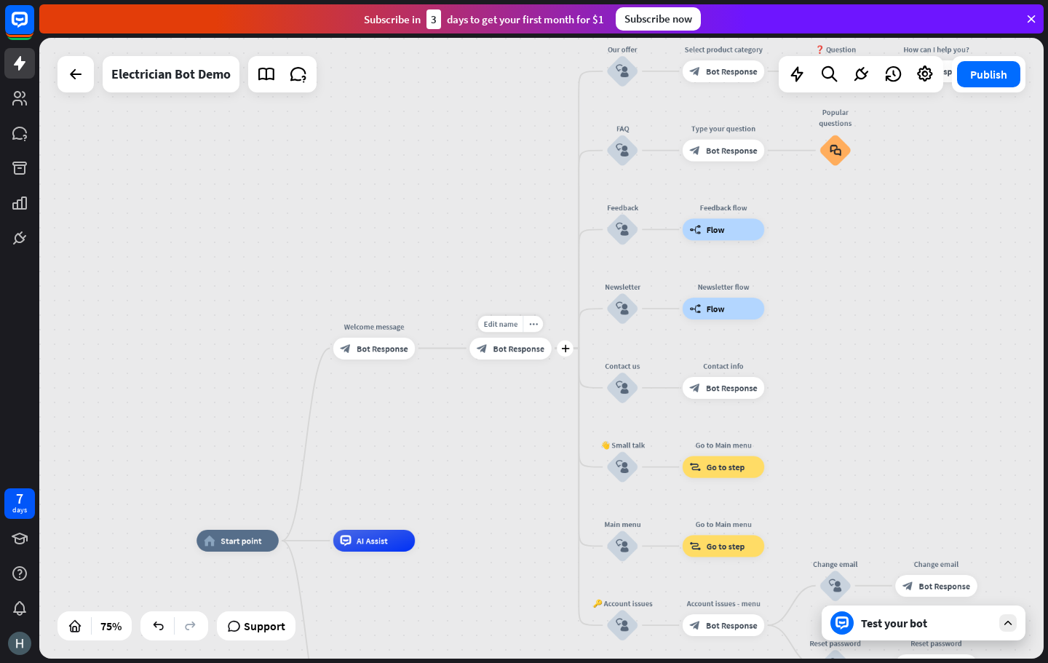
click at [523, 359] on div "Edit name more_horiz plus 🔙 Main menu block_bot_response Bot Response" at bounding box center [510, 349] width 82 height 22
click at [519, 346] on span "Bot Response" at bounding box center [519, 348] width 52 height 11
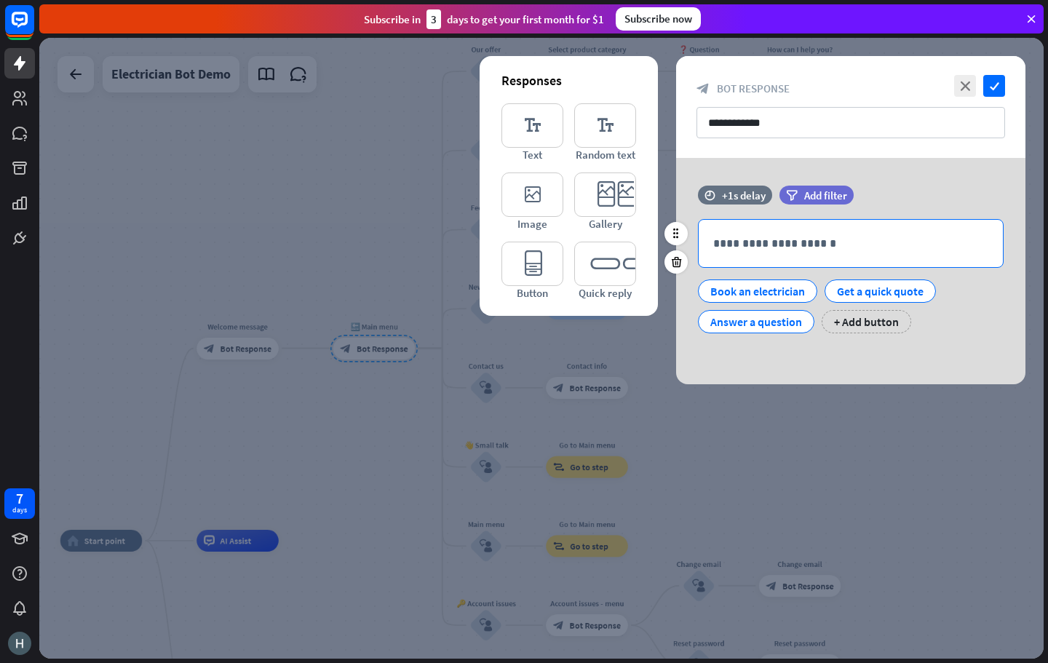
click at [751, 242] on p "**********" at bounding box center [850, 243] width 275 height 18
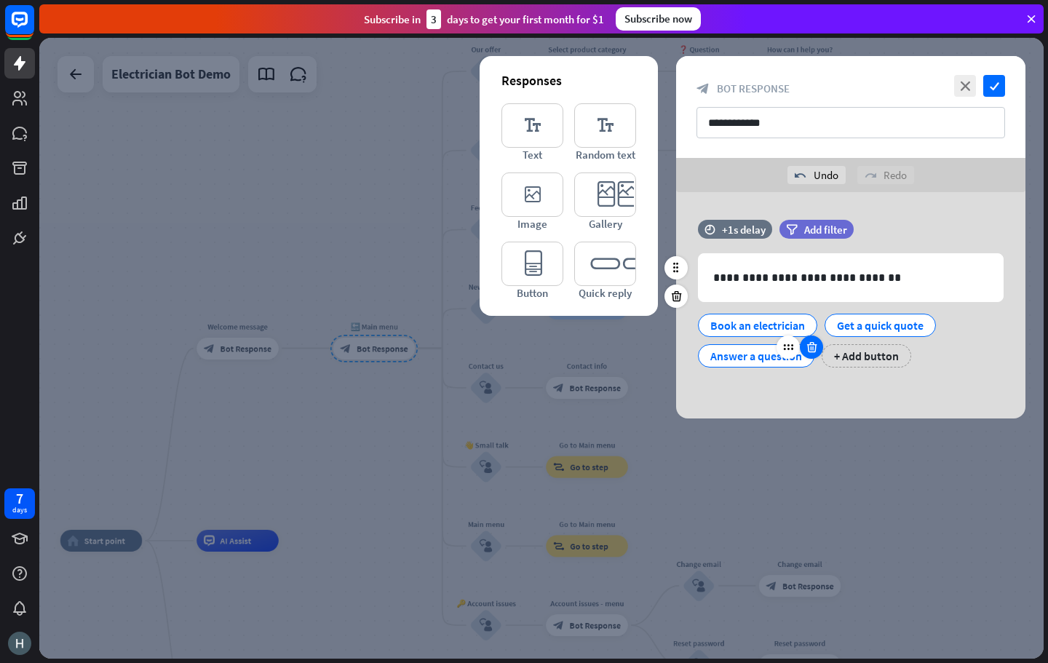
click at [811, 346] on icon at bounding box center [812, 346] width 14 height 13
click at [813, 317] on icon at bounding box center [815, 316] width 14 height 13
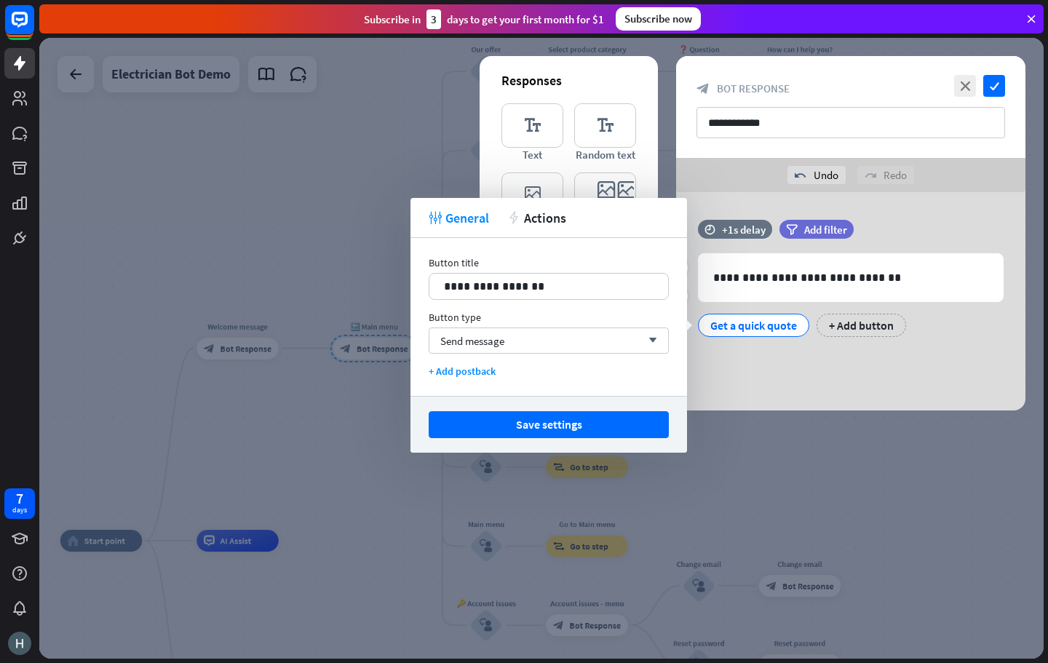
click at [813, 317] on div "Get a quick quote + Add button" at bounding box center [847, 321] width 306 height 31
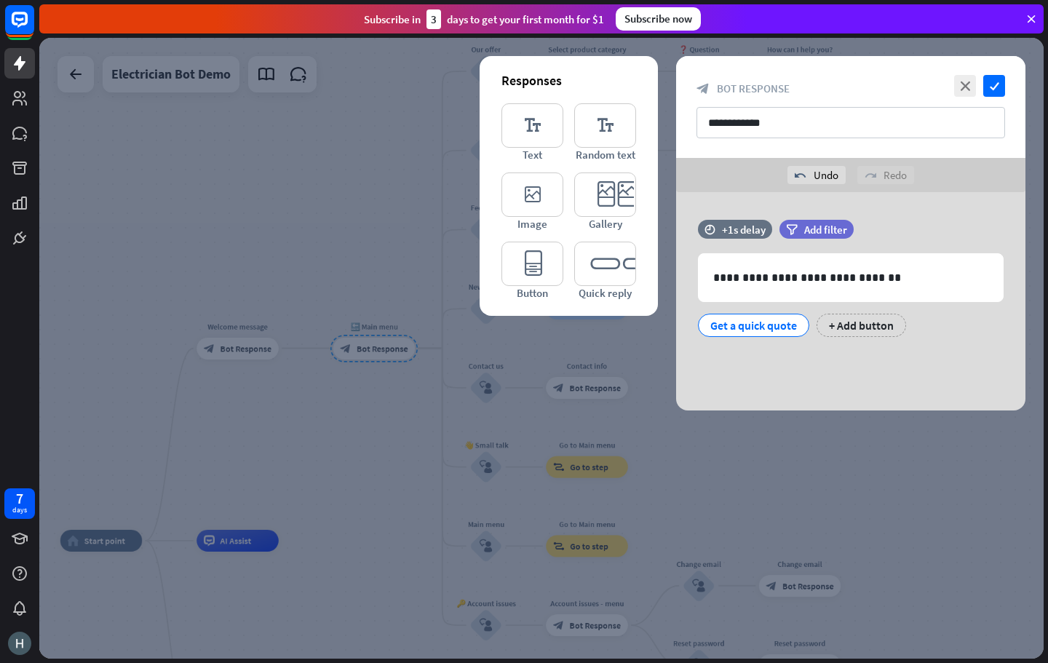
click at [802, 318] on div "Get a quick quote" at bounding box center [753, 325] width 111 height 23
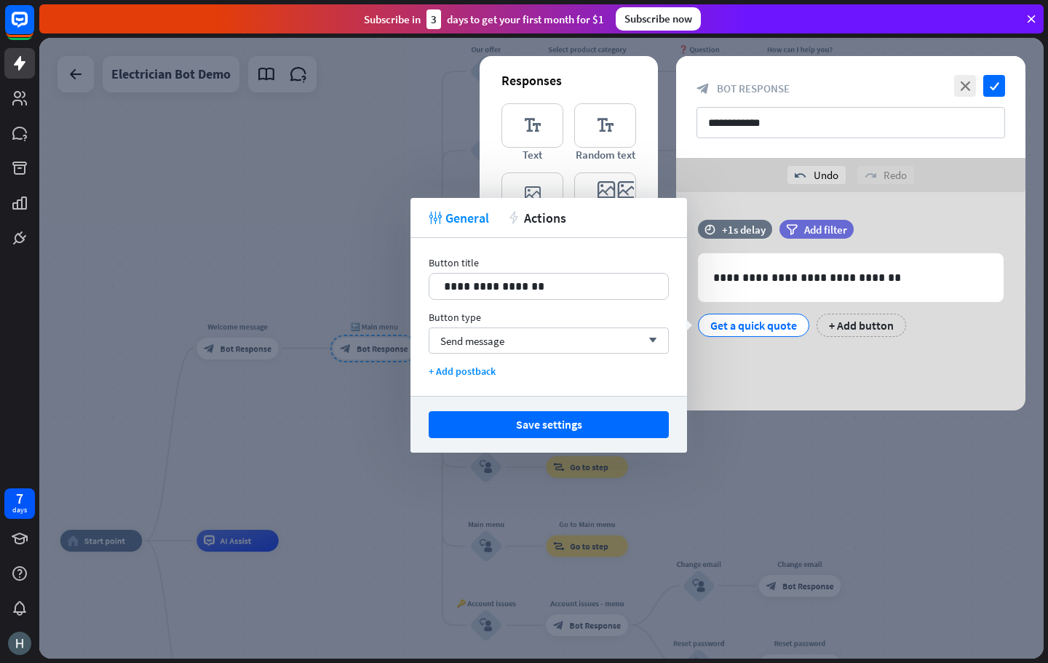
click at [802, 348] on div "**********" at bounding box center [850, 286] width 349 height 132
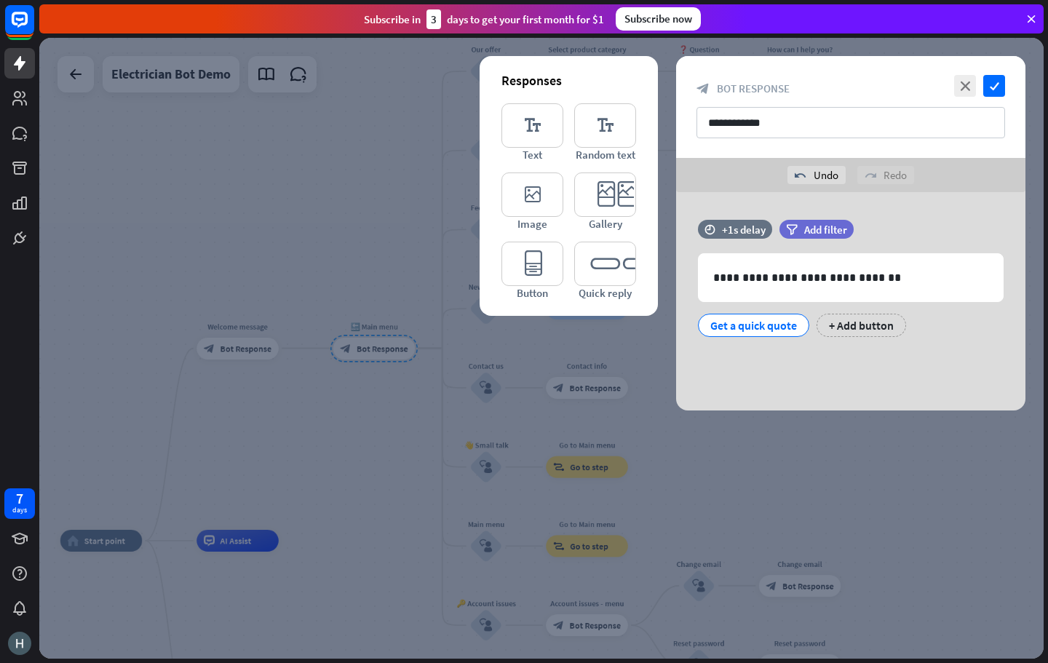
click at [793, 329] on div "Get a quick quote" at bounding box center [753, 325] width 87 height 22
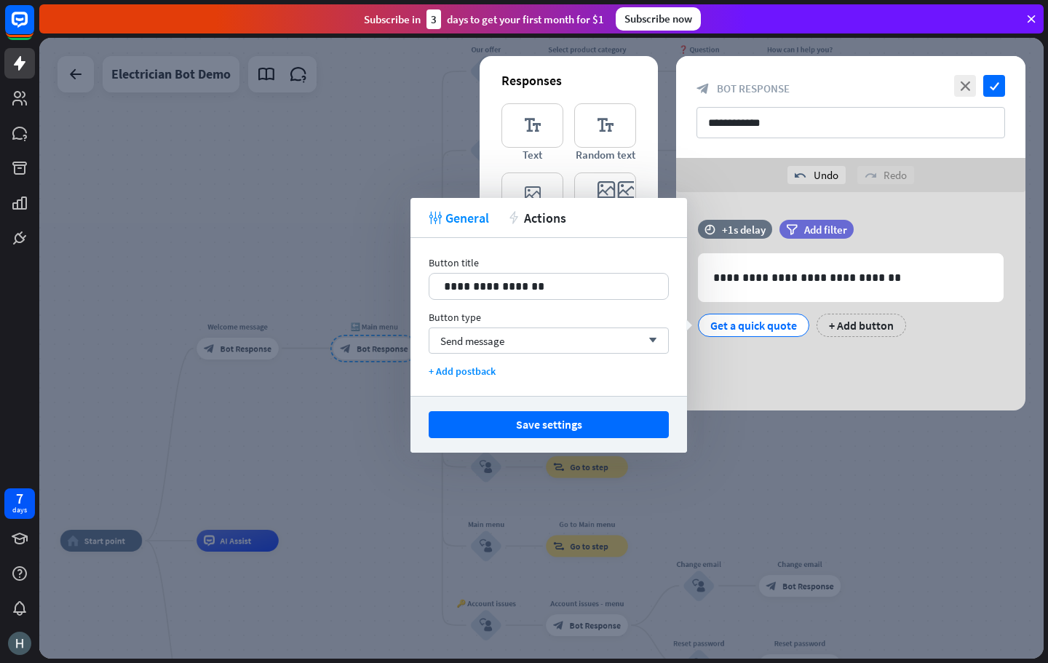
drag, startPoint x: 789, startPoint y: 330, endPoint x: 757, endPoint y: 369, distance: 51.1
click at [759, 368] on div "**********" at bounding box center [850, 301] width 349 height 218
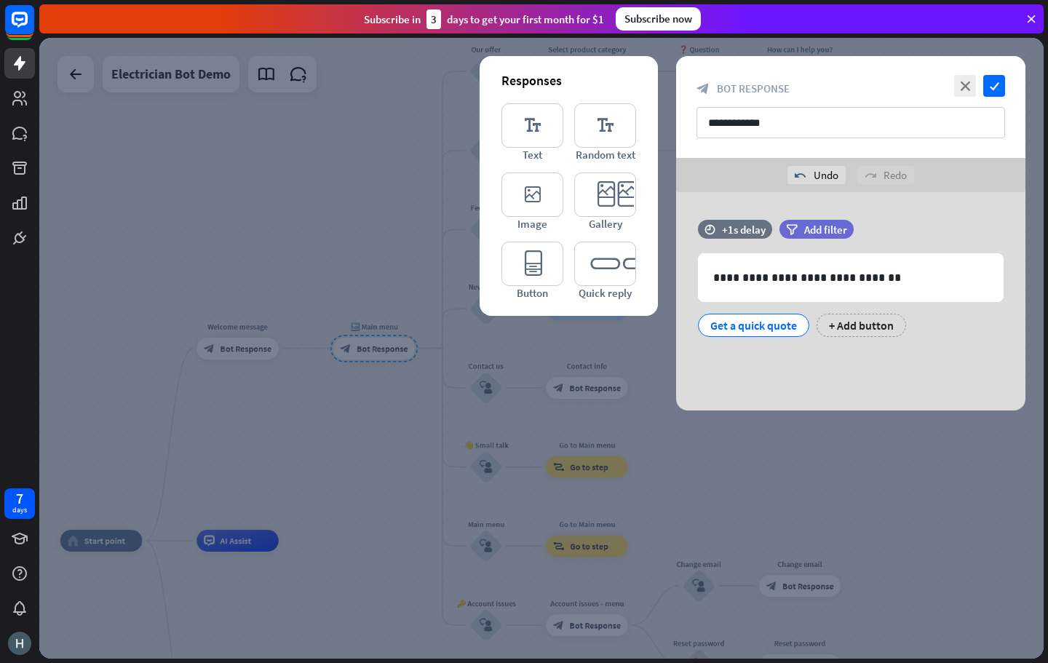
click at [509, 346] on div at bounding box center [541, 348] width 1004 height 621
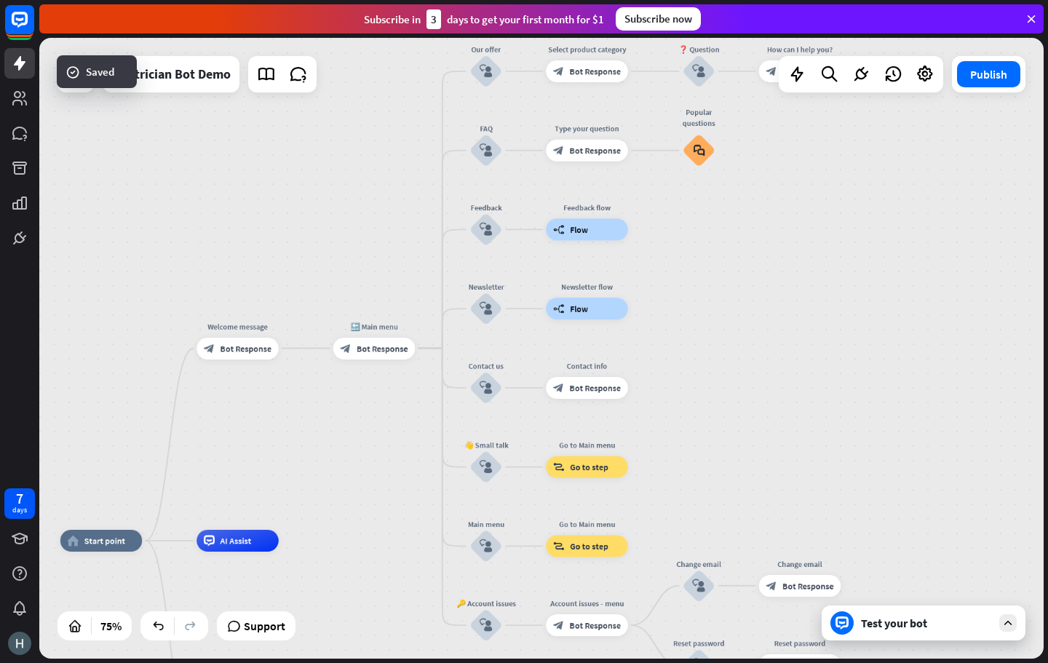
click at [258, 347] on span "Bot Response" at bounding box center [246, 348] width 52 height 11
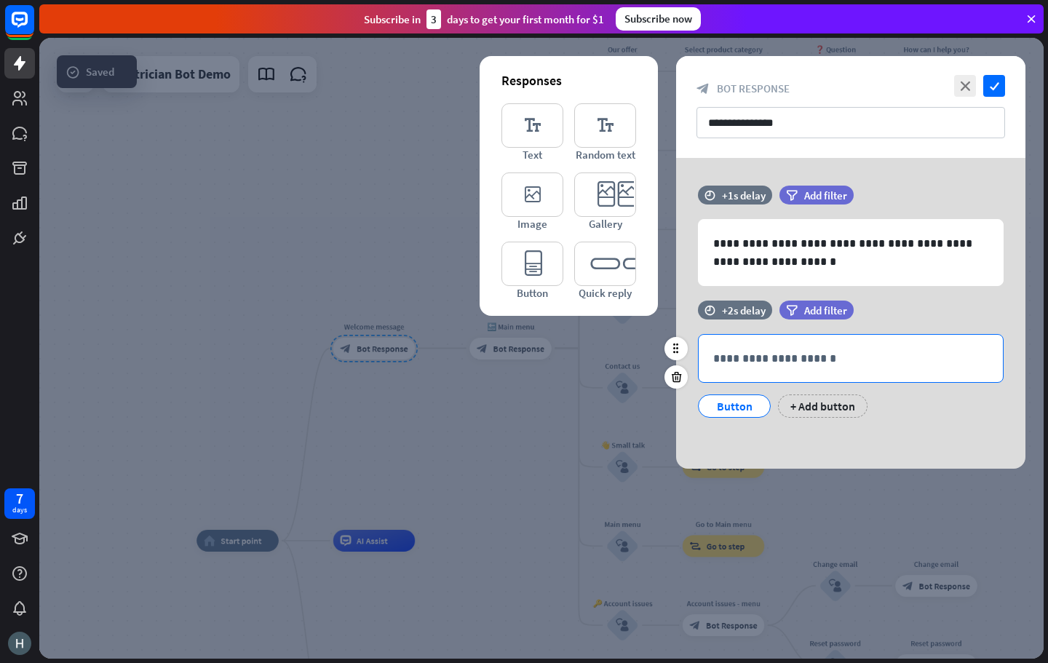
click at [752, 351] on p "**********" at bounding box center [850, 358] width 275 height 18
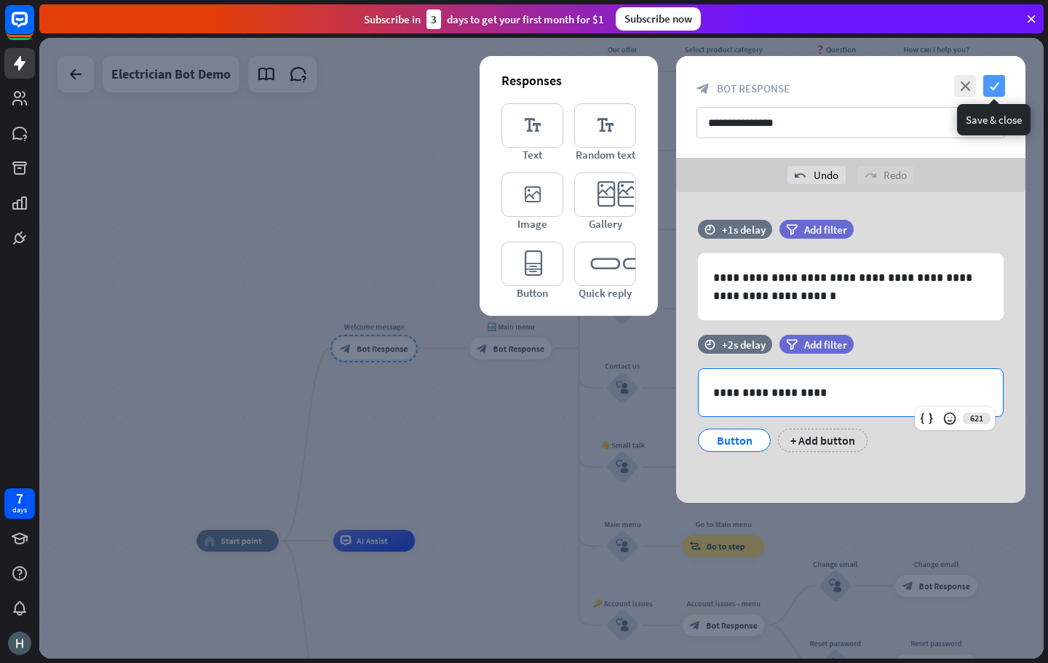
click at [992, 92] on icon "check" at bounding box center [994, 86] width 22 height 22
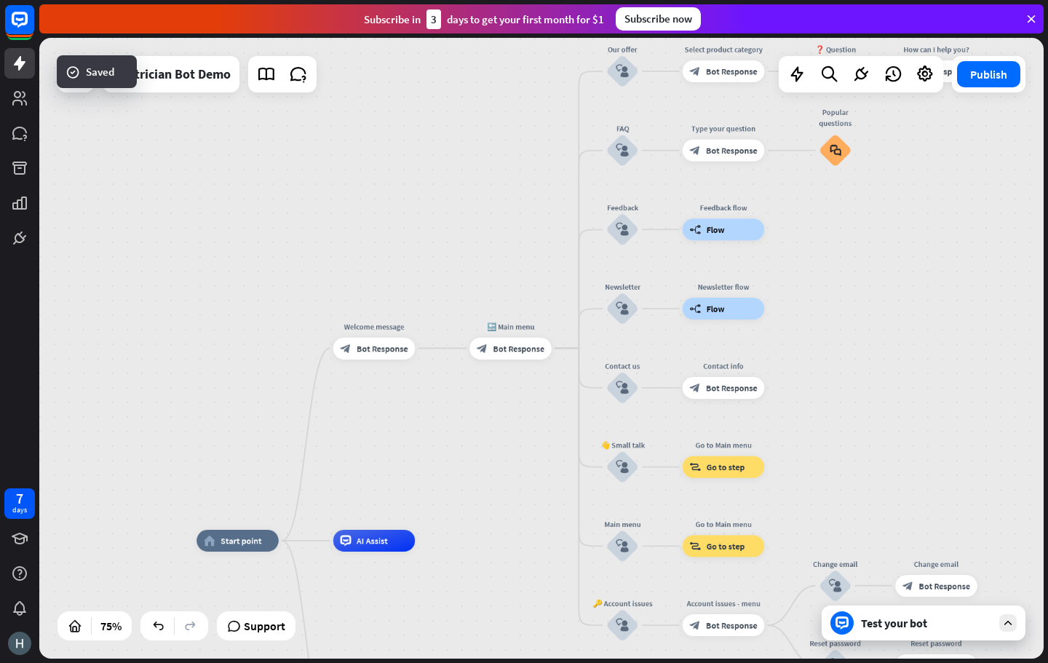
click at [933, 624] on div "Test your bot" at bounding box center [926, 623] width 131 height 15
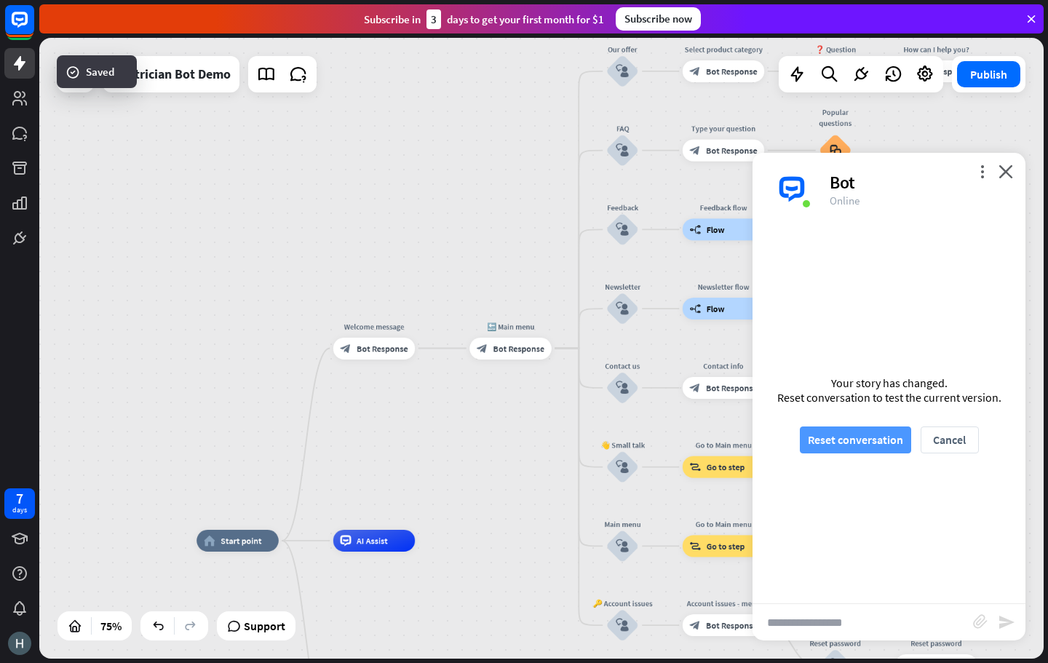
click at [885, 443] on button "Reset conversation" at bounding box center [855, 439] width 111 height 27
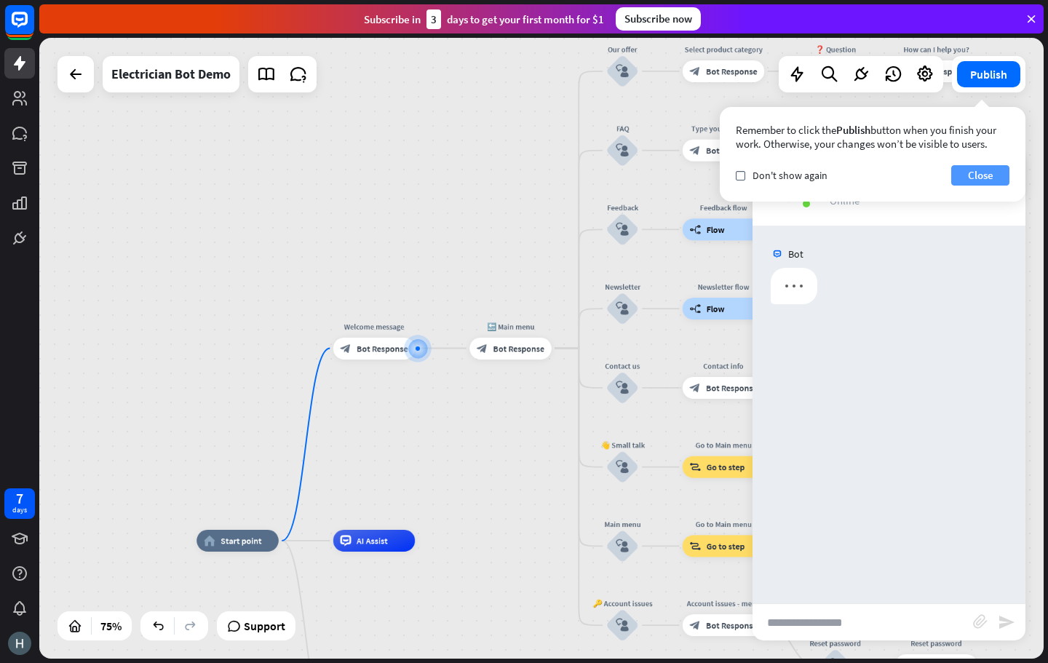
click at [982, 175] on button "Close" at bounding box center [980, 175] width 58 height 20
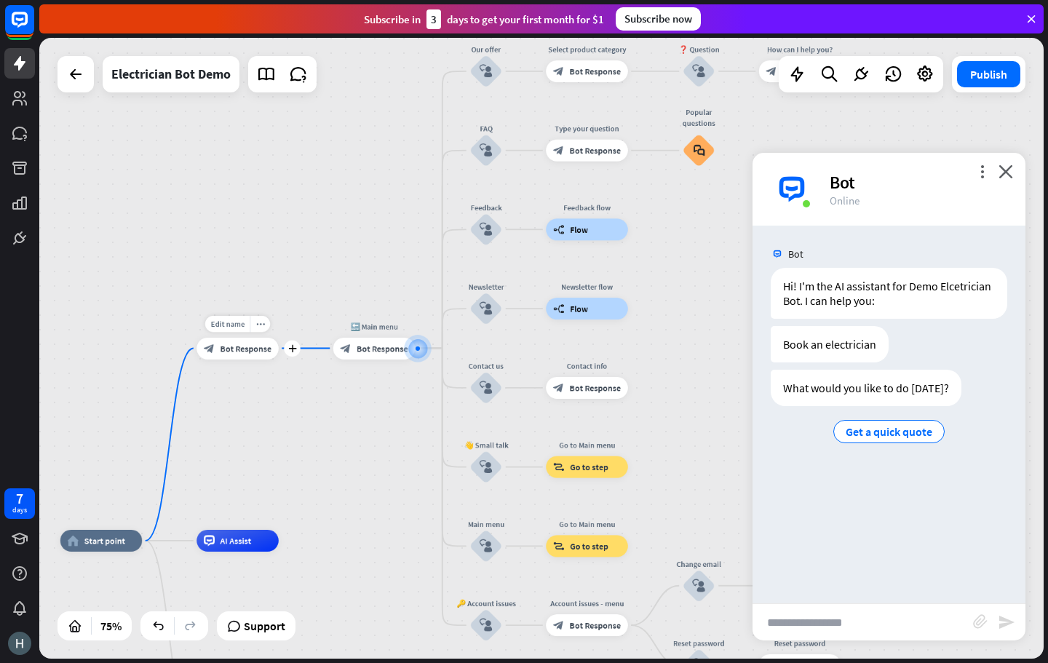
click at [250, 359] on div "Edit name more_horiz plus Welcome message block_bot_response Bot Response" at bounding box center [237, 349] width 82 height 22
click at [238, 359] on div "Edit name more_horiz plus block_bot_response Bot Response" at bounding box center [237, 349] width 82 height 22
click at [1016, 164] on div "more_vert close Bot Online" at bounding box center [888, 189] width 273 height 73
click at [1011, 166] on icon "close" at bounding box center [1005, 171] width 15 height 14
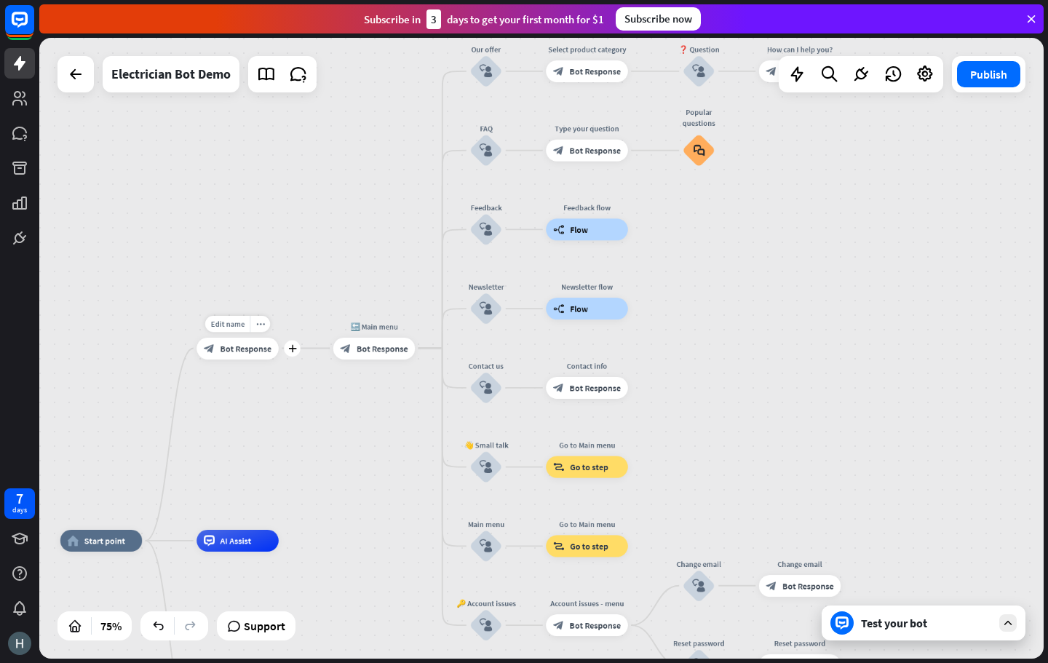
click at [242, 359] on div "Edit name more_horiz plus Welcome message block_bot_response Bot Response" at bounding box center [237, 349] width 82 height 22
click at [228, 356] on div "block_bot_response Bot Response" at bounding box center [237, 349] width 82 height 22
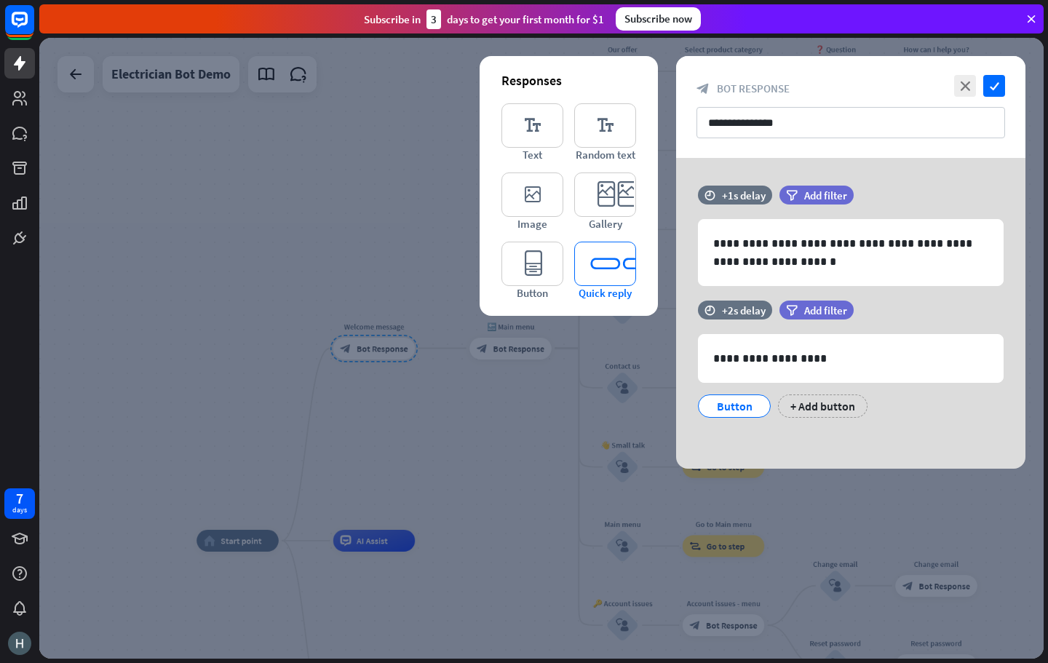
click at [595, 262] on icon "editor_quick_replies" at bounding box center [605, 264] width 62 height 44
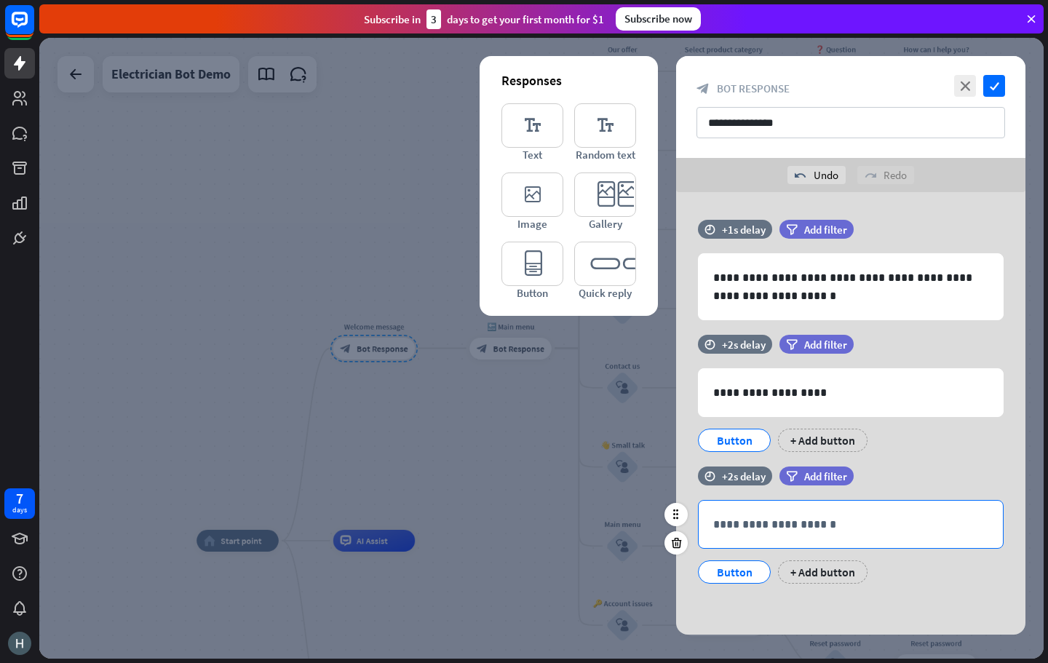
click at [762, 532] on p "**********" at bounding box center [850, 524] width 275 height 18
click at [616, 276] on icon "editor_quick_replies" at bounding box center [605, 264] width 62 height 44
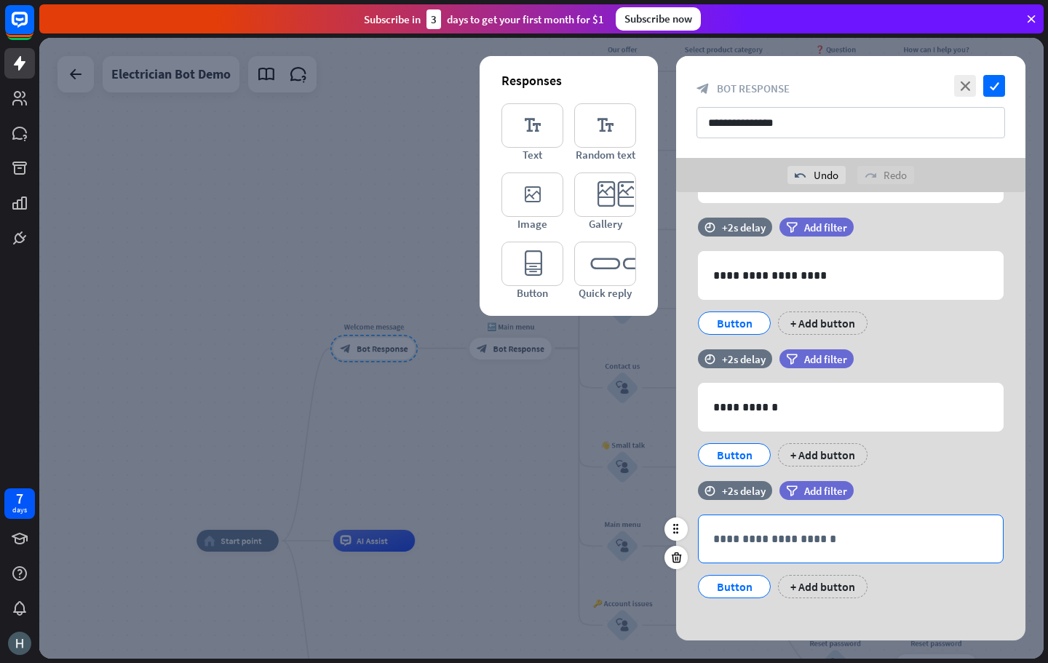
scroll to position [126, 0]
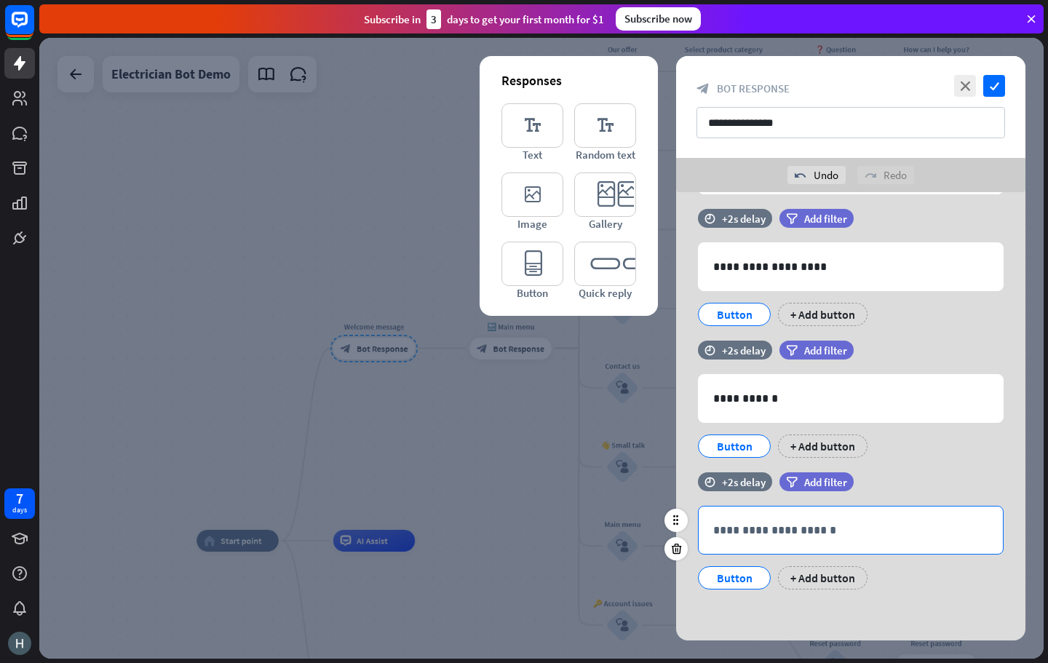
click at [747, 533] on p "**********" at bounding box center [850, 530] width 275 height 18
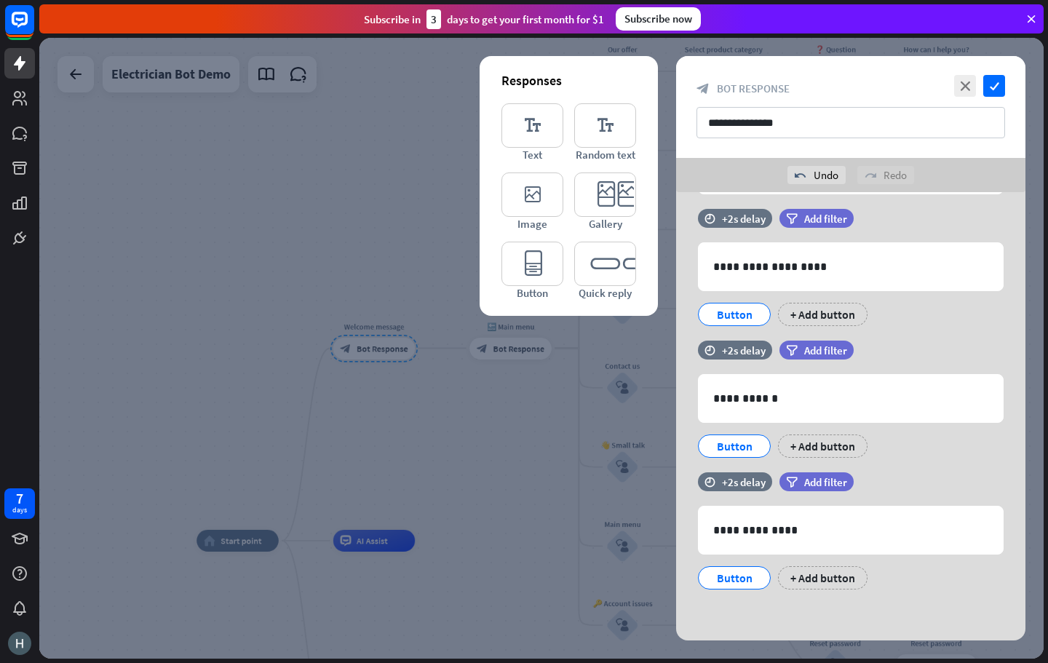
click at [788, 616] on div "**********" at bounding box center [850, 353] width 349 height 574
click at [992, 94] on icon "check" at bounding box center [994, 86] width 22 height 22
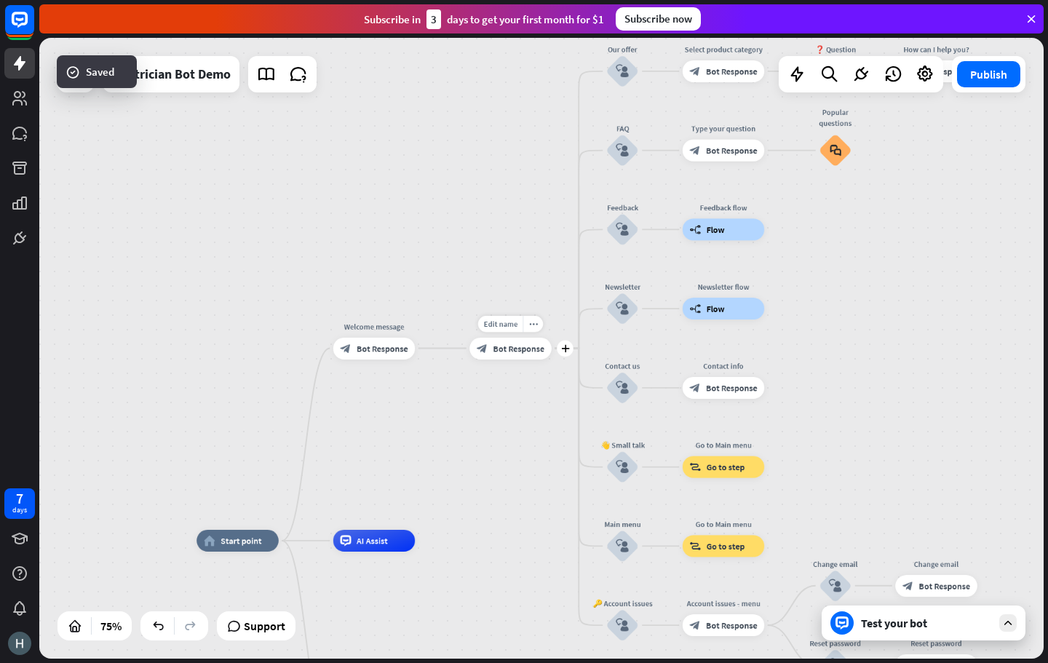
click at [509, 358] on div "block_bot_response Bot Response" at bounding box center [510, 349] width 82 height 22
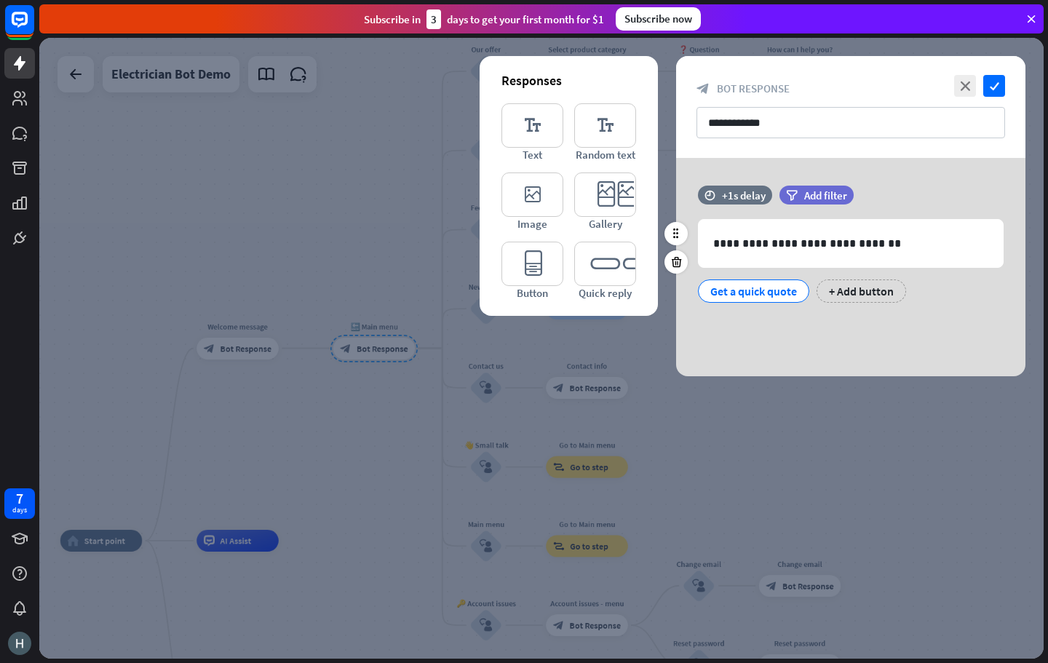
click at [709, 289] on div "Get a quick quote" at bounding box center [753, 290] width 111 height 23
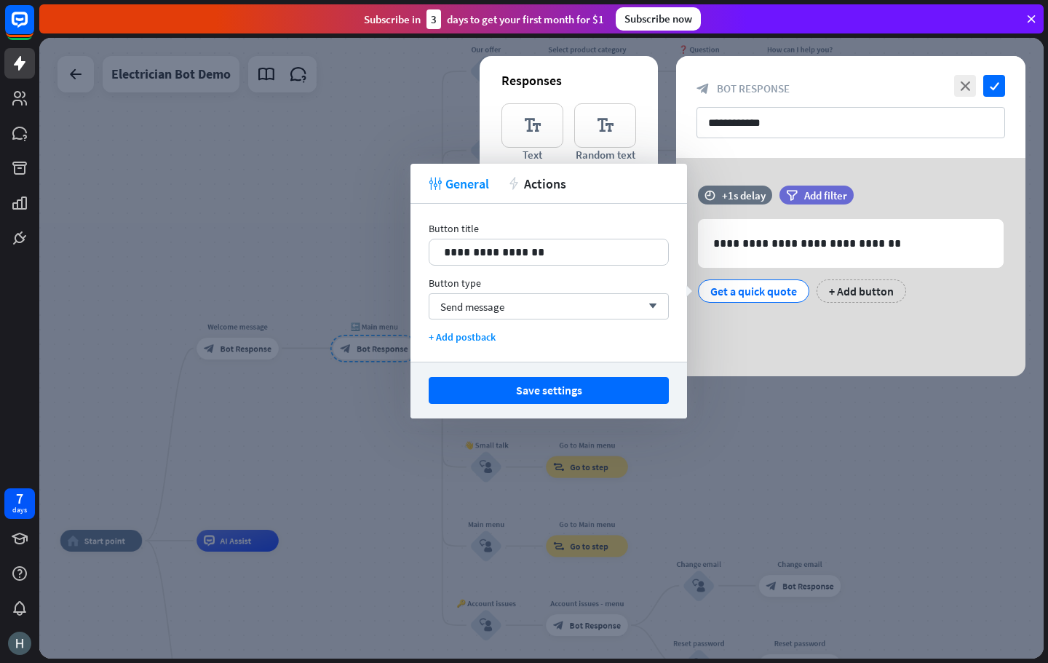
click at [779, 343] on div "**********" at bounding box center [850, 267] width 349 height 218
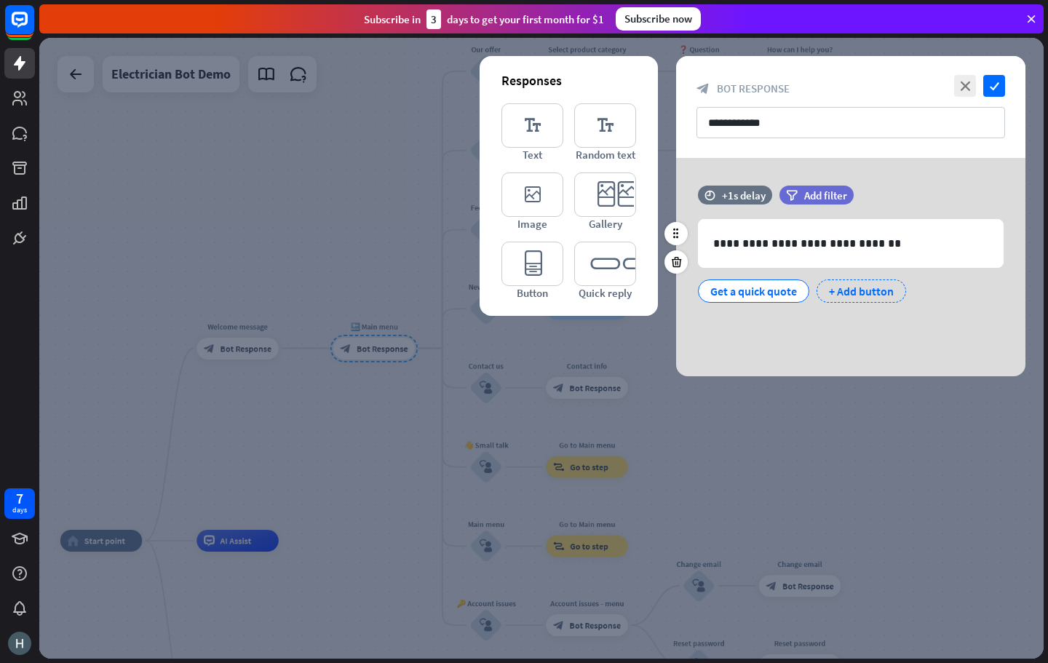
click at [845, 284] on div "+ Add button" at bounding box center [860, 290] width 89 height 23
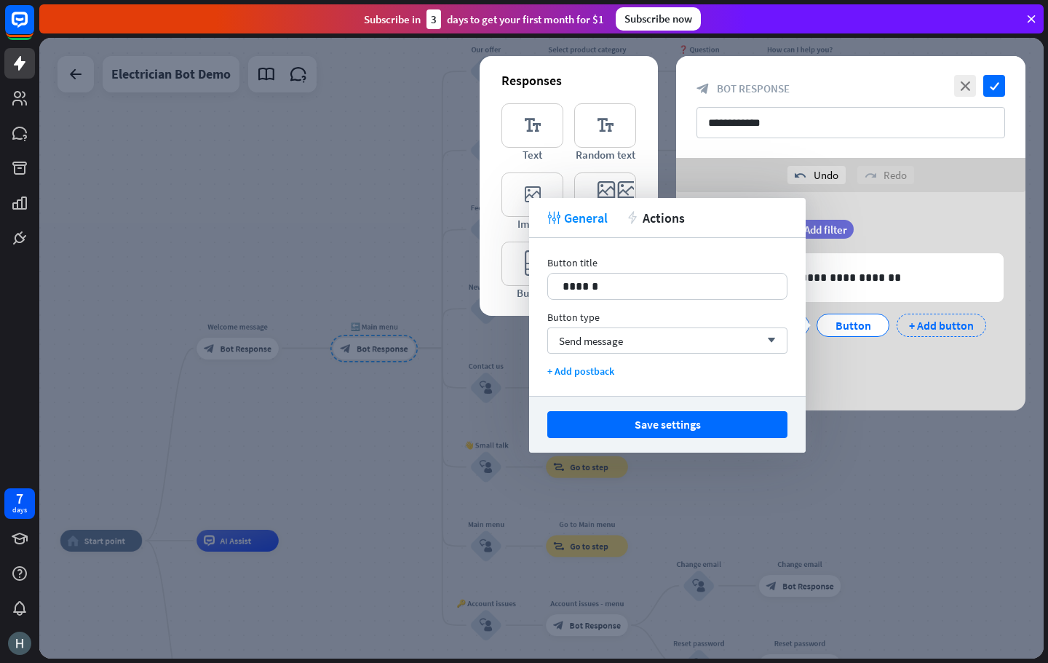
click at [925, 331] on div "+ Add button" at bounding box center [940, 325] width 89 height 23
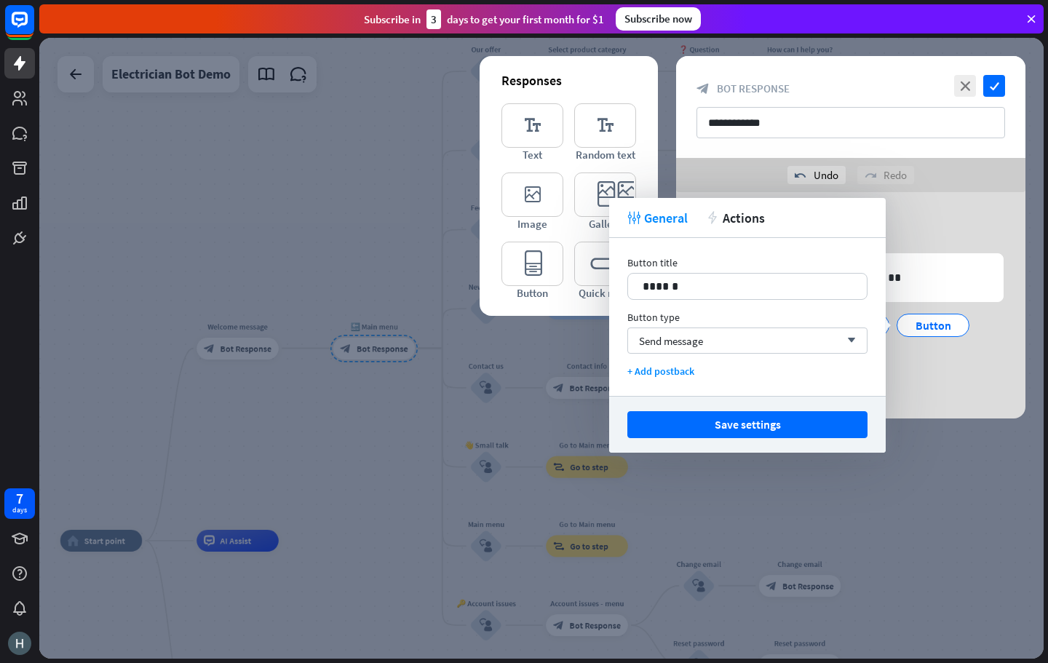
click at [941, 381] on div "**********" at bounding box center [850, 301] width 349 height 162
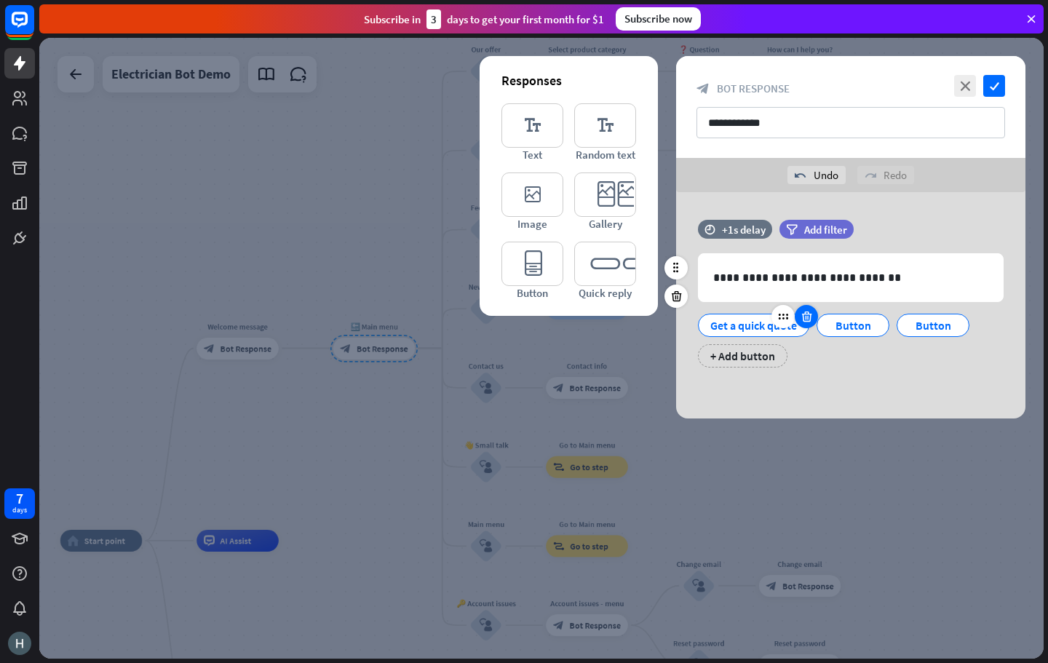
click at [813, 318] on div at bounding box center [805, 316] width 23 height 23
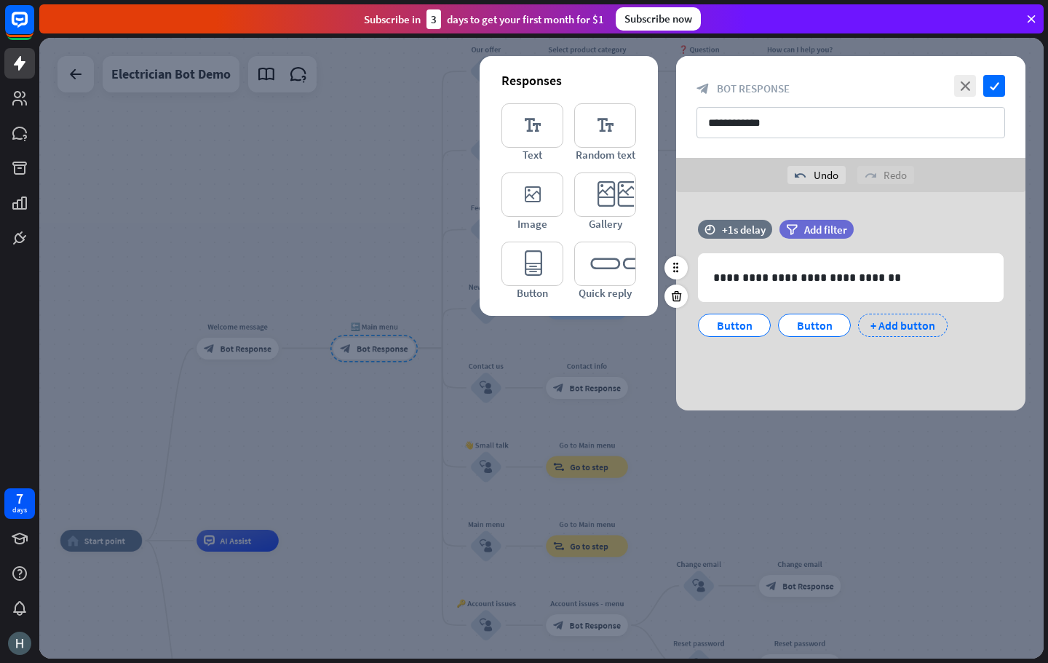
click at [880, 324] on div "+ Add button" at bounding box center [902, 325] width 89 height 23
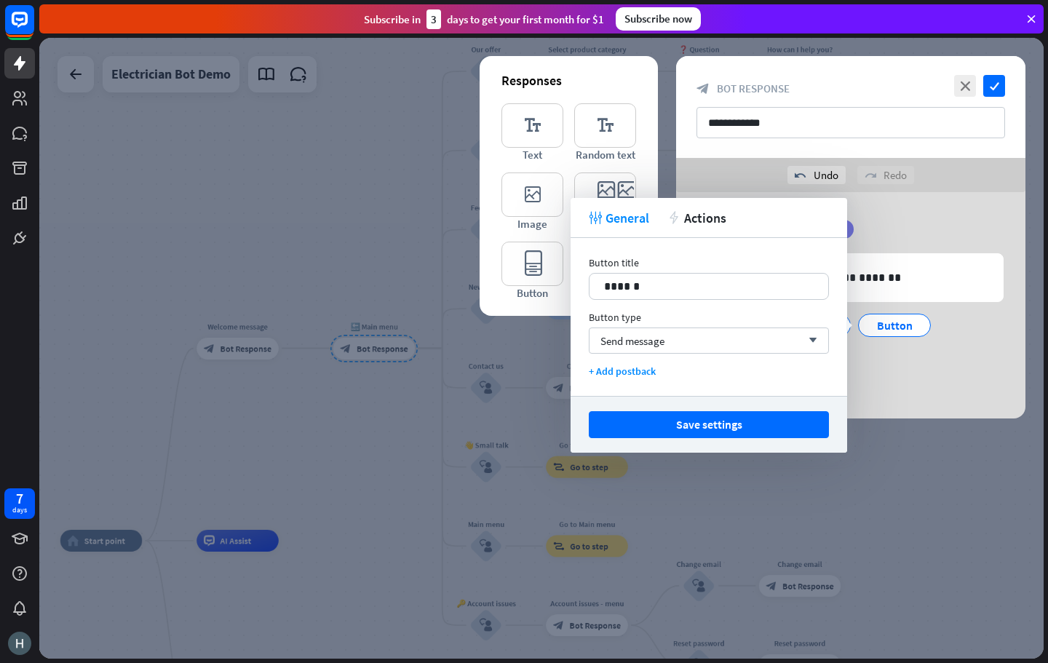
click at [923, 385] on div "**********" at bounding box center [850, 305] width 349 height 226
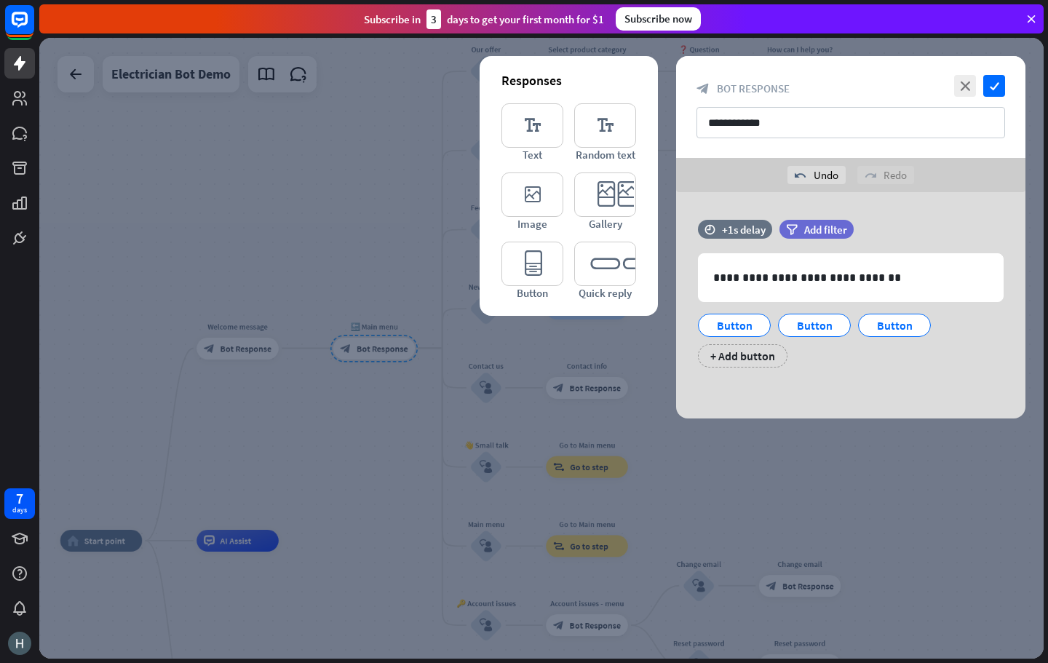
click at [263, 369] on div at bounding box center [541, 348] width 1004 height 621
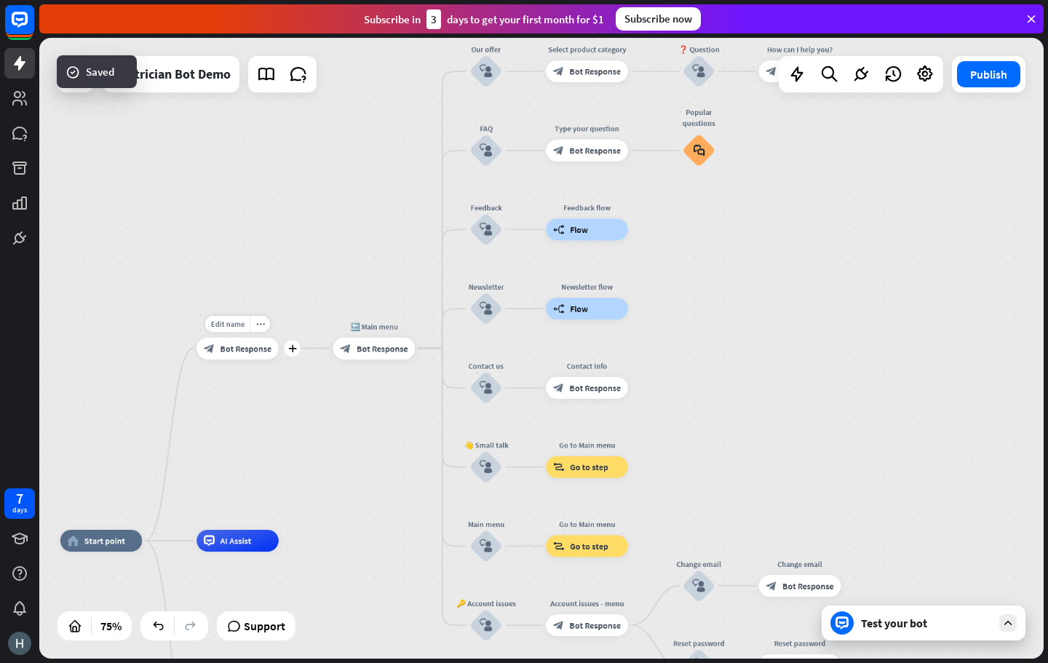
click at [269, 347] on span "Bot Response" at bounding box center [246, 348] width 52 height 11
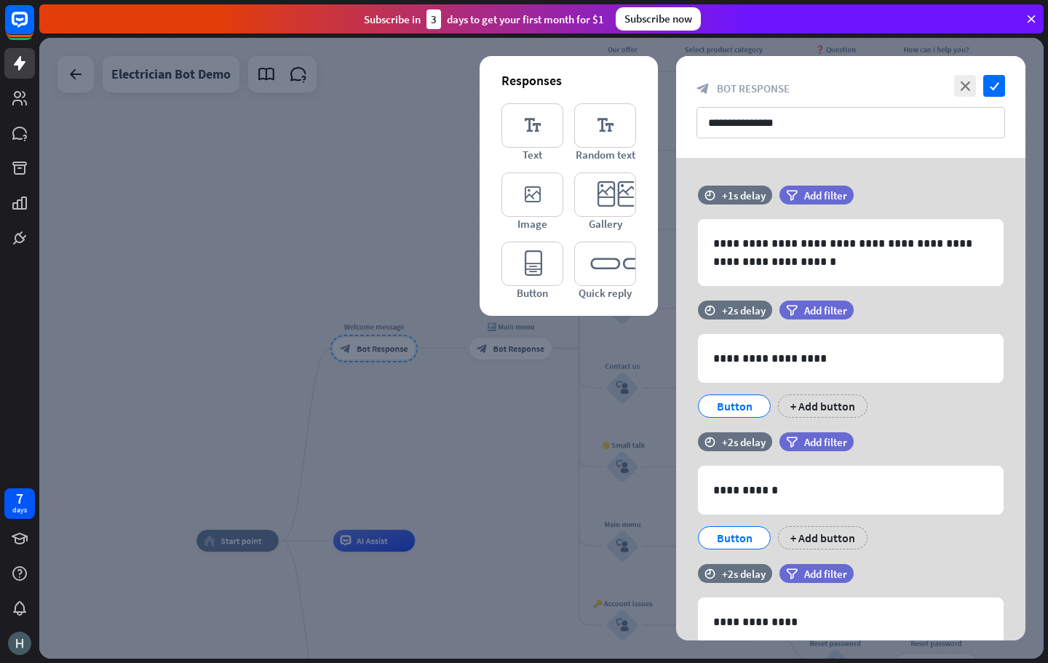
click at [485, 398] on div at bounding box center [541, 348] width 1004 height 621
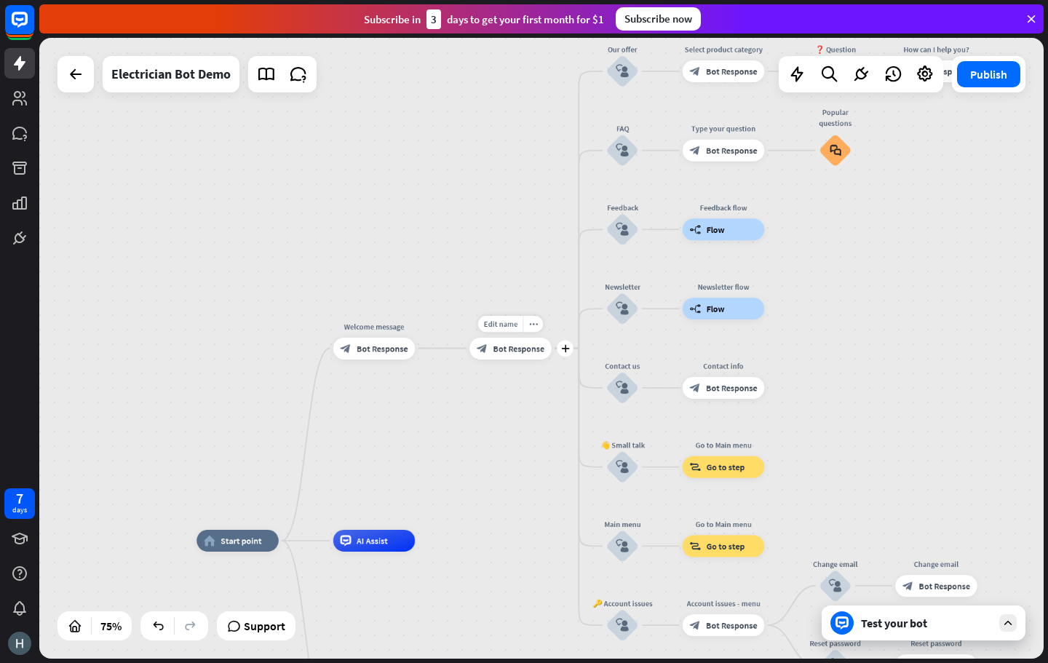
click at [491, 356] on div "block_bot_response Bot Response" at bounding box center [510, 349] width 82 height 22
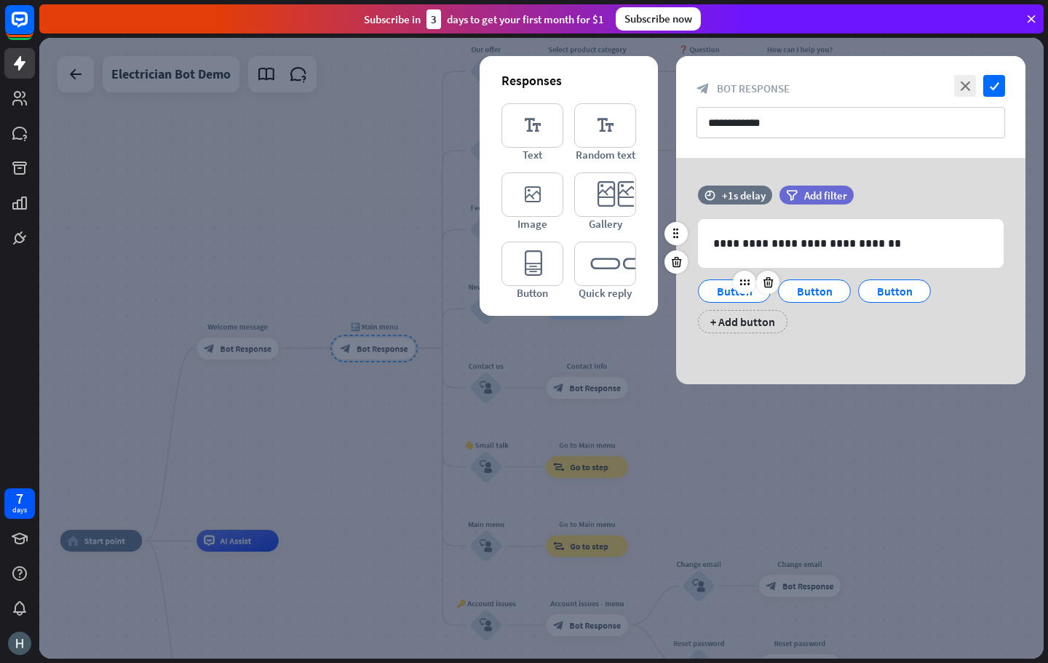
click at [727, 294] on div "Button" at bounding box center [734, 291] width 48 height 22
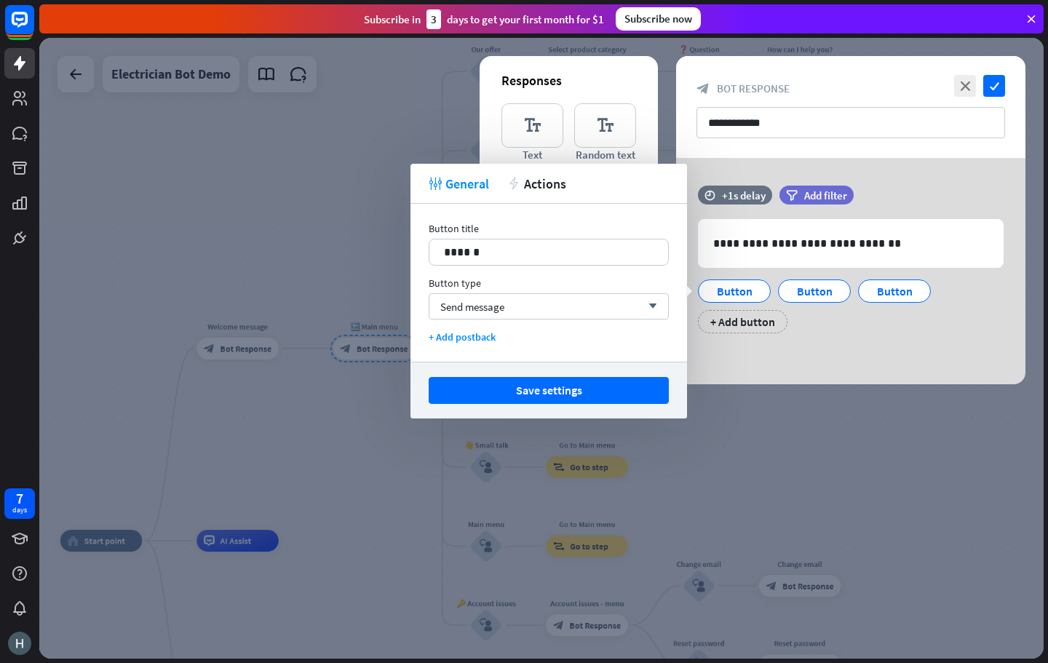
drag, startPoint x: 394, startPoint y: 259, endPoint x: 370, endPoint y: 260, distance: 24.0
click at [373, 260] on body "7 days close Product Help First steps Get started with ChatBot Help Center Foll…" at bounding box center [524, 331] width 1048 height 663
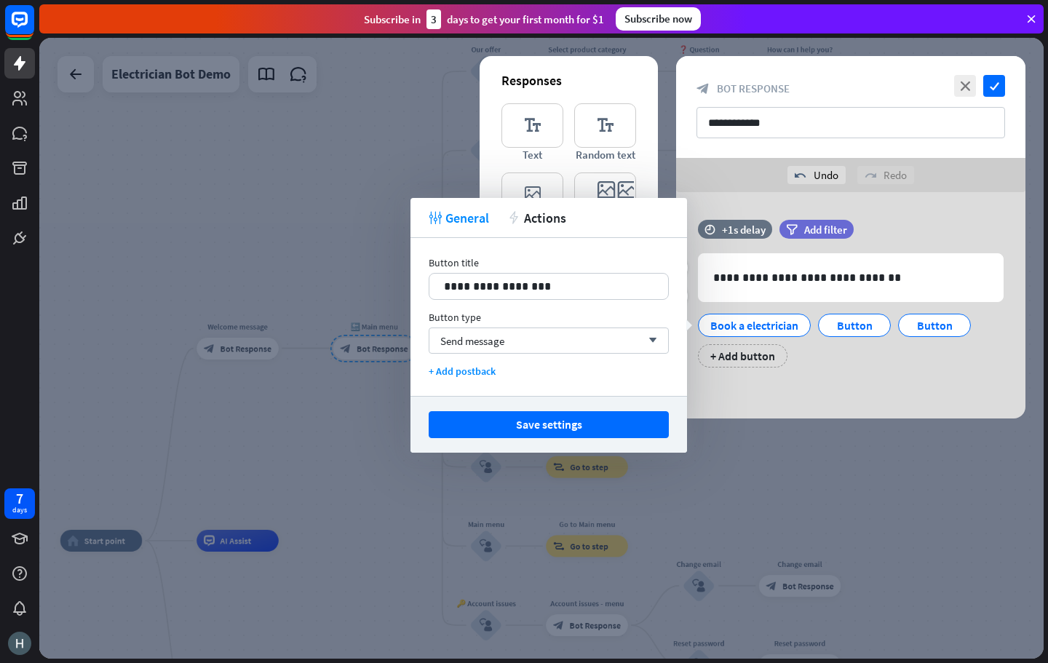
click at [855, 348] on div "Book a electrician Button Button + Add button" at bounding box center [847, 336] width 306 height 61
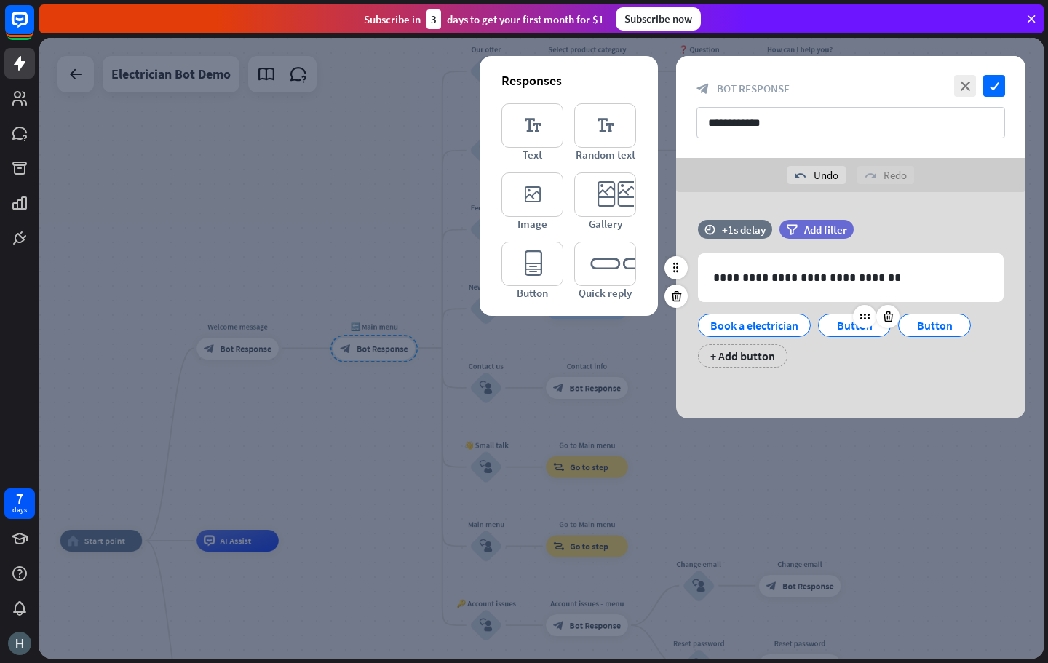
click at [847, 324] on div "Button" at bounding box center [854, 325] width 48 height 22
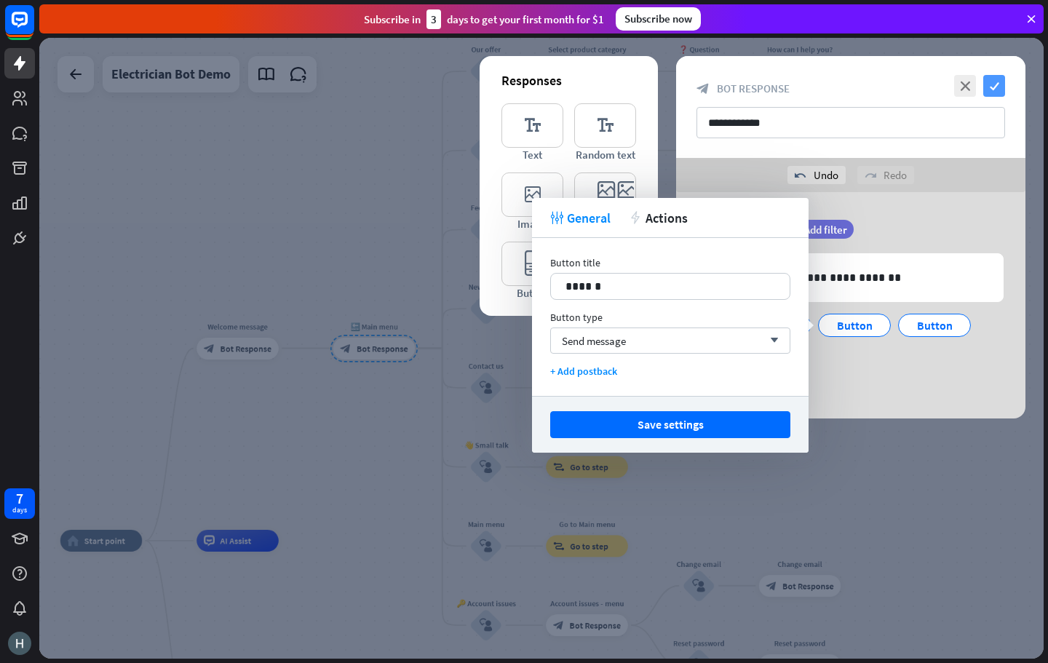
click at [995, 87] on icon "check" at bounding box center [994, 86] width 22 height 22
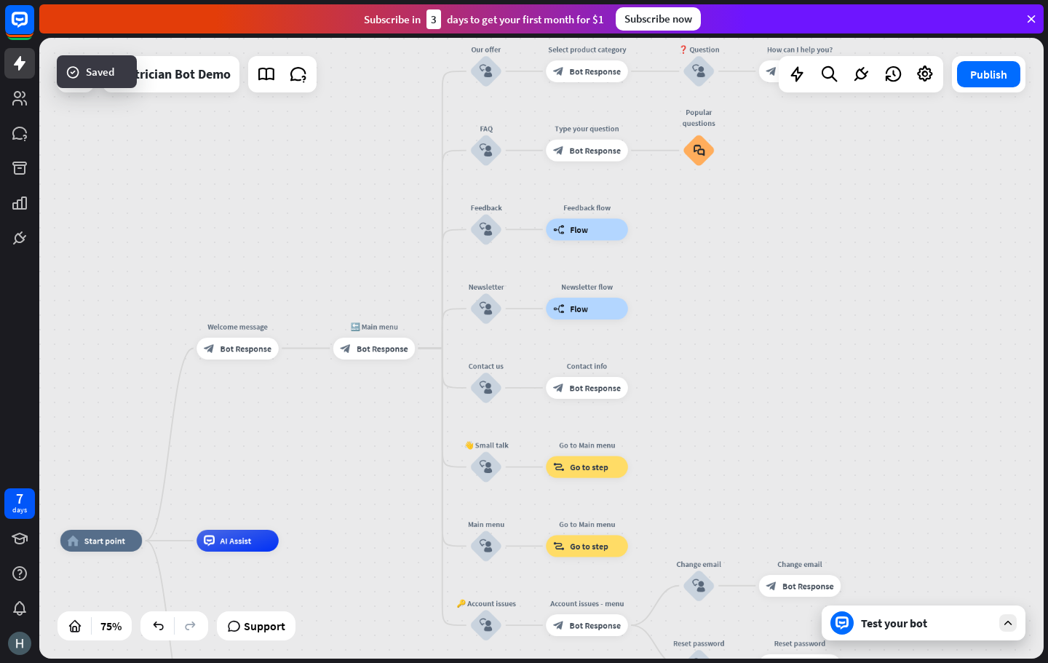
click at [219, 356] on div "block_bot_response Bot Response" at bounding box center [237, 349] width 82 height 22
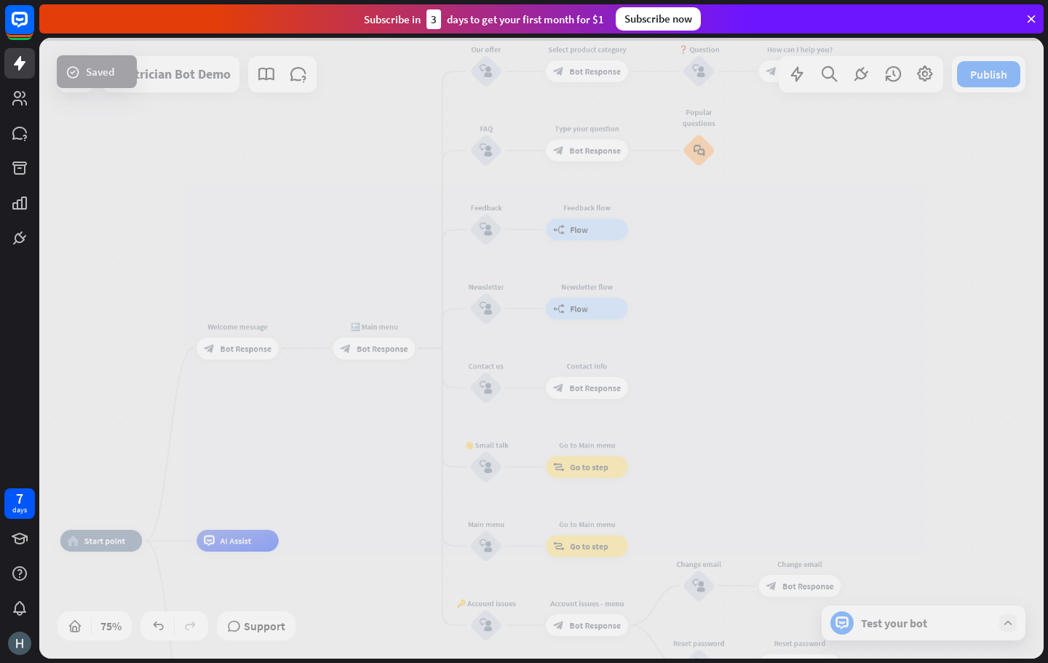
click at [228, 352] on div at bounding box center [541, 348] width 1004 height 621
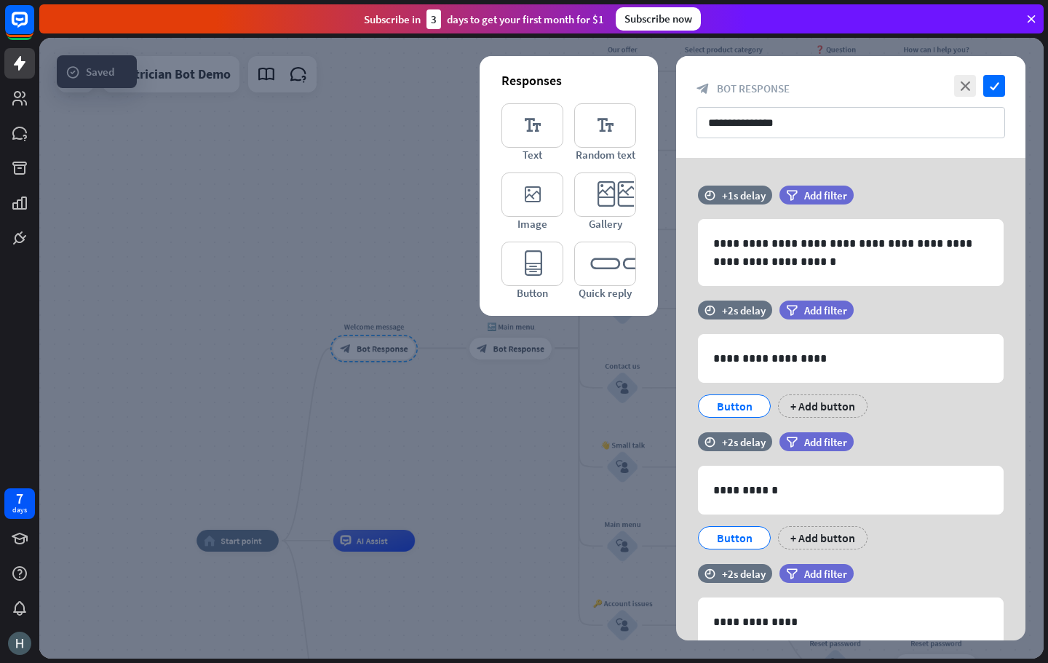
click at [509, 440] on div at bounding box center [541, 348] width 1004 height 621
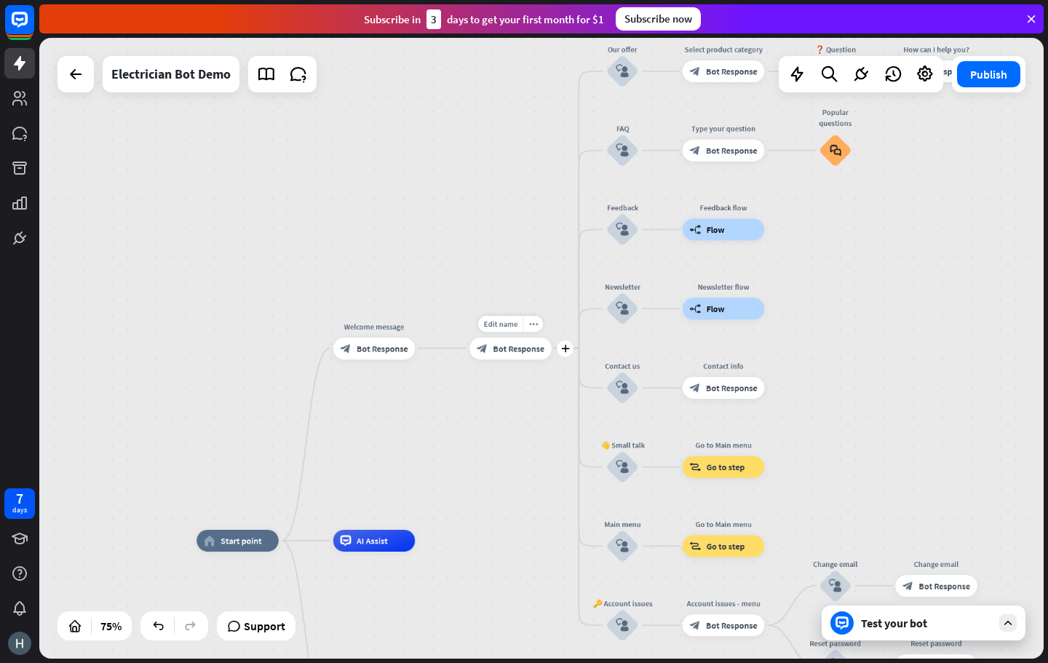
click at [509, 359] on div "Edit name more_horiz plus 🔙 Main menu block_bot_response Bot Response" at bounding box center [510, 349] width 82 height 22
click at [500, 351] on span "Bot Response" at bounding box center [519, 348] width 52 height 11
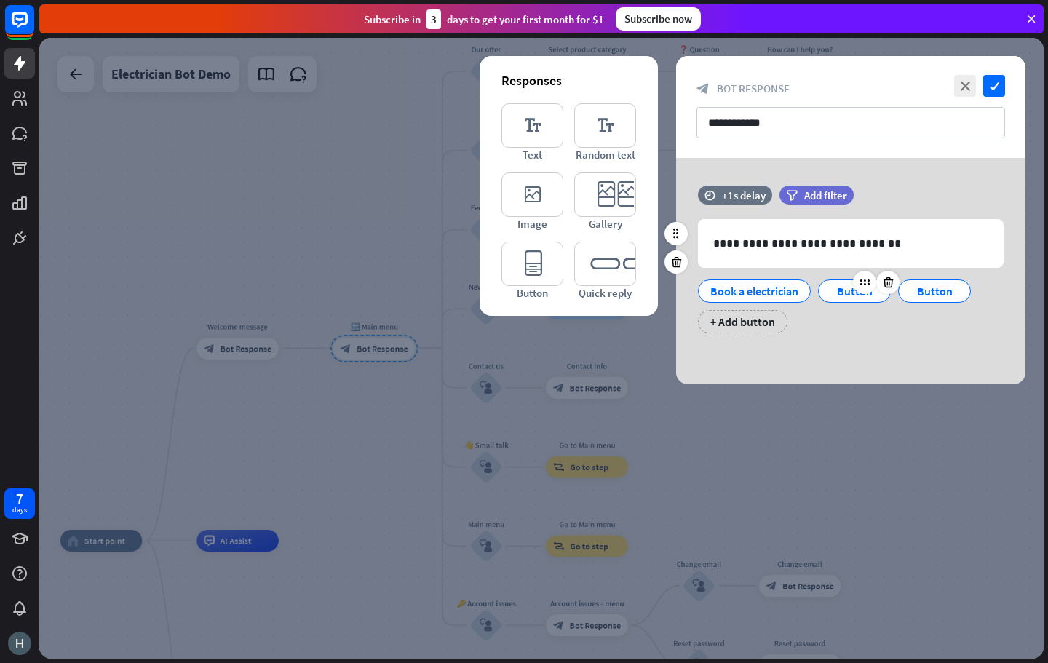
click at [856, 290] on div at bounding box center [876, 282] width 47 height 23
click at [837, 298] on div "Button" at bounding box center [854, 291] width 48 height 22
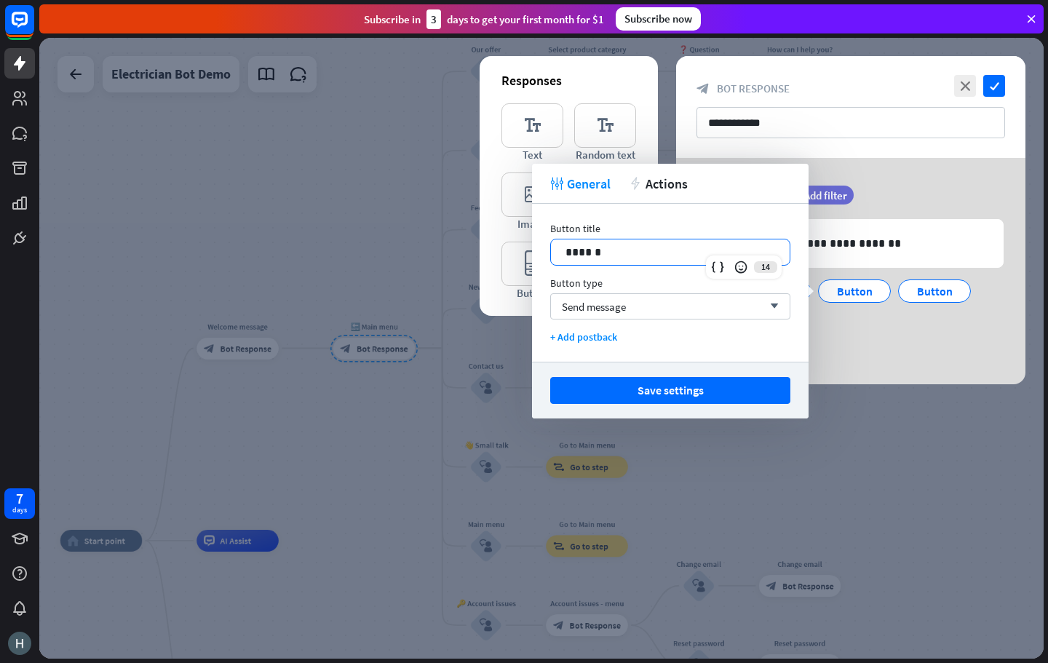
drag, startPoint x: 643, startPoint y: 254, endPoint x: 488, endPoint y: 247, distance: 155.1
click at [491, 247] on body "7 days close Product Help First steps Get started with ChatBot Help Center Foll…" at bounding box center [524, 331] width 1048 height 663
drag, startPoint x: 605, startPoint y: 257, endPoint x: 473, endPoint y: 258, distance: 131.7
click at [480, 258] on body "7 days close Product Help First steps Get started with ChatBot Help Center Foll…" at bounding box center [524, 331] width 1048 height 663
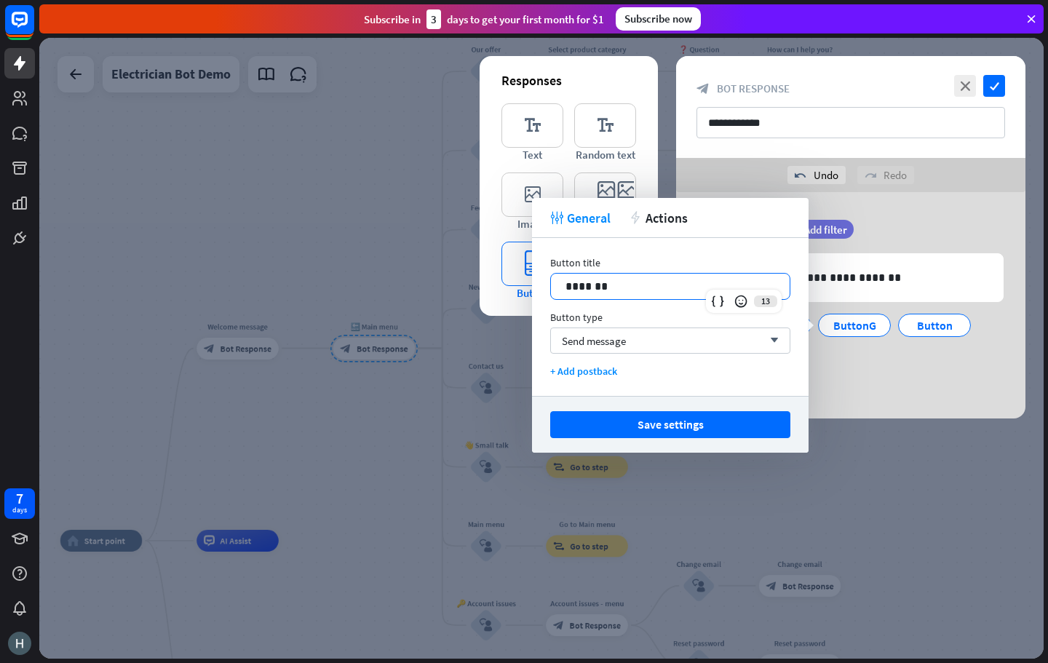
drag, startPoint x: 631, startPoint y: 279, endPoint x: 509, endPoint y: 282, distance: 122.3
click at [509, 282] on body "7 days close Product Help First steps Get started with ChatBot Help Center Foll…" at bounding box center [524, 331] width 1048 height 663
drag, startPoint x: 616, startPoint y: 287, endPoint x: 563, endPoint y: 293, distance: 52.7
click at [563, 293] on div "*******" at bounding box center [670, 286] width 239 height 25
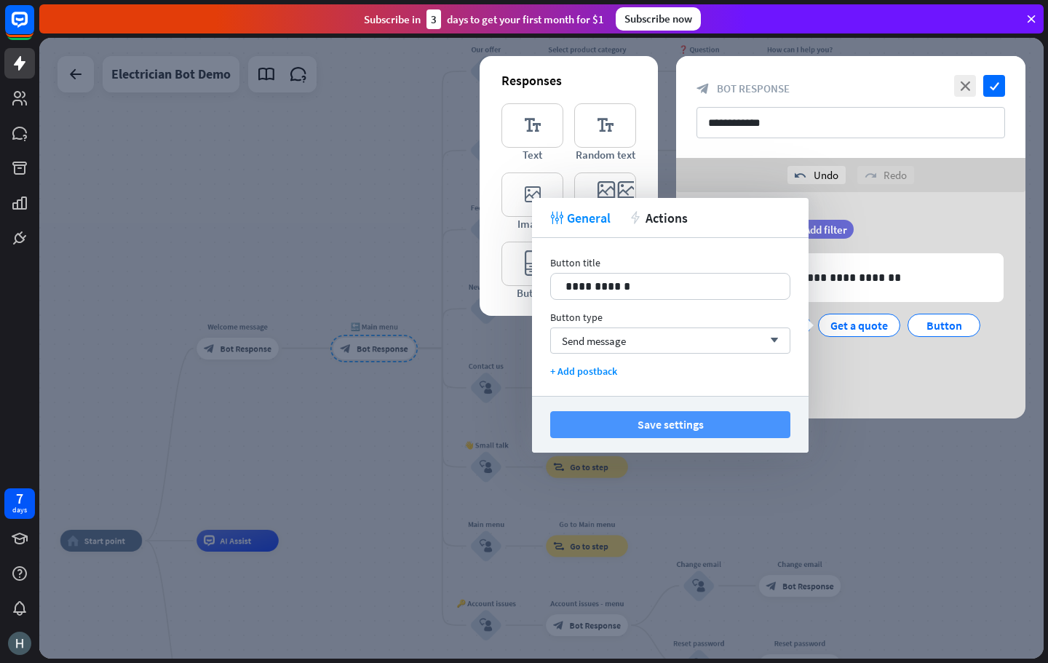
click at [735, 425] on button "Save settings" at bounding box center [670, 424] width 240 height 27
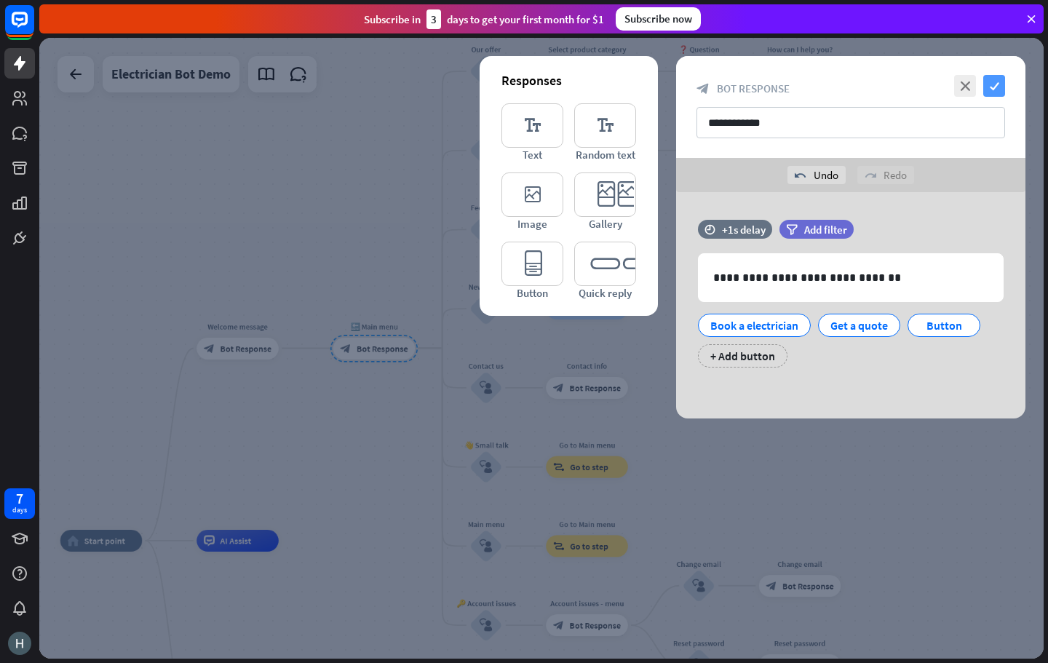
click at [993, 92] on icon "check" at bounding box center [994, 86] width 22 height 22
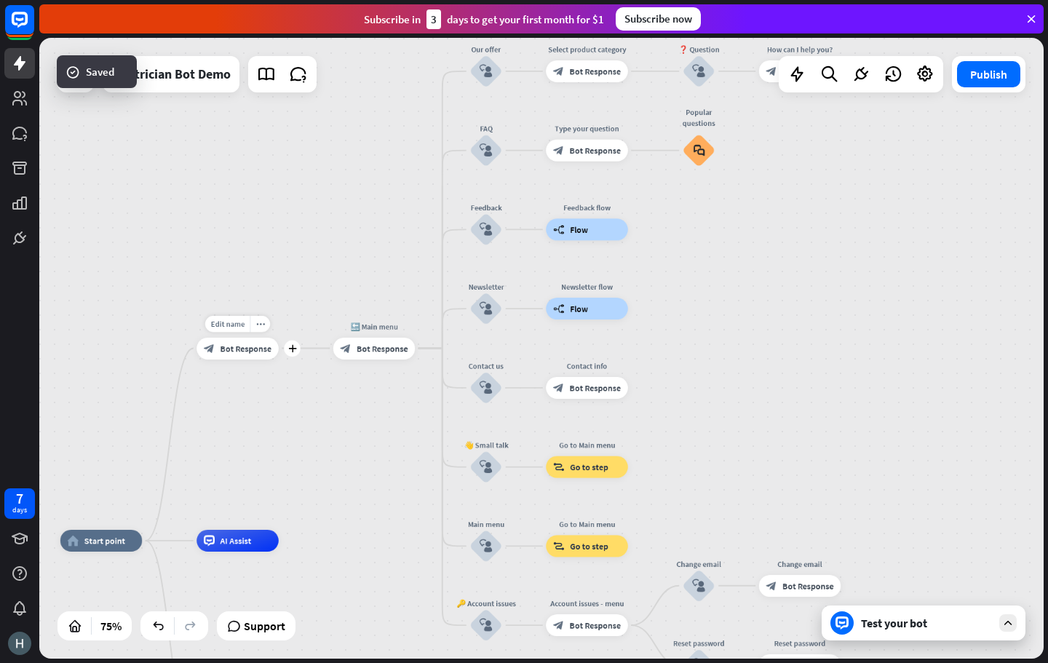
click at [236, 350] on span "Bot Response" at bounding box center [246, 348] width 52 height 11
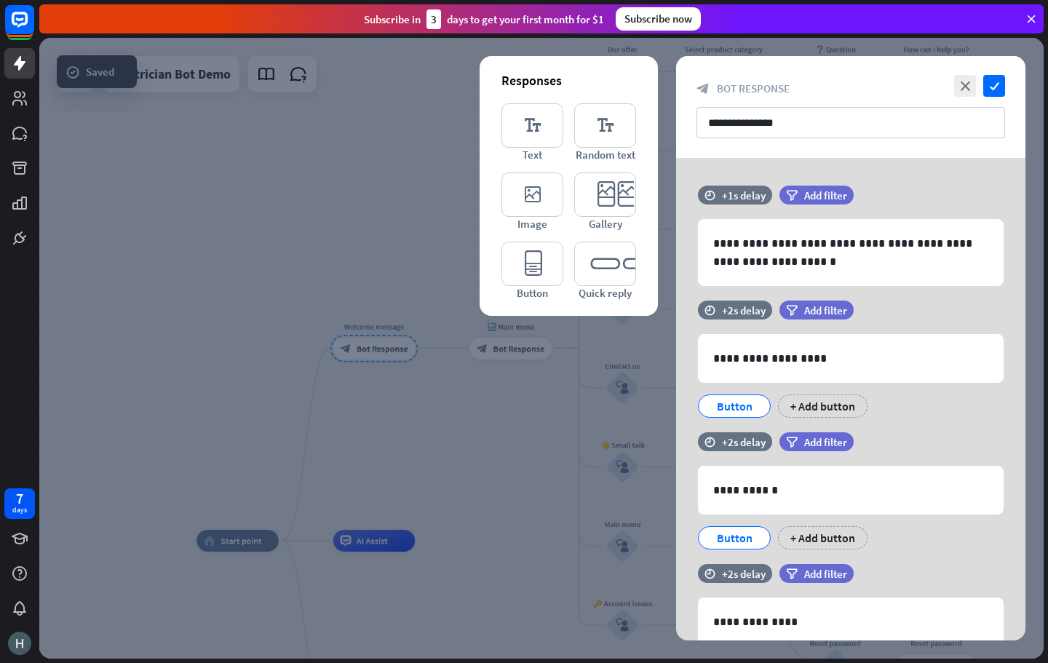
click at [523, 472] on div at bounding box center [541, 348] width 1004 height 621
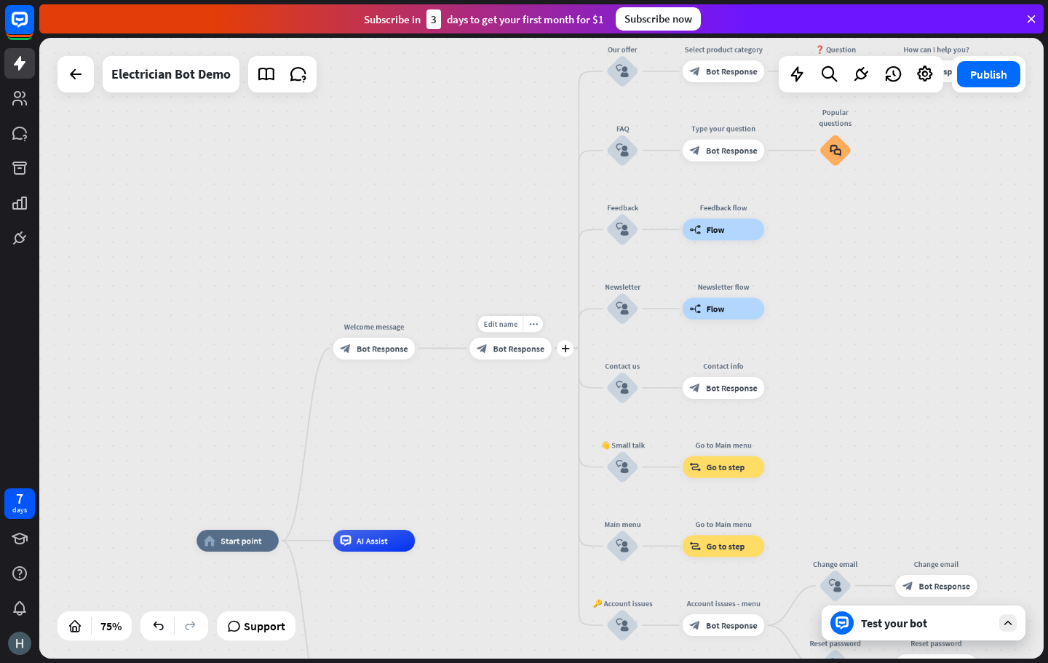
click at [514, 359] on div "Edit name more_horiz plus 🔙 Main menu block_bot_response Bot Response" at bounding box center [510, 349] width 82 height 22
click at [499, 344] on span "Bot Response" at bounding box center [519, 348] width 52 height 11
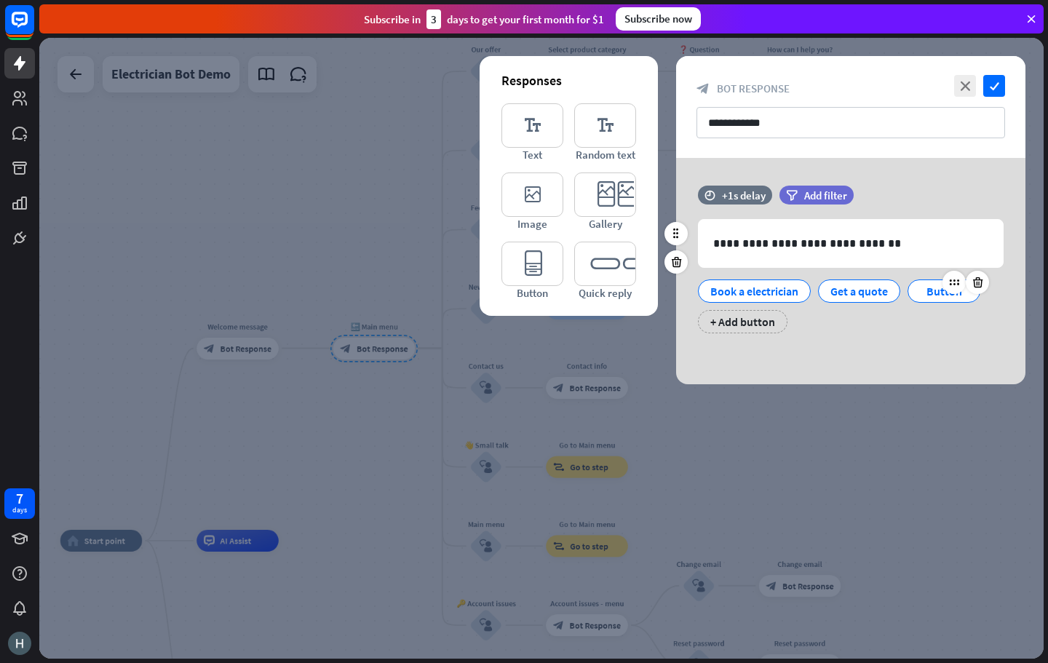
click at [939, 298] on div "Button" at bounding box center [944, 291] width 48 height 22
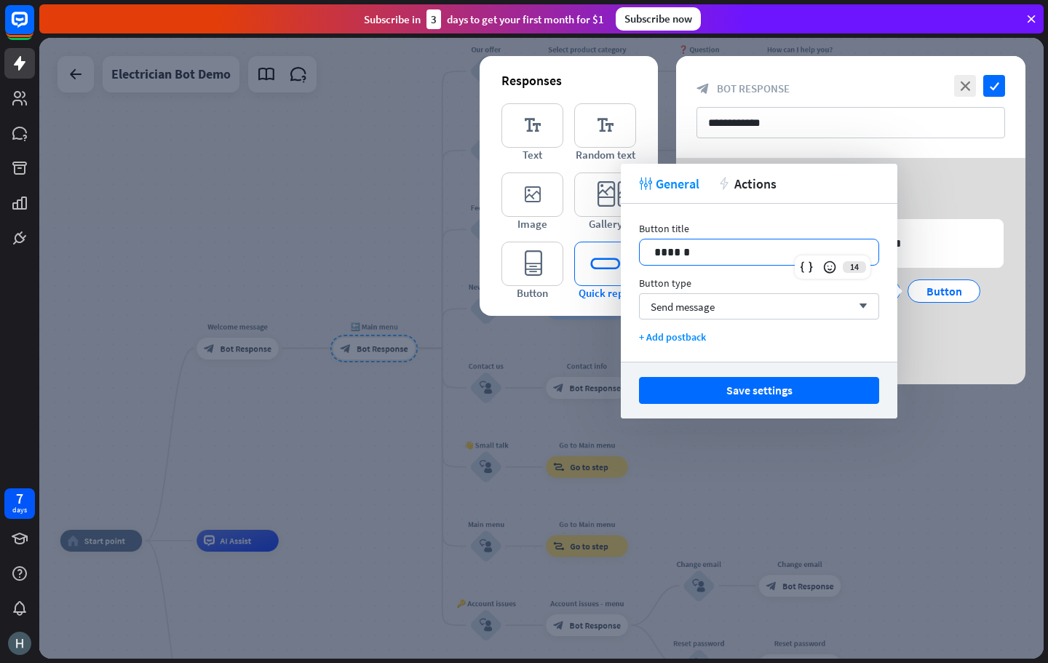
drag, startPoint x: 687, startPoint y: 260, endPoint x: 573, endPoint y: 255, distance: 113.6
click at [581, 257] on body "7 days close Product Help First steps Get started with ChatBot Help Center Foll…" at bounding box center [524, 331] width 1048 height 663
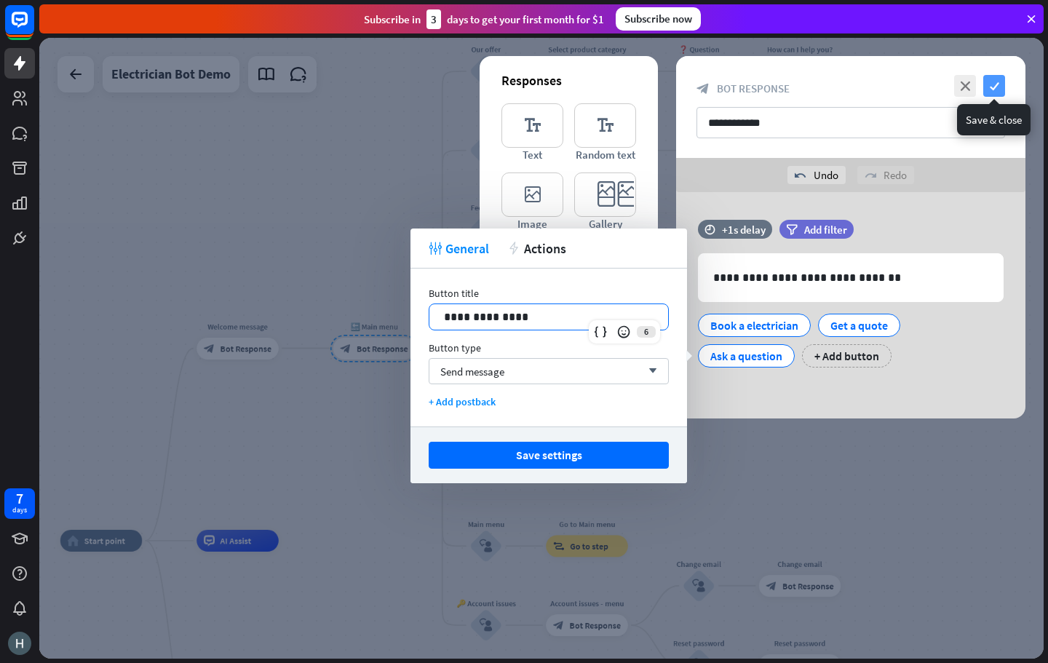
click at [1004, 81] on icon "check" at bounding box center [994, 86] width 22 height 22
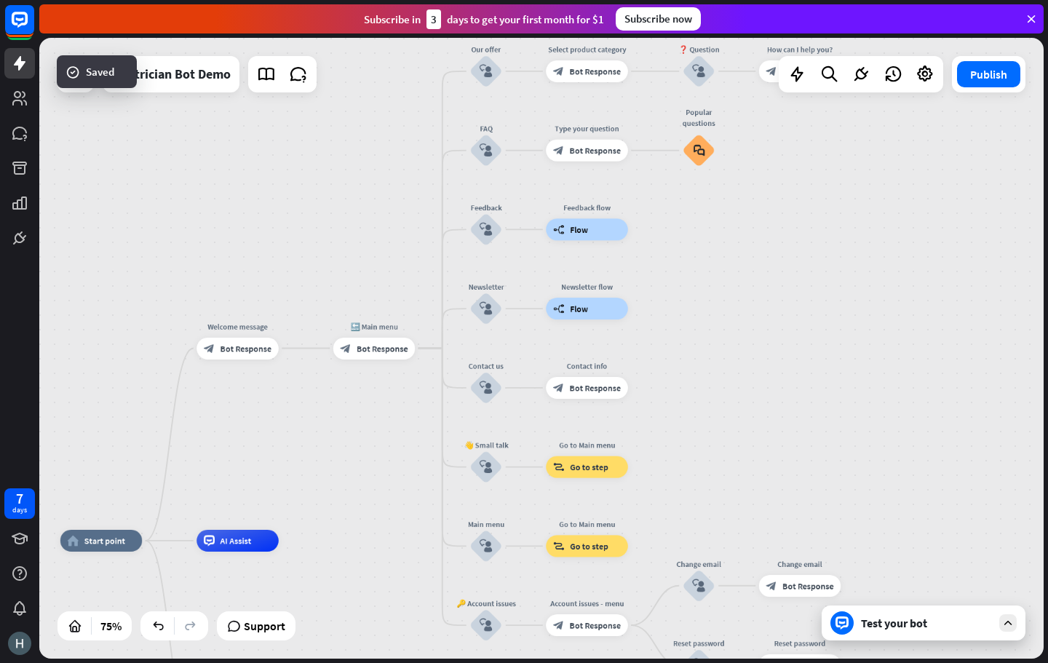
click at [920, 620] on div "Test your bot" at bounding box center [926, 623] width 131 height 15
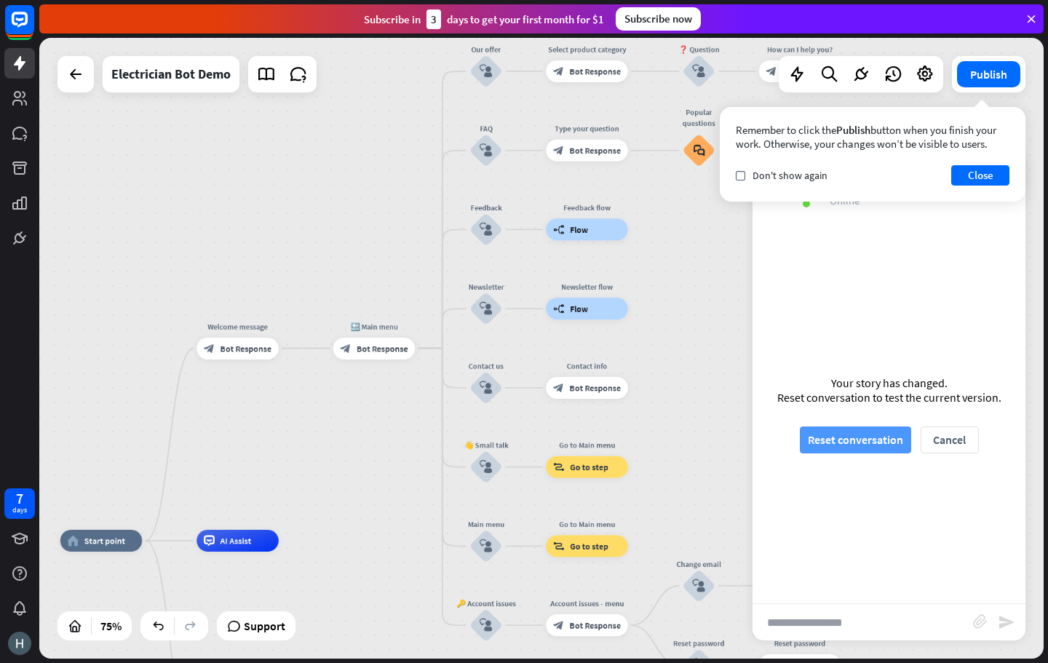
click at [853, 439] on button "Reset conversation" at bounding box center [855, 439] width 111 height 27
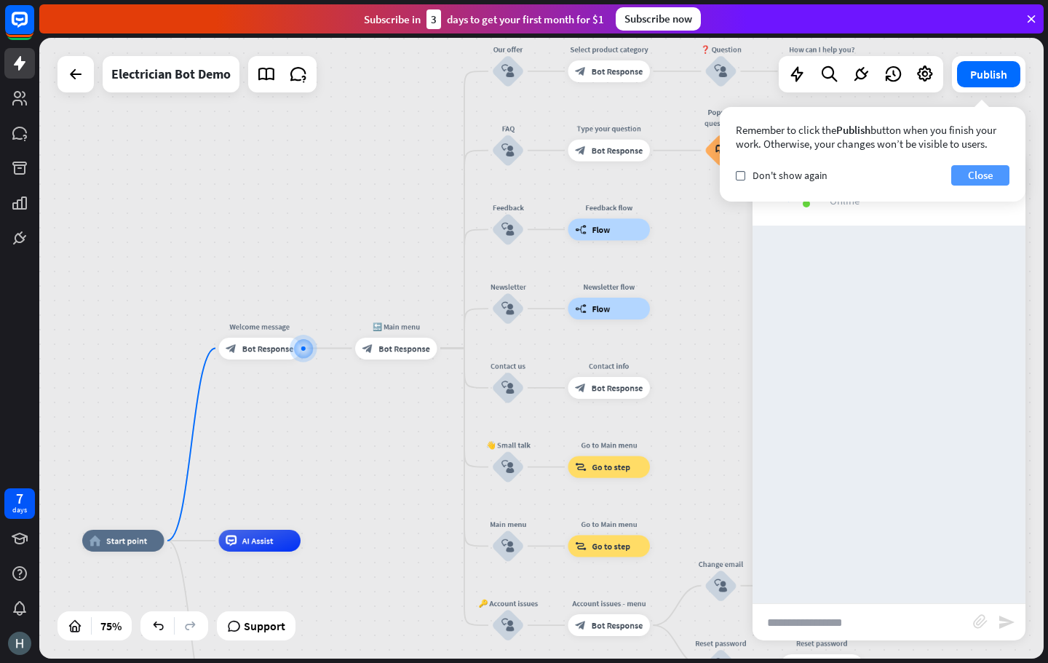
click at [976, 181] on button "Close" at bounding box center [980, 175] width 58 height 20
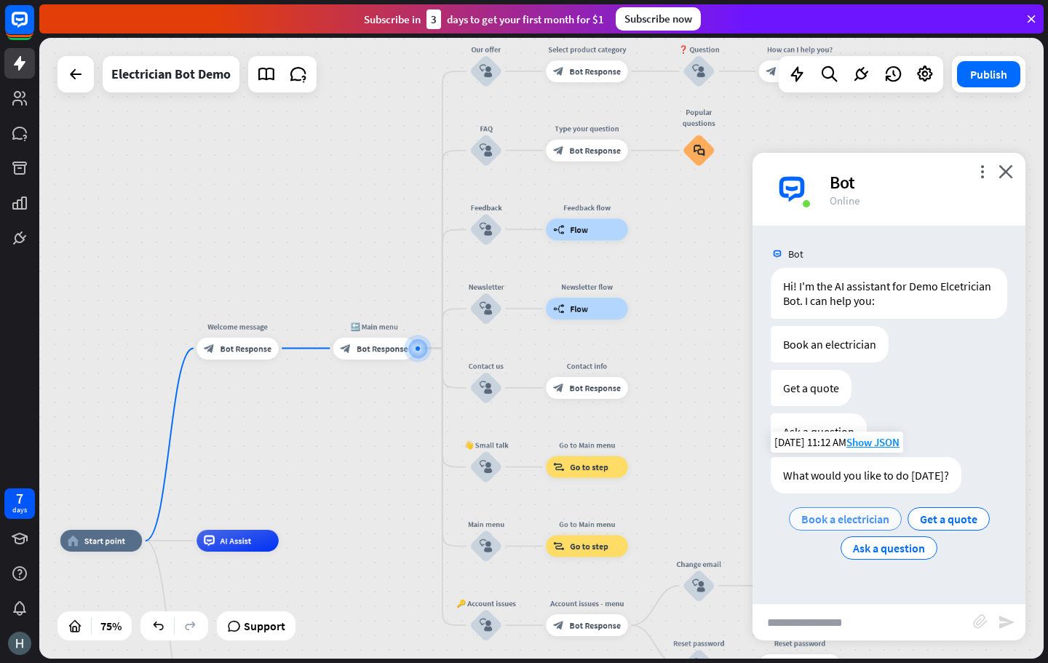
click at [836, 516] on span "Book a electrician" at bounding box center [845, 518] width 88 height 15
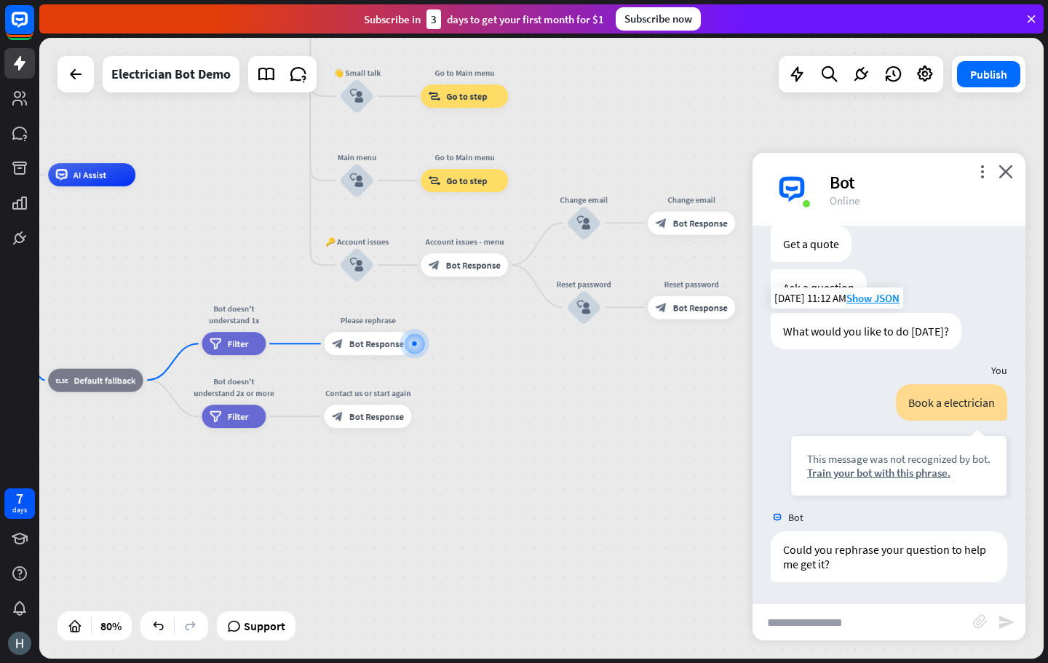
scroll to position [145, 0]
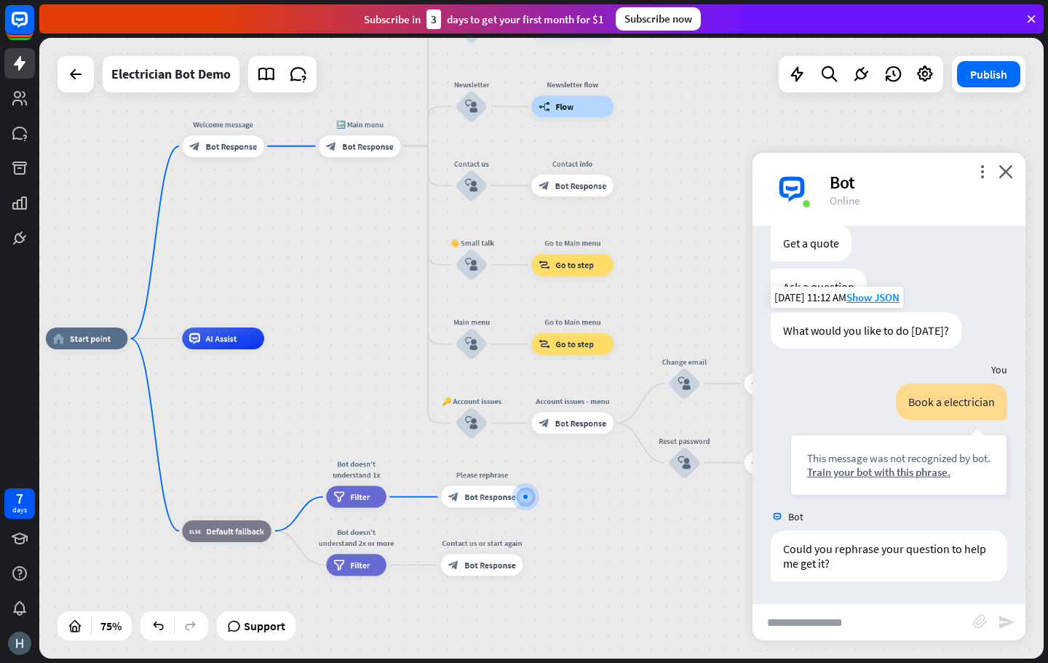
drag, startPoint x: 597, startPoint y: 517, endPoint x: 637, endPoint y: 575, distance: 70.0
click at [636, 574] on div "home_2 Start point Welcome message block_bot_response Bot Response 🔙 Main menu …" at bounding box center [422, 571] width 753 height 466
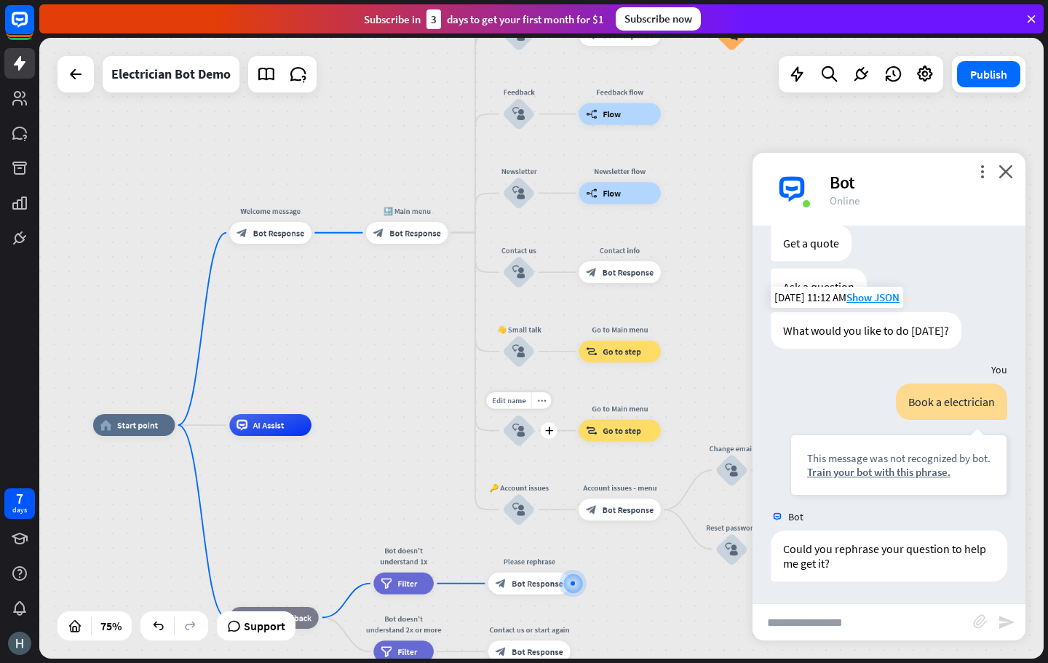
drag, startPoint x: 501, startPoint y: 385, endPoint x: 543, endPoint y: 470, distance: 95.3
click at [535, 447] on div "Edit name more_horiz plus Main menu block_user_input" at bounding box center [518, 430] width 33 height 33
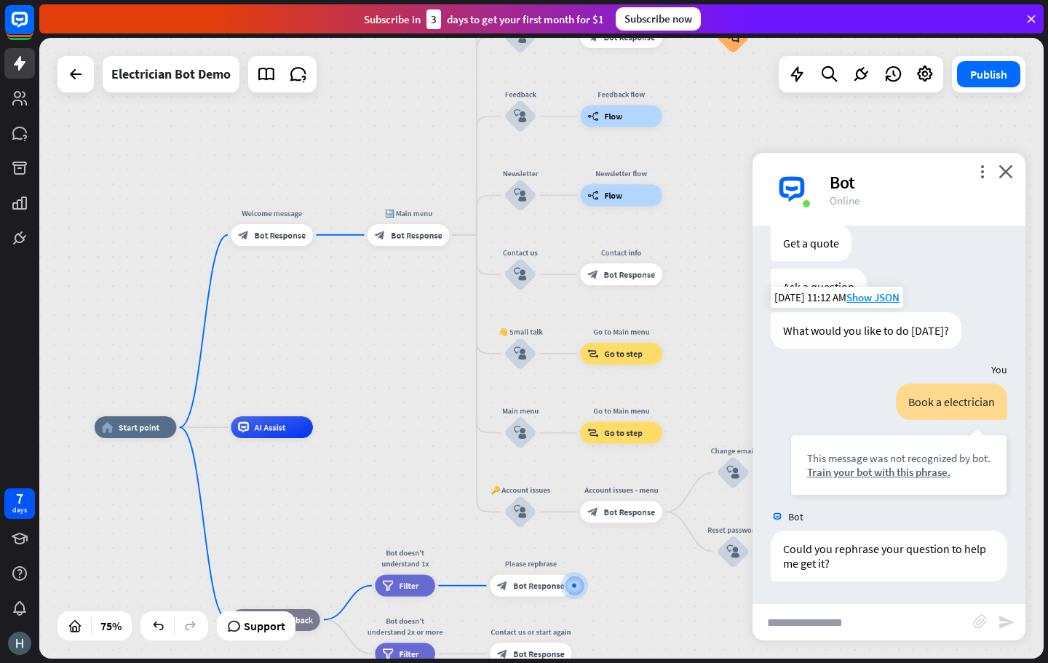
click at [998, 172] on div "Bot" at bounding box center [918, 182] width 178 height 23
click at [1000, 172] on icon "close" at bounding box center [1005, 171] width 15 height 14
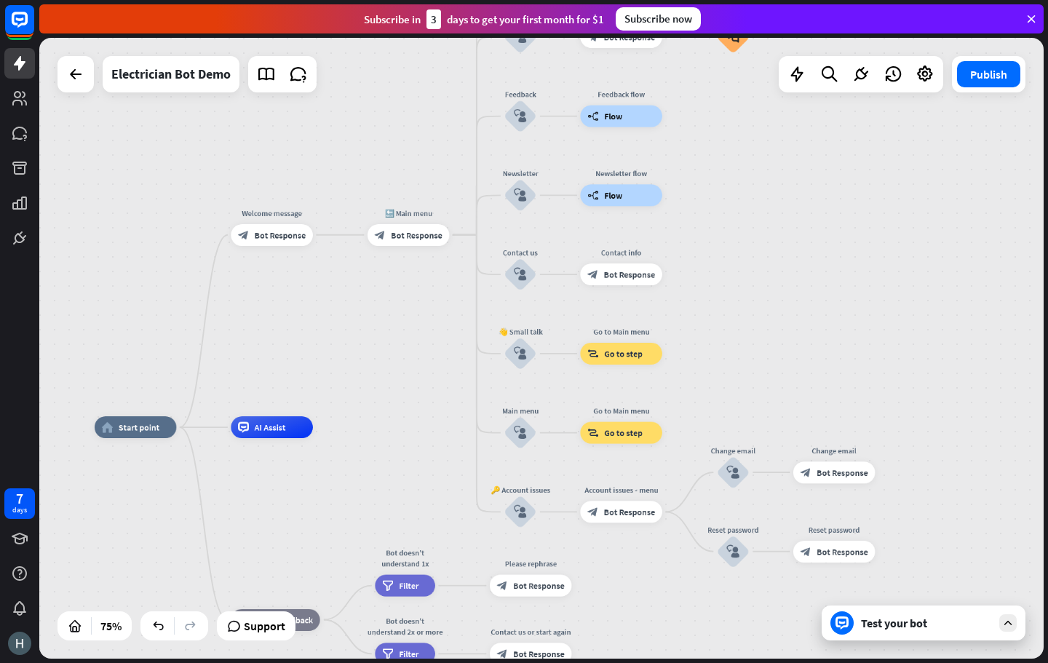
click at [1008, 171] on div "home_2 Start point Welcome message block_bot_response Bot Response 🔙 Main menu …" at bounding box center [541, 348] width 1004 height 621
drag, startPoint x: 844, startPoint y: 316, endPoint x: 845, endPoint y: 335, distance: 18.2
click at [845, 327] on div "home_2 Start point Welcome message block_bot_response Bot Response 🔙 Main menu …" at bounding box center [541, 348] width 1004 height 621
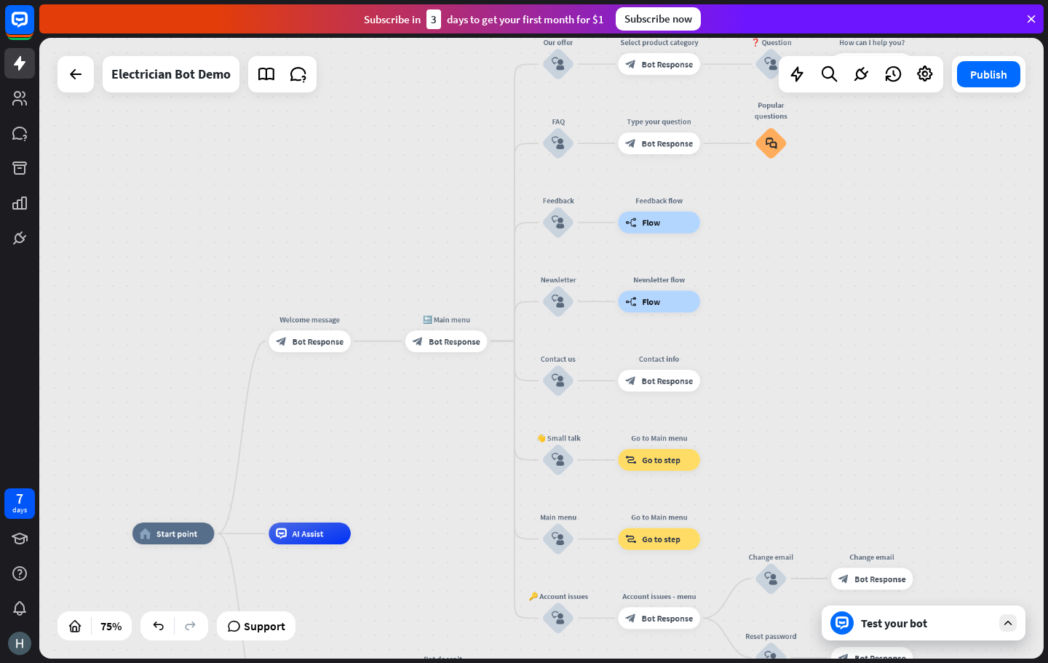
drag, startPoint x: 818, startPoint y: 338, endPoint x: 892, endPoint y: 335, distance: 73.5
click at [896, 332] on div "home_2 Start point Welcome message block_bot_response Bot Response 🔙 Main menu …" at bounding box center [541, 348] width 1004 height 621
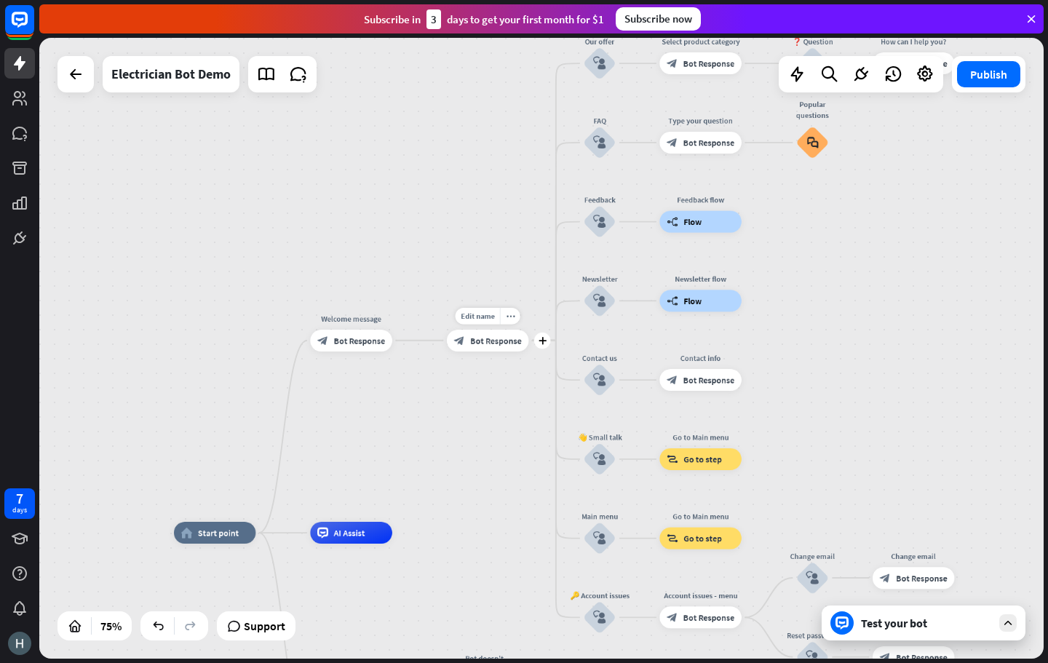
click at [497, 339] on span "Bot Response" at bounding box center [496, 340] width 52 height 11
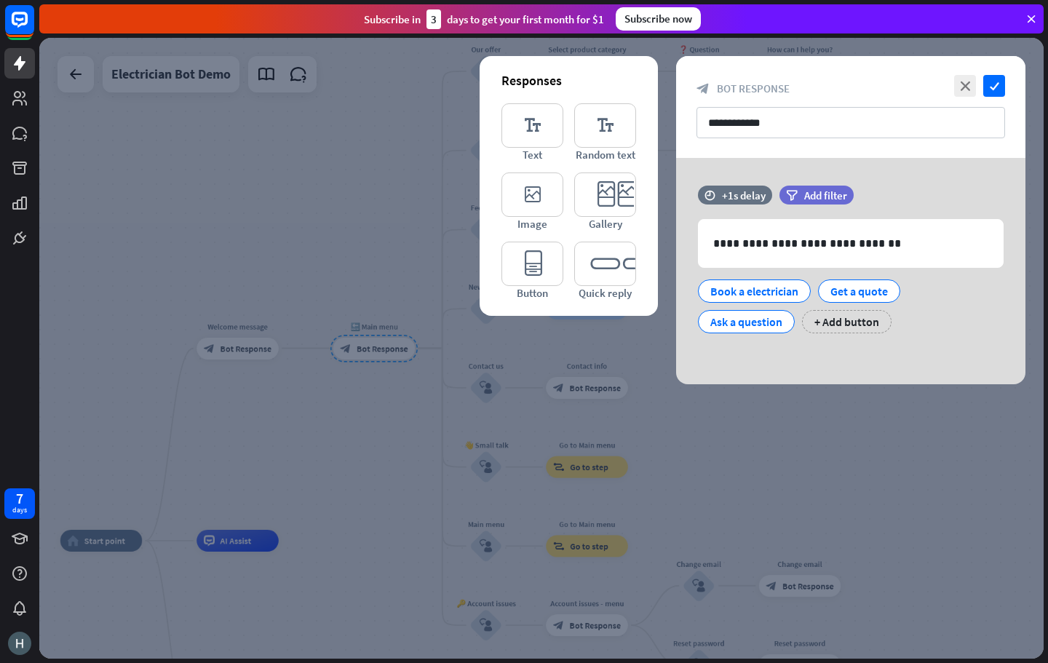
drag, startPoint x: 358, startPoint y: 358, endPoint x: 315, endPoint y: 360, distance: 43.0
click at [357, 358] on div at bounding box center [541, 348] width 1004 height 621
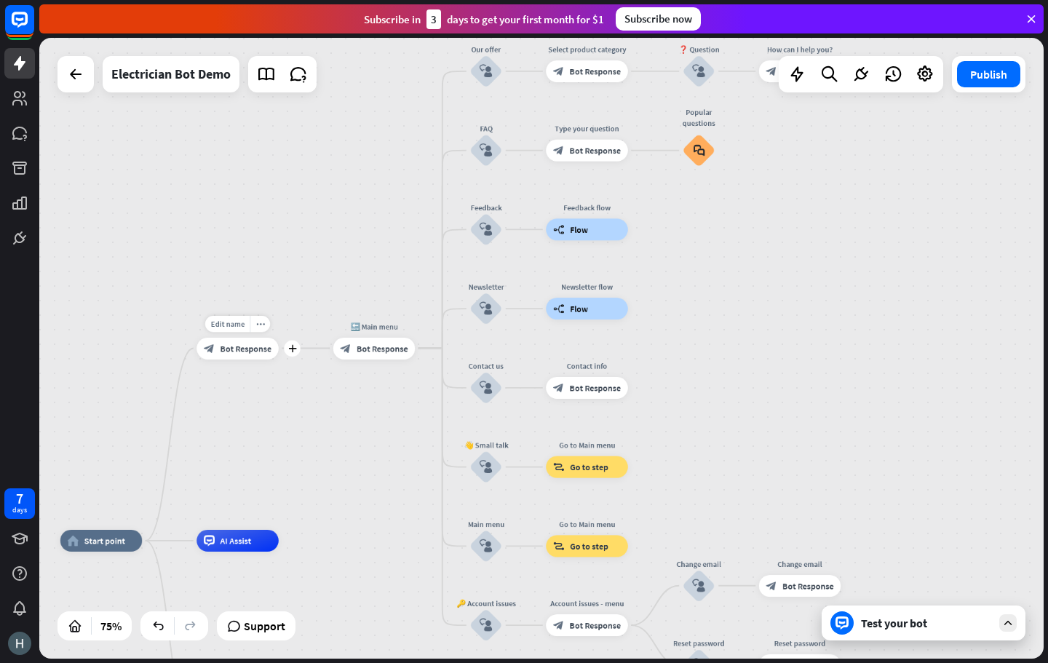
click at [244, 355] on div "block_bot_response Bot Response" at bounding box center [237, 349] width 82 height 22
